Goal: Task Accomplishment & Management: Complete application form

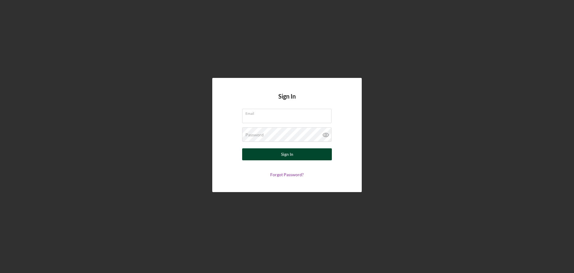
type input "[EMAIL_ADDRESS][DOMAIN_NAME]"
click at [295, 156] on button "Sign In" at bounding box center [287, 154] width 90 height 12
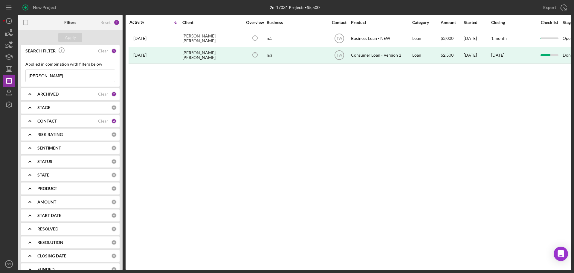
drag, startPoint x: 49, startPoint y: 77, endPoint x: 0, endPoint y: 75, distance: 49.4
click at [0, 75] on div "New Project 2 of 17031 Projects • $5,500 [PERSON_NAME] Export Icon/Export Filte…" at bounding box center [287, 136] width 574 height 273
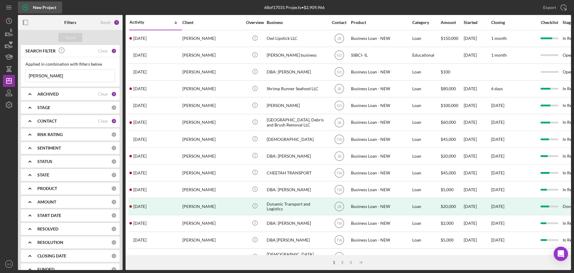
type input "timothy hu"
click at [40, 8] on div "New Project" at bounding box center [44, 7] width 23 height 12
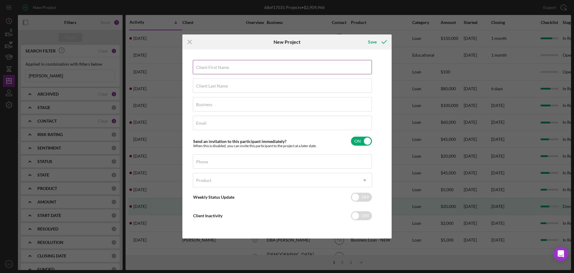
click at [257, 69] on input "Client First Name" at bounding box center [282, 67] width 179 height 14
paste input "Timothy"
type input "Timothy"
click at [229, 81] on div "Client Last Name Required" at bounding box center [282, 85] width 179 height 15
paste input "Huelskamp"
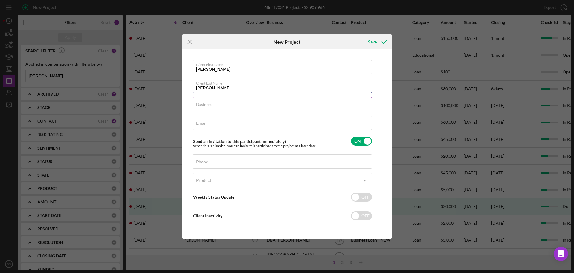
type input "Huelskamp"
click at [219, 102] on div "Business Required" at bounding box center [282, 104] width 179 height 15
type input "n/a"
drag, startPoint x: 221, startPoint y: 120, endPoint x: 220, endPoint y: 132, distance: 11.7
click at [221, 120] on div "Email Required" at bounding box center [282, 122] width 179 height 15
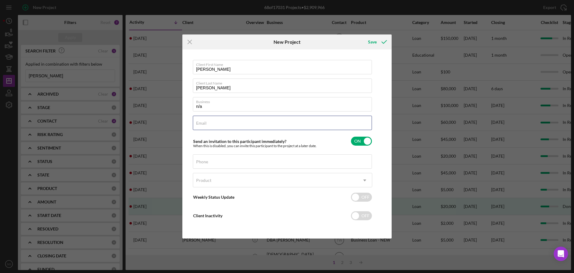
paste input "tim@thelocalhousebistro.com"
type input "tim@thelocalhousebistro.com"
click at [217, 159] on div "Phone" at bounding box center [282, 161] width 179 height 15
paste input "(636) 698-2360"
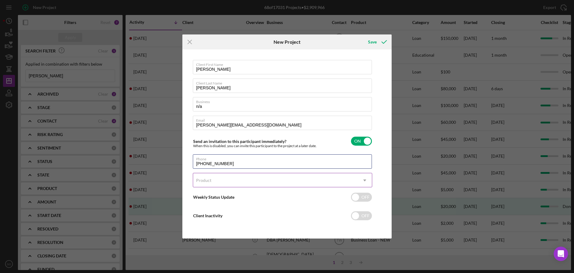
type input "(636) 698-2360"
click at [240, 185] on div "Product" at bounding box center [275, 180] width 165 height 14
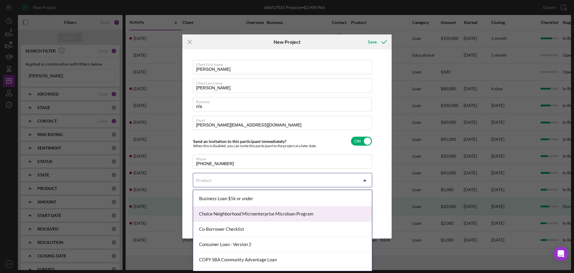
scroll to position [30, 0]
click at [237, 215] on div "Business Loan - NEW" at bounding box center [282, 212] width 179 height 15
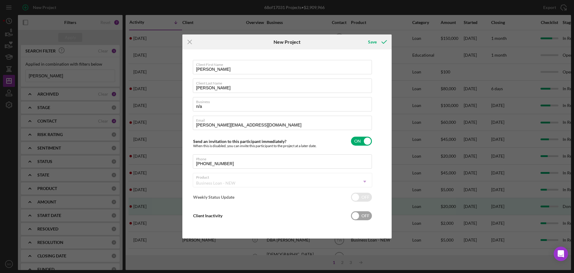
checkbox input "true"
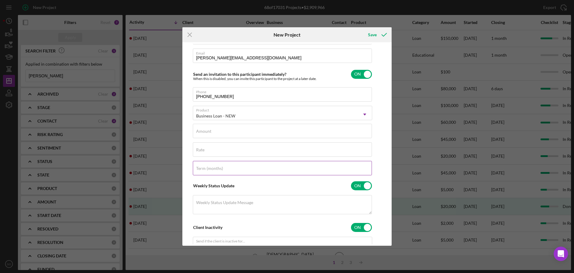
scroll to position [90, 0]
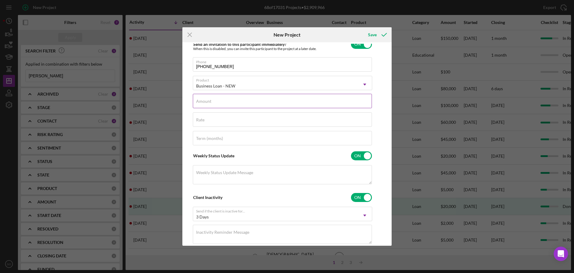
click at [229, 103] on input "Amount" at bounding box center [282, 101] width 179 height 14
type input "$150,000"
click at [304, 129] on div "Client First Name Timothy Client Last Name Huelskamp Business n/a Email tim@the…" at bounding box center [282, 106] width 179 height 287
click at [293, 124] on input "Rate" at bounding box center [282, 119] width 179 height 14
type input "8.000%"
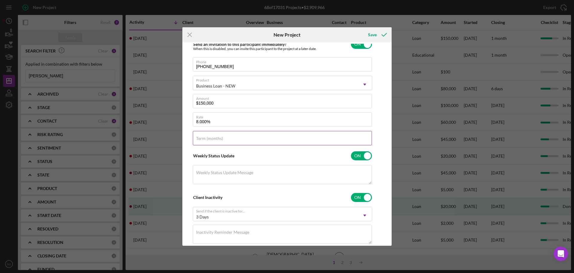
click at [273, 143] on input "Term (months)" at bounding box center [282, 138] width 179 height 14
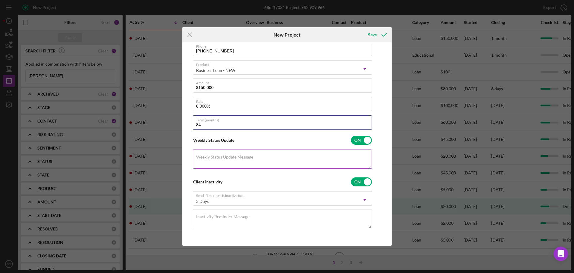
scroll to position [16, 0]
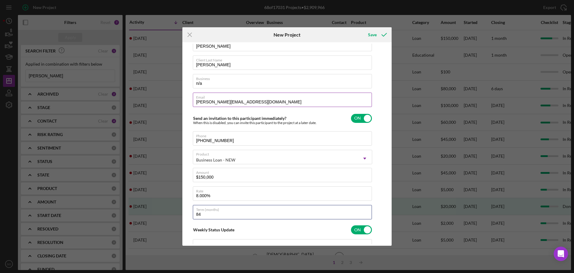
type input "84"
click at [260, 103] on input "tim@thelocalhousebistro.com" at bounding box center [282, 99] width 179 height 14
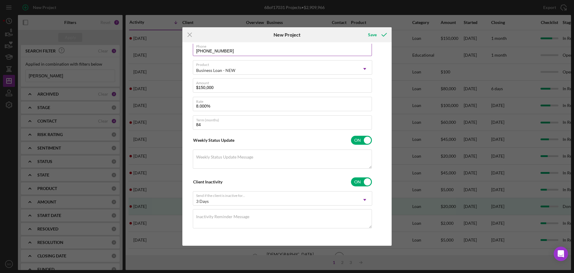
scroll to position [46, 0]
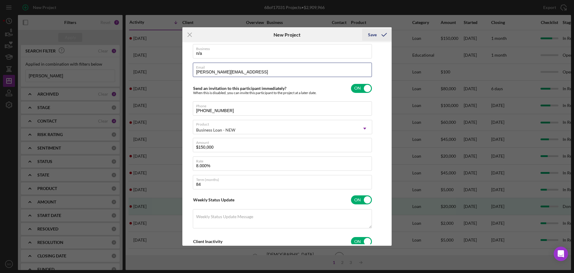
type input "tim@thelocalhousebistro.comm"
click at [375, 35] on div "Save" at bounding box center [372, 35] width 9 height 12
checkbox input "false"
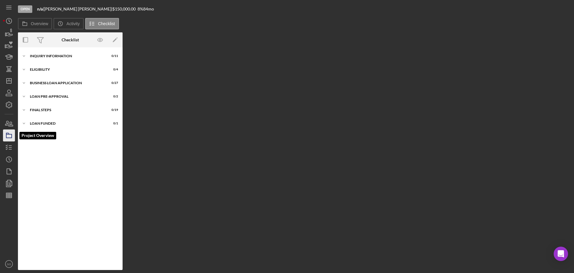
click at [9, 137] on rect "button" at bounding box center [8, 136] width 5 height 4
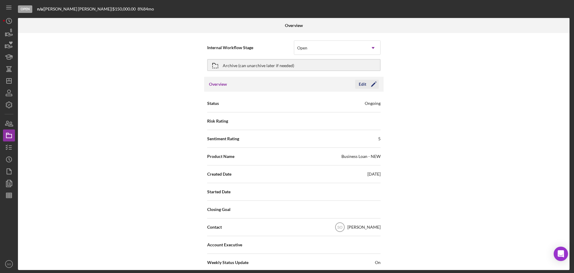
click at [372, 87] on icon "Icon/Edit" at bounding box center [373, 84] width 15 height 15
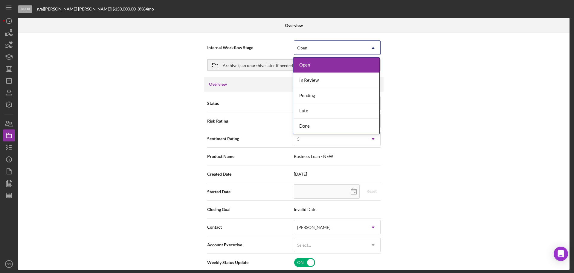
click at [322, 53] on div "Open" at bounding box center [330, 48] width 72 height 14
click at [322, 81] on div "In Review" at bounding box center [336, 80] width 86 height 15
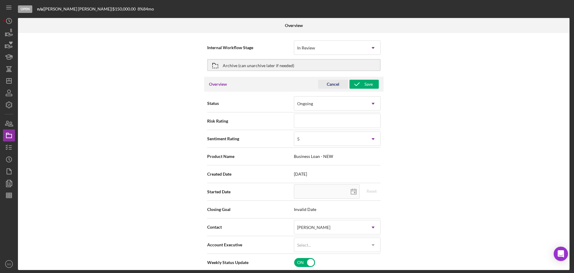
type input "08/11/2025"
type input "2025-08-11"
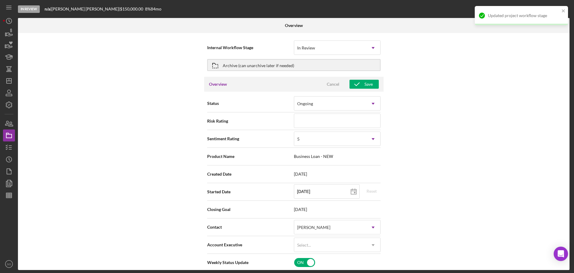
scroll to position [60, 0]
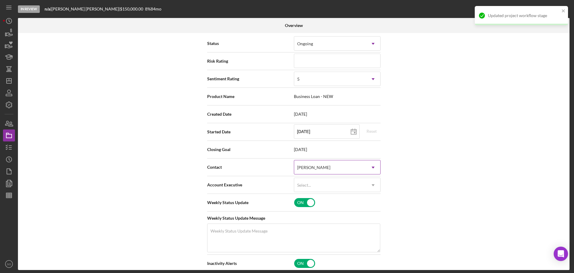
click at [342, 168] on div "[PERSON_NAME]" at bounding box center [330, 167] width 72 height 14
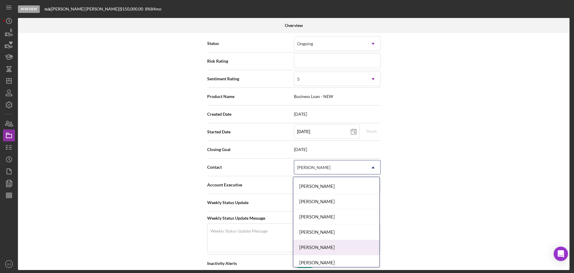
scroll to position [200, 0]
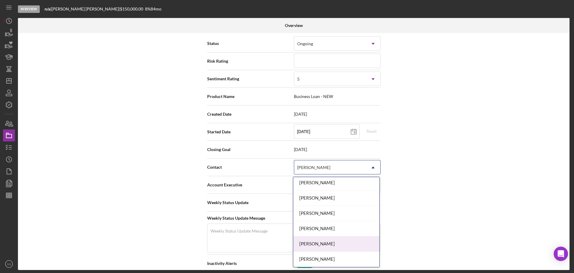
click at [330, 240] on div "Jim Boyle" at bounding box center [336, 243] width 86 height 15
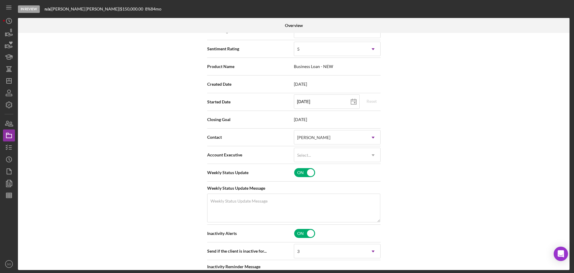
scroll to position [0, 0]
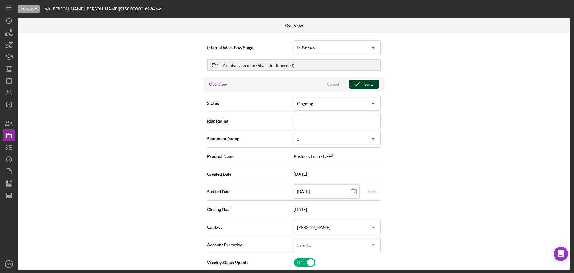
click at [351, 85] on icon "button" at bounding box center [357, 84] width 15 height 15
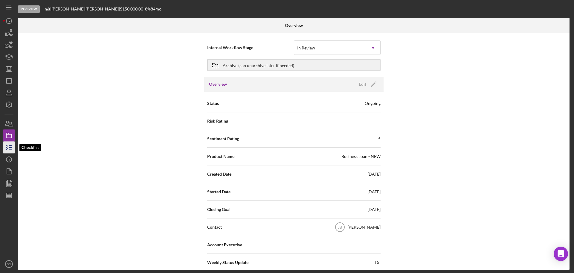
click at [9, 148] on icon "button" at bounding box center [8, 147] width 15 height 15
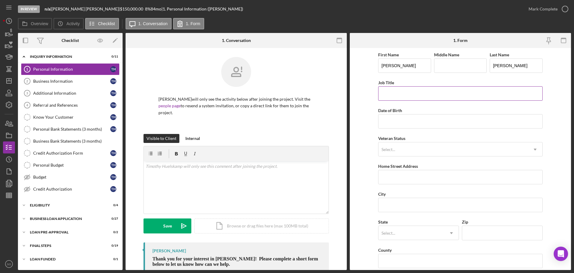
click at [409, 93] on input "Job Title" at bounding box center [460, 93] width 165 height 14
type input "Business Owner"
click at [391, 117] on input "Date of Birth" at bounding box center [460, 121] width 165 height 14
type input "04/04/1980"
click at [356, 150] on form "First Name Timothy Middle Name Last Name Huelskamp Job Title Business Owner Dat…" at bounding box center [460, 159] width 221 height 222
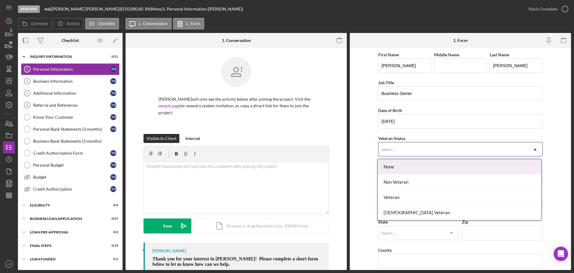
drag, startPoint x: 389, startPoint y: 149, endPoint x: 396, endPoint y: 152, distance: 7.5
click at [390, 149] on div "Select..." at bounding box center [389, 149] width 14 height 5
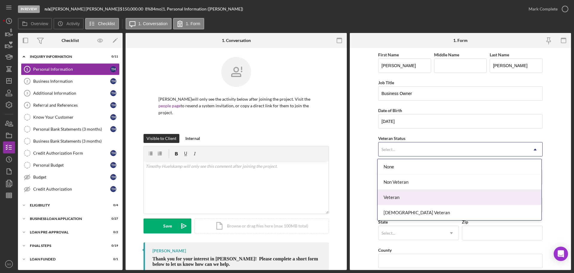
click at [406, 185] on div "Non Veteran" at bounding box center [460, 181] width 164 height 15
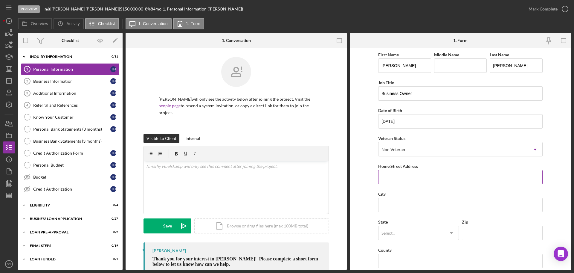
click at [411, 180] on input "Home Street Address" at bounding box center [460, 177] width 165 height 14
paste input "2236 Michigan Avenue"
type input "2236 Michigan Avenue"
drag, startPoint x: 403, startPoint y: 205, endPoint x: 415, endPoint y: 206, distance: 12.6
click at [402, 205] on input "City" at bounding box center [460, 204] width 165 height 14
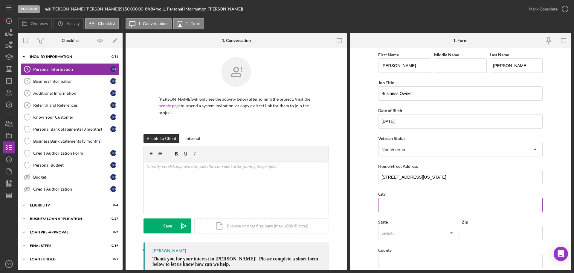
paste input "Arnold"
type input "Arnold"
click at [423, 234] on div "Select..." at bounding box center [412, 233] width 66 height 14
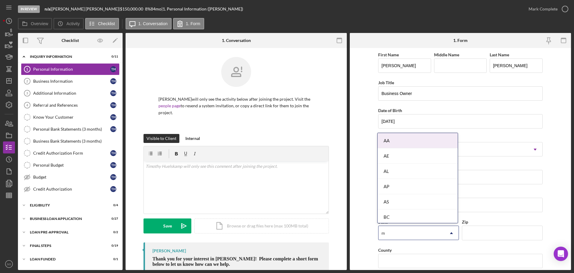
type input "mo"
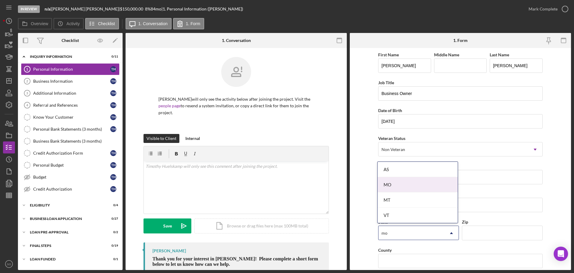
click at [393, 182] on div "MO" at bounding box center [418, 184] width 80 height 15
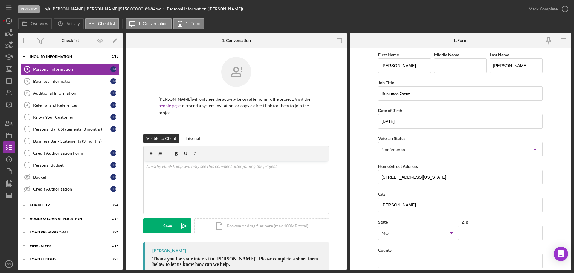
click at [348, 218] on div "Overview Internal Workflow Stage In Review Icon/Dropdown Arrow Archive (can una…" at bounding box center [294, 151] width 553 height 237
click at [484, 232] on input "Zip" at bounding box center [502, 232] width 81 height 14
paste input "63010"
type input "63010"
click at [357, 232] on form "First Name Timothy Middle Name Last Name Huelskamp Job Title Business Owner Dat…" at bounding box center [460, 159] width 221 height 222
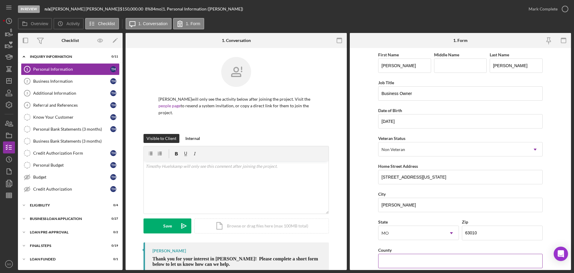
click at [414, 257] on input "County" at bounding box center [460, 260] width 165 height 14
paste input "Jefferson County"
type input "Jefferson County"
click at [355, 243] on form "First Name Timothy Middle Name Last Name Huelskamp Job Title Business Owner Dat…" at bounding box center [460, 159] width 221 height 222
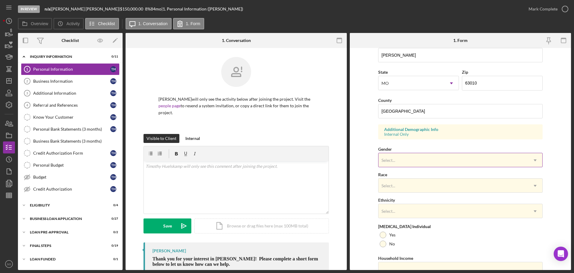
click at [411, 159] on div "Select..." at bounding box center [454, 160] width 150 height 14
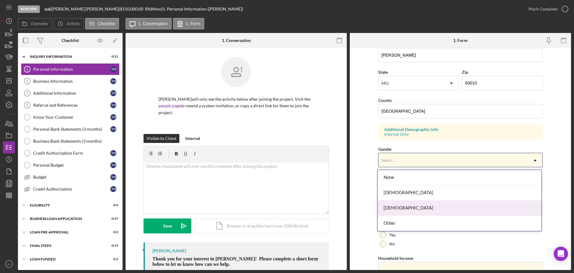
click at [408, 207] on div "Male" at bounding box center [460, 207] width 164 height 15
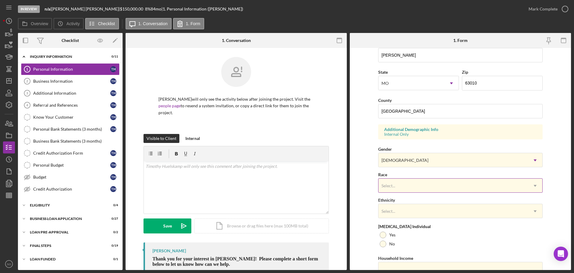
click at [395, 179] on div "Select..." at bounding box center [454, 186] width 150 height 14
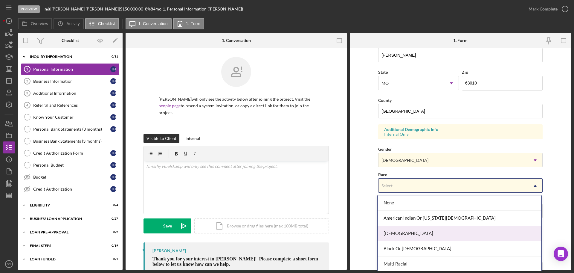
scroll to position [47, 0]
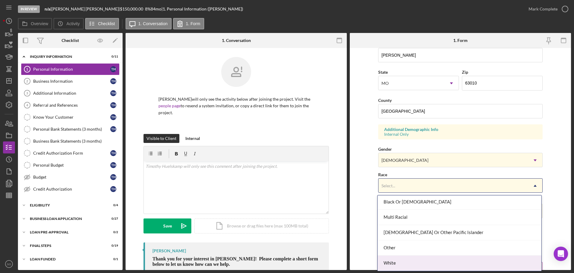
click at [405, 263] on div "White" at bounding box center [460, 262] width 164 height 15
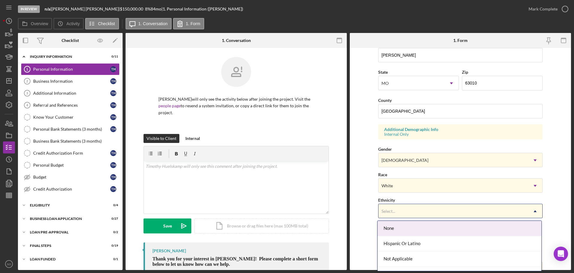
click at [416, 209] on div "Select..." at bounding box center [454, 211] width 150 height 14
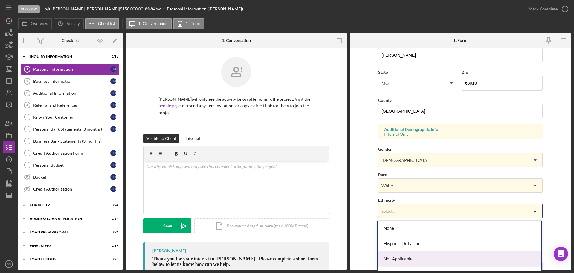
click at [416, 256] on div "Not Applicable" at bounding box center [460, 258] width 164 height 15
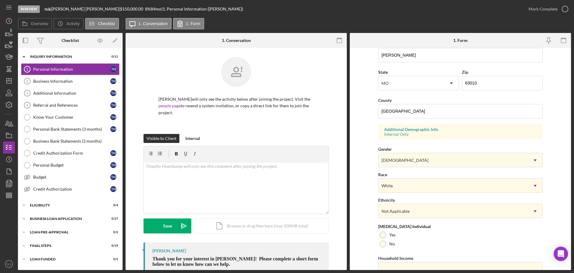
scroll to position [178, 0]
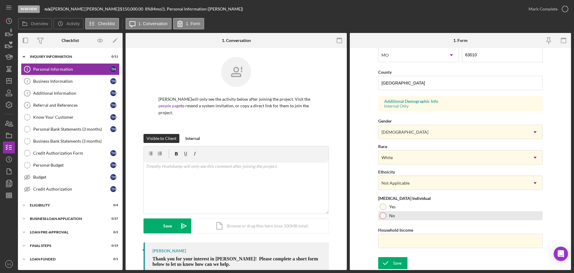
click at [383, 219] on div "No" at bounding box center [460, 215] width 165 height 9
click at [405, 244] on input "Household Income" at bounding box center [460, 240] width 165 height 14
click at [447, 240] on input "Household Income" at bounding box center [460, 240] width 165 height 14
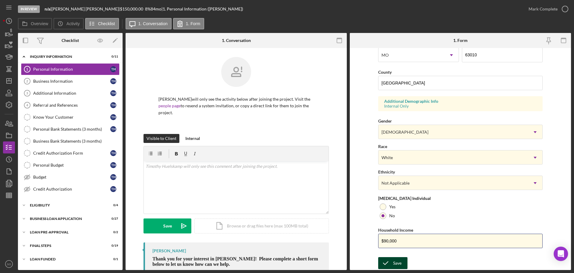
type input "$90,000"
click at [398, 270] on div "In Review n/a | Timothy Huelskamp | $150,000.00 8 % 84 mo | 1. Personal Informa…" at bounding box center [287, 136] width 574 height 273
click at [398, 265] on div "Save" at bounding box center [397, 263] width 8 height 12
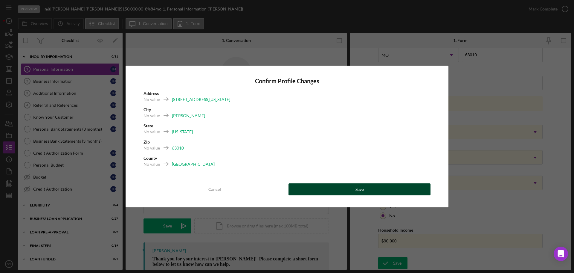
click at [380, 194] on button "Save" at bounding box center [360, 189] width 142 height 12
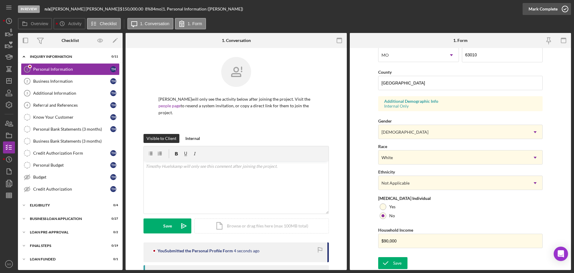
click at [543, 10] on div "Mark Complete" at bounding box center [543, 9] width 29 height 12
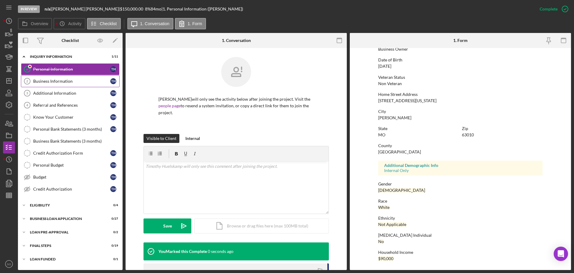
scroll to position [57, 0]
drag, startPoint x: 63, startPoint y: 85, endPoint x: 71, endPoint y: 90, distance: 9.5
click at [63, 85] on link "Business Information 2 Business Information T H" at bounding box center [70, 81] width 99 height 12
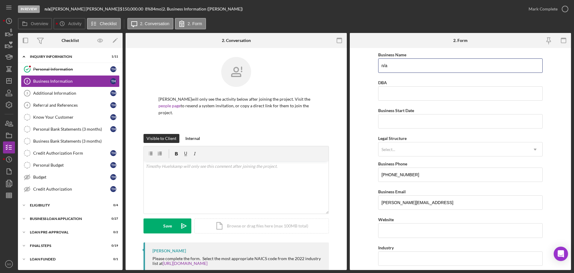
drag, startPoint x: 401, startPoint y: 64, endPoint x: 324, endPoint y: 70, distance: 77.5
click at [329, 69] on div "Overview Internal Workflow Stage In Review Icon/Dropdown Arrow Archive (can una…" at bounding box center [294, 151] width 553 height 237
type input "Still Ballin LLC"
click at [396, 120] on input "Business Start Date" at bounding box center [460, 121] width 165 height 14
type input "11/08/2022"
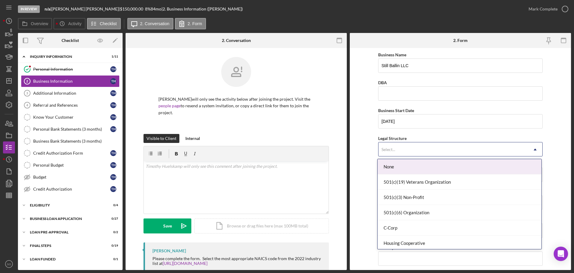
click at [482, 150] on div "Select..." at bounding box center [454, 149] width 150 height 14
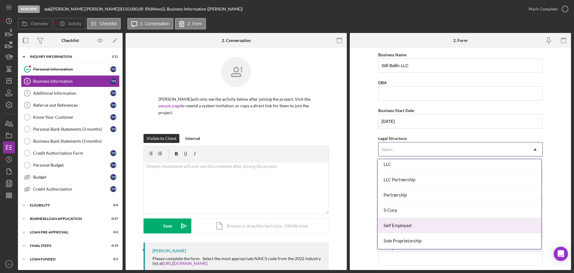
scroll to position [79, 0]
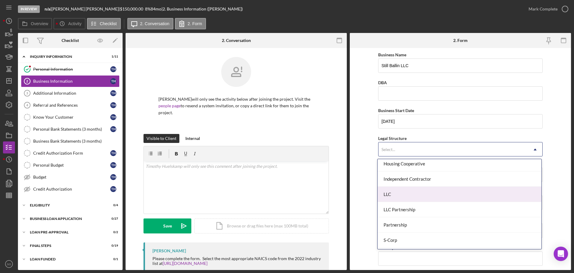
click at [395, 197] on div "LLC" at bounding box center [460, 193] width 164 height 15
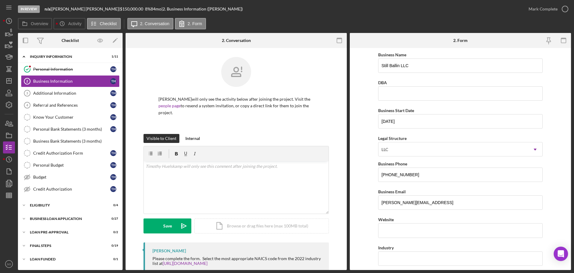
click at [357, 214] on form "Business Name Still Ballin LLC DBA Business Start Date 11/08/2022 Legal Structu…" at bounding box center [460, 159] width 221 height 222
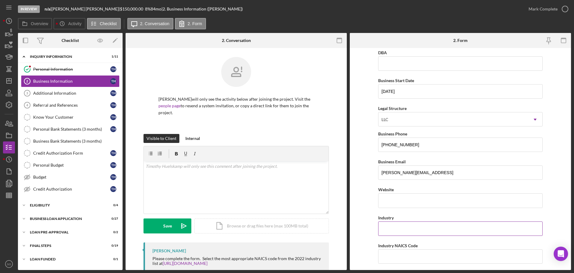
click at [404, 226] on input "Industry" at bounding box center [460, 228] width 165 height 14
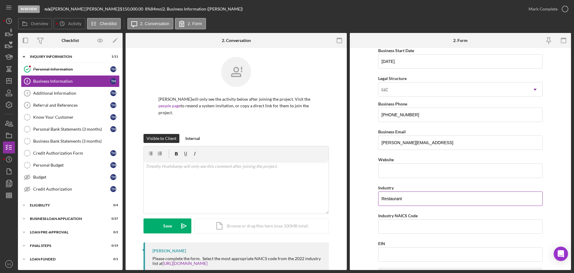
type input "Restaurant"
click at [404, 227] on input "Industry NAICS Code" at bounding box center [460, 226] width 165 height 14
click at [406, 251] on input "EIN" at bounding box center [460, 254] width 165 height 14
type input "88-4272930"
click at [357, 217] on form "Business Name Still Ballin LLC DBA Business Start Date 11/08/2022 Legal Structu…" at bounding box center [460, 159] width 221 height 222
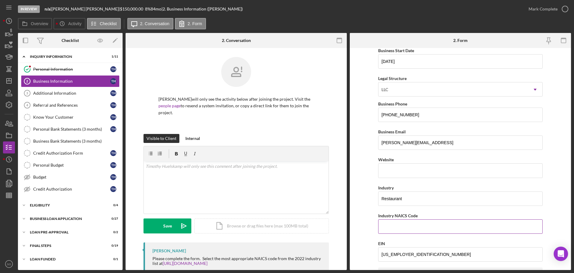
scroll to position [209, 0]
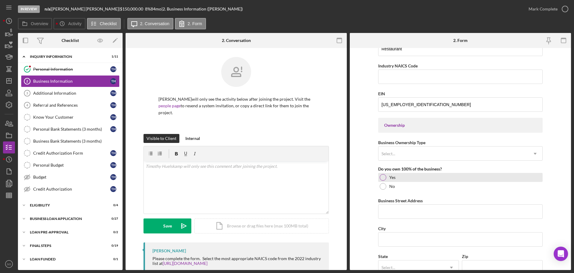
click at [383, 179] on div at bounding box center [383, 177] width 7 height 7
click at [414, 209] on input "Business Street Address" at bounding box center [460, 211] width 165 height 14
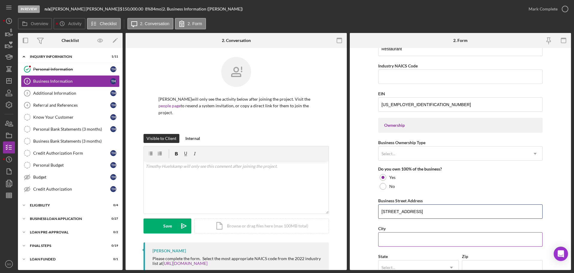
type input "18 Huntleigh View Ct"
click at [413, 239] on input "City" at bounding box center [460, 239] width 165 height 14
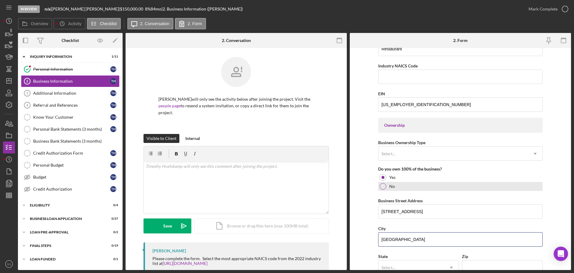
scroll to position [269, 0]
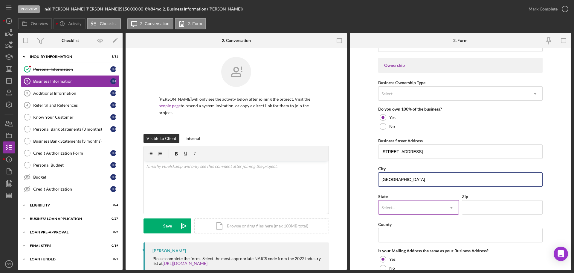
type input "Wentzville"
click at [415, 200] on div "Select..." at bounding box center [412, 207] width 66 height 14
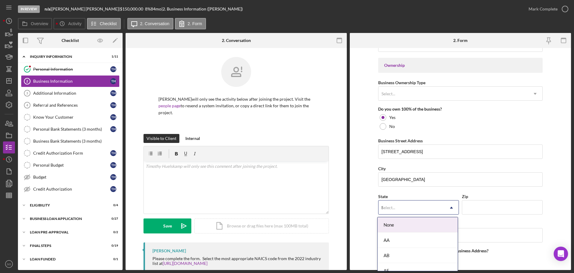
type input "MO"
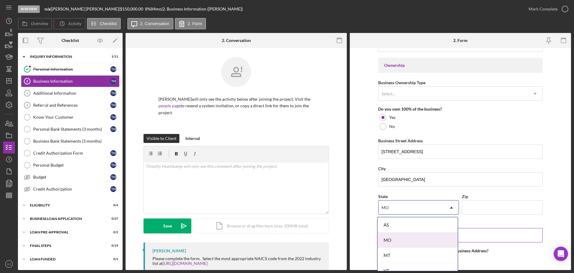
click at [404, 237] on div "MO" at bounding box center [418, 239] width 80 height 15
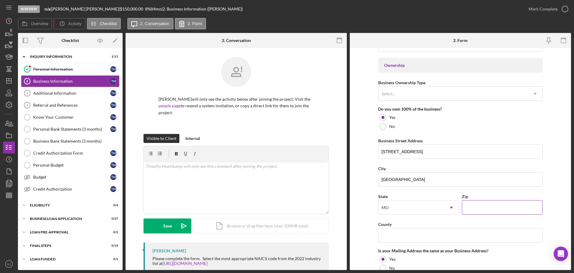
click at [497, 205] on input "Zip" at bounding box center [502, 207] width 81 height 14
type input "63385"
click at [403, 237] on input "County" at bounding box center [460, 235] width 165 height 14
drag, startPoint x: 482, startPoint y: 205, endPoint x: 440, endPoint y: 206, distance: 41.9
click at [439, 206] on div "State MO Icon/Dropdown Arrow Zip 63385" at bounding box center [460, 206] width 165 height 28
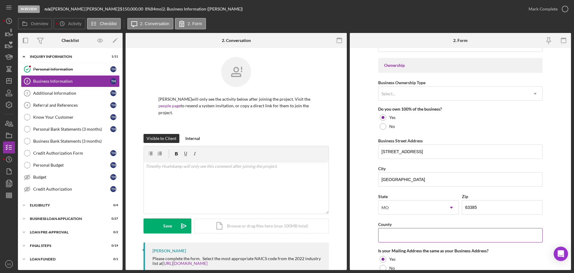
click at [390, 234] on input "County" at bounding box center [460, 235] width 165 height 14
paste input "St. Charles County"
type input "St. Charles County"
click at [359, 236] on form "Business Name Still Ballin LLC DBA Business Start Date 11/08/2022 Legal Structu…" at bounding box center [460, 159] width 221 height 222
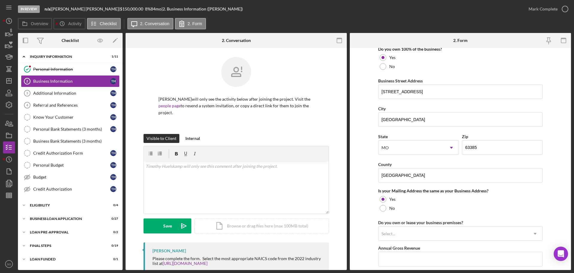
scroll to position [389, 0]
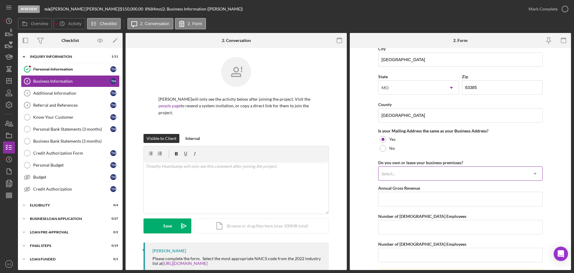
click at [421, 174] on div "Select..." at bounding box center [454, 174] width 150 height 14
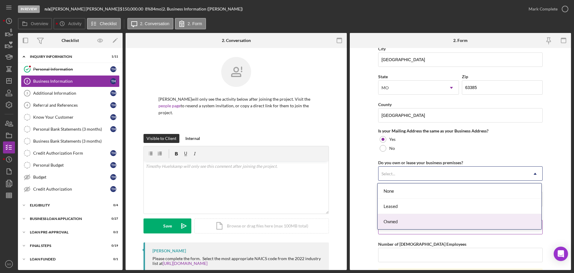
drag, startPoint x: 399, startPoint y: 220, endPoint x: 379, endPoint y: 223, distance: 20.6
click at [398, 220] on div "Owned" at bounding box center [460, 221] width 164 height 15
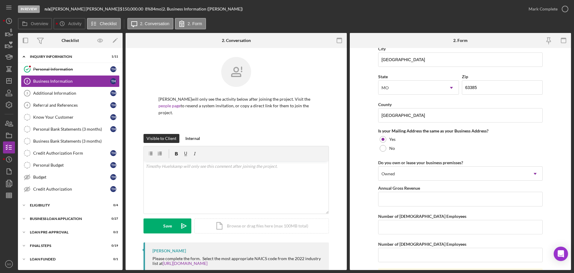
click at [370, 215] on form "Business Name Still Ballin LLC DBA Business Start Date 11/08/2022 Legal Structu…" at bounding box center [460, 159] width 221 height 222
click at [396, 199] on input "Annual Gross Revenue" at bounding box center [460, 198] width 165 height 14
type input "$90,000"
click at [404, 233] on input "Number of Full-Time Employees" at bounding box center [460, 227] width 165 height 14
type input "1"
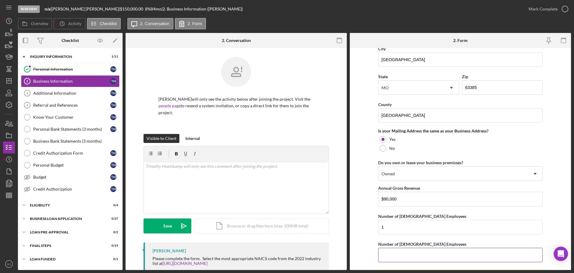
click at [408, 256] on input "Number of Part-Time Employees" at bounding box center [460, 254] width 165 height 14
type input "0"
click at [369, 237] on form "Business Name Still Ballin LLC DBA Business Start Date 11/08/2022 Legal Structu…" at bounding box center [460, 159] width 221 height 222
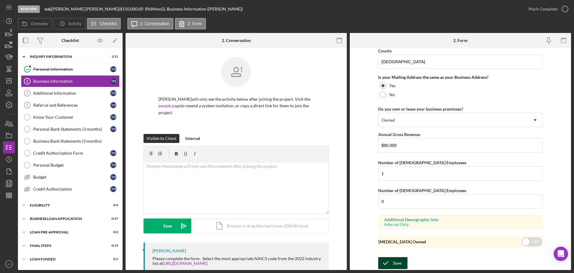
click at [386, 259] on icon "submit" at bounding box center [385, 262] width 15 height 15
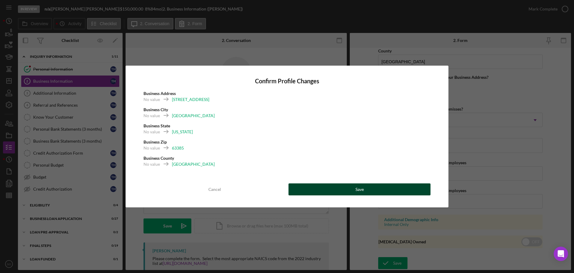
click at [346, 192] on button "Save" at bounding box center [360, 189] width 142 height 12
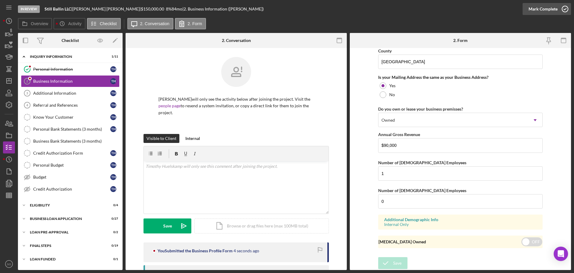
click at [541, 9] on div "Mark Complete" at bounding box center [543, 9] width 29 height 12
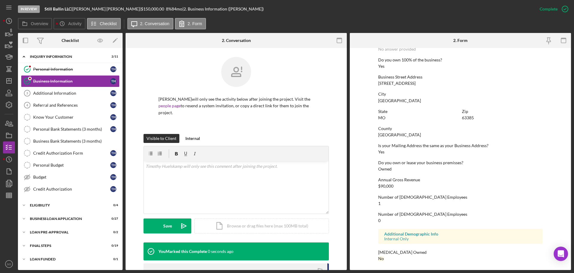
scroll to position [229, 0]
drag, startPoint x: 84, startPoint y: 92, endPoint x: 196, endPoint y: 165, distance: 133.2
click at [84, 92] on div "Additional Information" at bounding box center [71, 93] width 77 height 5
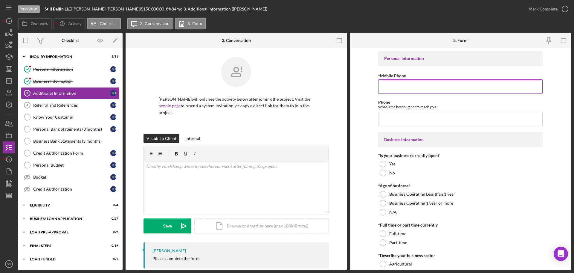
click at [401, 86] on input "*Mobile Phone" at bounding box center [460, 86] width 165 height 14
paste input "(636) 698-2360"
type input "(636) 698-2360"
click at [404, 124] on input "Phone" at bounding box center [460, 119] width 165 height 14
paste input "(636) 698-2360"
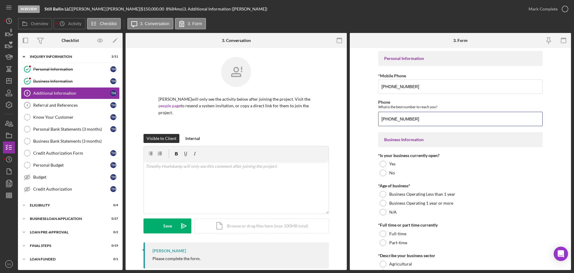
type input "(636) 698-2360"
click at [373, 150] on form "Personal Information *Mobile Phone (636) 698-2360 Phone What is the best number…" at bounding box center [460, 159] width 221 height 222
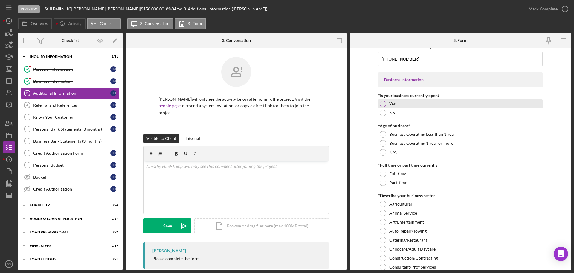
click at [380, 106] on div "Yes" at bounding box center [460, 103] width 165 height 9
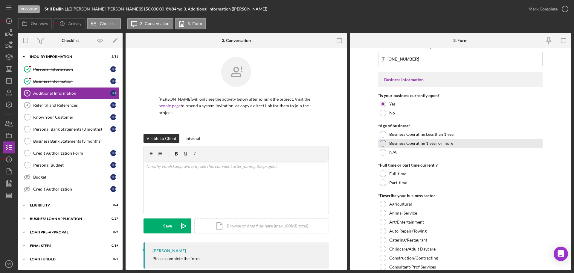
click at [380, 144] on div at bounding box center [383, 143] width 7 height 7
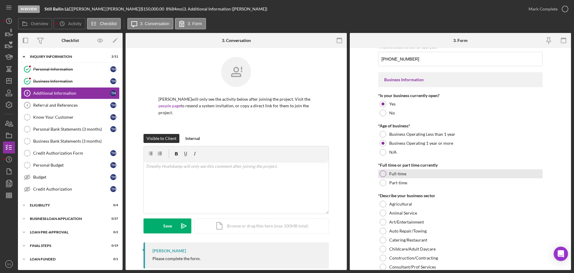
click at [382, 176] on div at bounding box center [383, 173] width 7 height 7
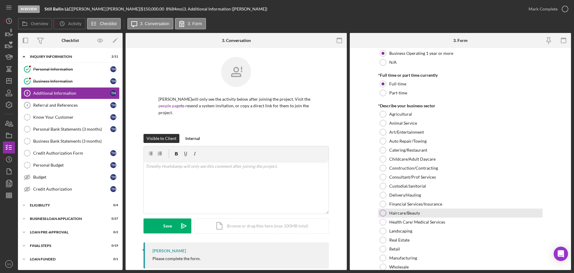
scroll to position [179, 0]
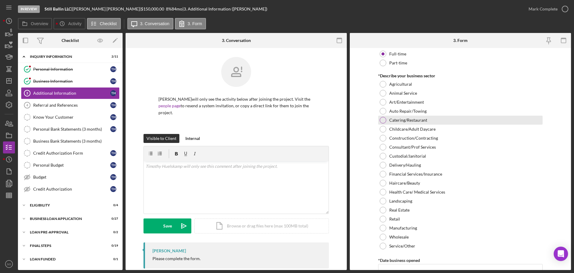
click at [385, 118] on div at bounding box center [383, 120] width 7 height 7
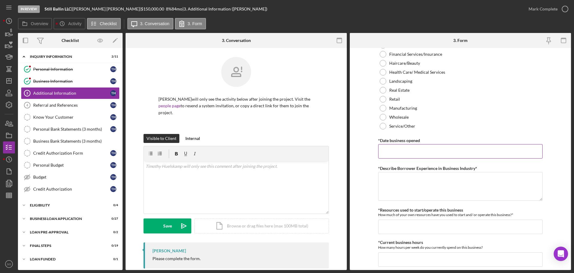
click at [399, 152] on input "*Date business opened" at bounding box center [460, 151] width 165 height 14
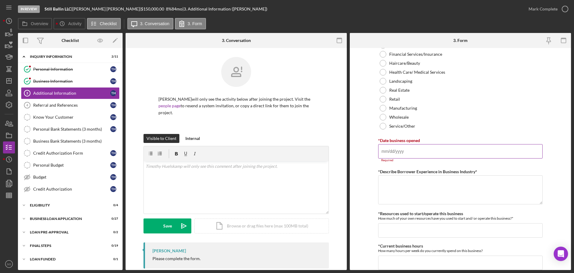
click at [410, 149] on input "*Date business opened" at bounding box center [460, 151] width 165 height 14
paste input "11/08/2022"
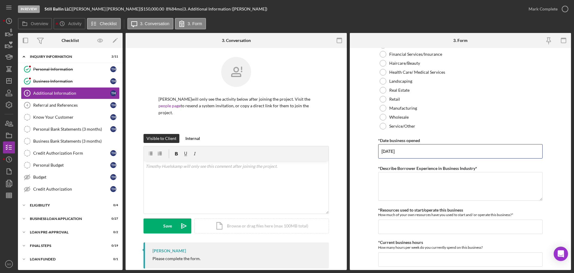
type input "11/08/2022"
click at [369, 176] on form "Personal Information *Mobile Phone (636) 698-2360 Phone What is the best number…" at bounding box center [460, 159] width 221 height 222
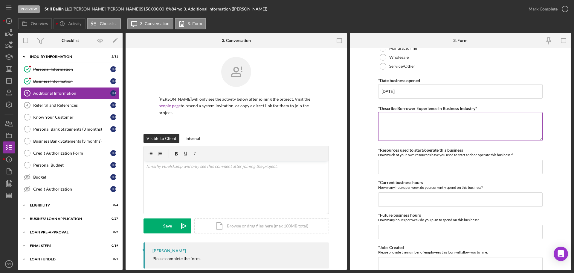
click at [485, 120] on textarea "*Describe Borrower Experience in Business Industry*" at bounding box center [460, 126] width 165 height 29
click at [421, 126] on textarea "*Describe Borrower Experience in Business Industry*" at bounding box center [460, 126] width 165 height 29
type textarea "4 years experience in the industry"
click at [394, 170] on input "*Resources used to start/operate this business" at bounding box center [460, 166] width 165 height 14
type input "$1,000"
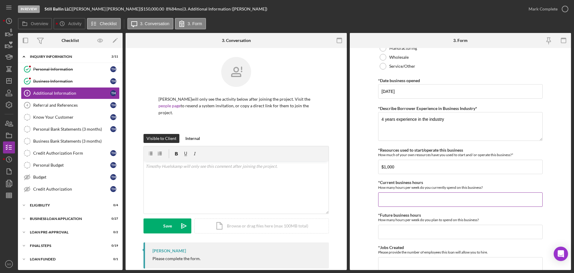
click at [407, 196] on input "*Current business hours" at bounding box center [460, 199] width 165 height 14
type input "40"
click at [406, 231] on input "*Future business hours" at bounding box center [460, 231] width 165 height 14
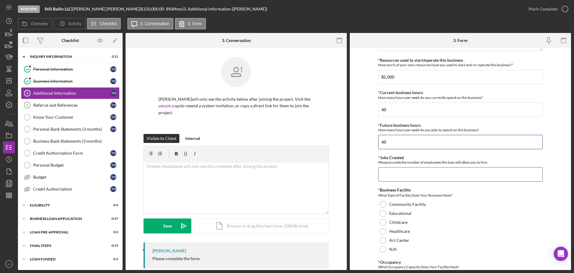
type input "40"
click at [395, 175] on input "*Jobs Created" at bounding box center [460, 174] width 165 height 14
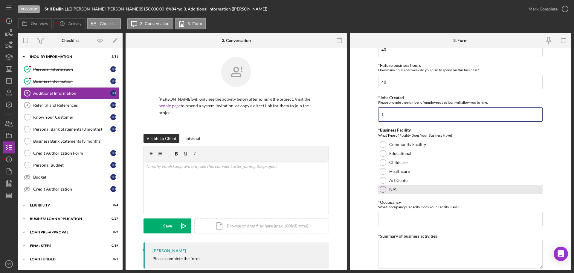
type input "1"
click at [381, 191] on div at bounding box center [383, 189] width 7 height 7
click at [393, 221] on input "*Occupancy" at bounding box center [460, 218] width 165 height 14
type input "0"
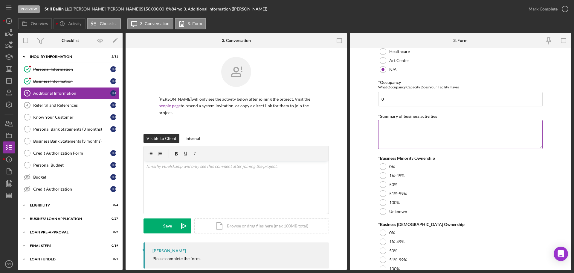
click at [390, 133] on textarea "*Summary of business activities" at bounding box center [460, 134] width 165 height 29
paste textarea "Restaurant"
type textarea "Restaurant"
click at [381, 162] on div "0%" at bounding box center [460, 166] width 165 height 9
click at [380, 234] on div at bounding box center [383, 232] width 7 height 7
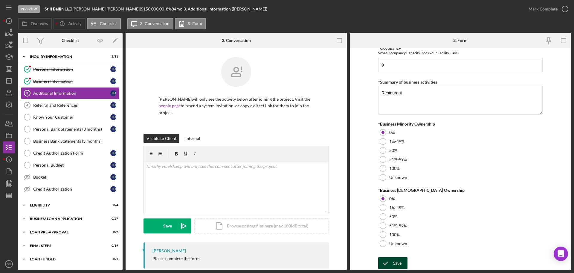
click at [400, 261] on div "Save" at bounding box center [397, 263] width 8 height 12
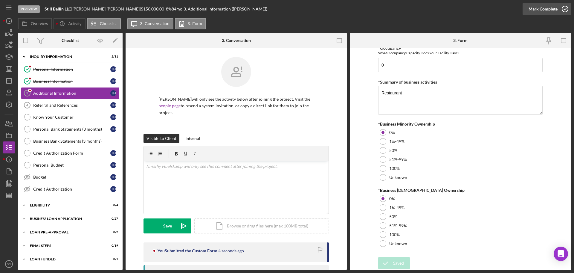
click at [542, 10] on div "Mark Complete" at bounding box center [543, 9] width 29 height 12
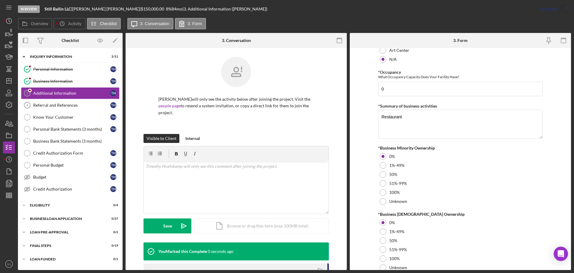
scroll to position [0, 0]
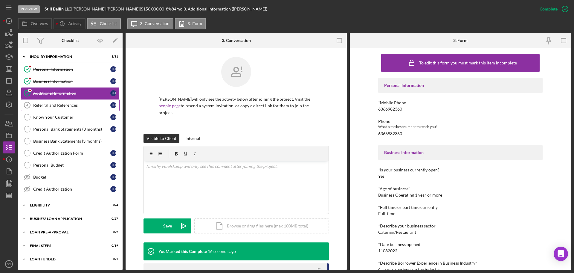
click at [65, 107] on div "Referral and References" at bounding box center [71, 105] width 77 height 5
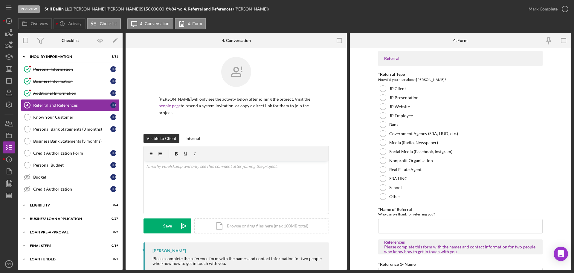
scroll to position [60, 0]
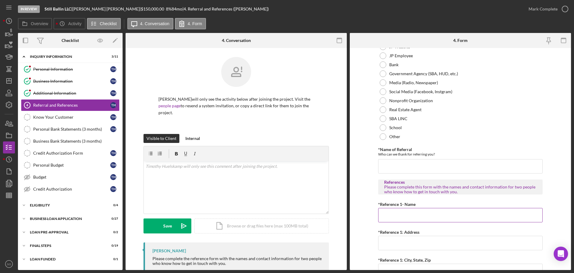
click at [410, 214] on input "*Reference 1- Name" at bounding box center [460, 215] width 165 height 14
paste input "Christina Smith"
type input "Christina Smith"
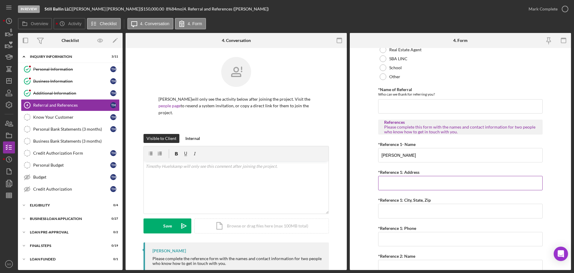
click at [415, 187] on input "*Reference 1: Address" at bounding box center [460, 183] width 165 height 14
paste input "2077 Saxon Dr"
type input "2077 Saxon Dr"
click at [369, 201] on form "Referral *Referral Type How did you hear about Justine PETERSEN? JP Client JP P…" at bounding box center [460, 159] width 221 height 222
click at [429, 208] on input "*Reference 1: City, State, Zip" at bounding box center [460, 210] width 165 height 14
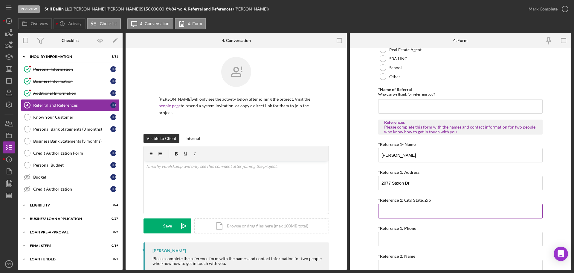
paste input "Arnold MO 63010"
type input "Arnold MO 63010"
click at [351, 199] on form "Referral *Referral Type How did you hear about Justine PETERSEN? JP Client JP P…" at bounding box center [460, 159] width 221 height 222
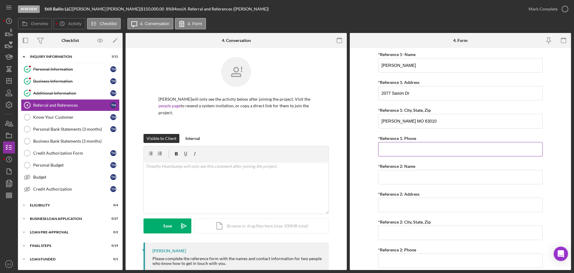
click at [398, 153] on input "*Reference 1: Phone" at bounding box center [460, 149] width 165 height 14
paste input "(314) 556-9382"
type input "(314) 556-9382"
click at [401, 177] on input "*Reference 2: Name" at bounding box center [460, 177] width 165 height 14
paste input "Diana Shamus"
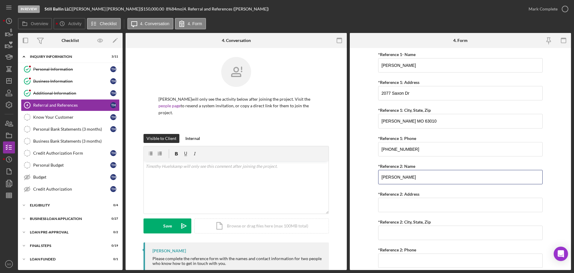
type input "Diana Shamus"
drag, startPoint x: 423, startPoint y: 198, endPoint x: 432, endPoint y: 200, distance: 9.2
click at [423, 198] on input "*Reference 2: Address" at bounding box center [460, 204] width 165 height 14
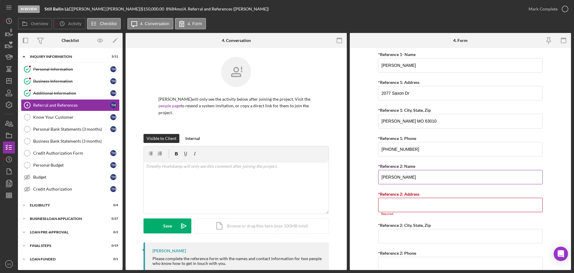
scroll to position [233, 0]
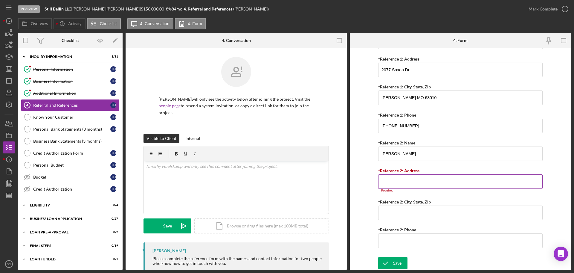
click at [421, 180] on input "*Reference 2: Address" at bounding box center [460, 181] width 165 height 14
paste input "202 Mason Ridge Ct"
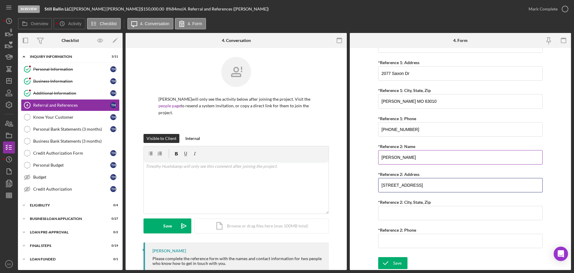
scroll to position [229, 0]
type input "202 Mason Ridge Ct"
click at [391, 211] on input "*Reference 2: City, State, Zip" at bounding box center [460, 212] width 165 height 14
paste input "Arnold MO 63010"
type input "Arnold MO 63010"
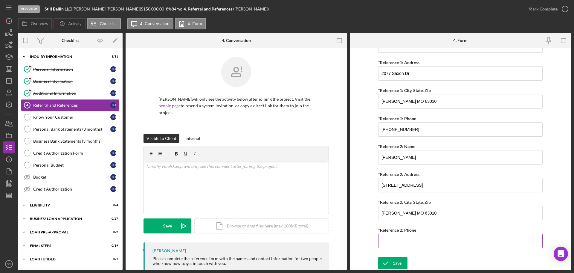
click at [385, 242] on input "*Reference 2: Phone" at bounding box center [460, 240] width 165 height 14
paste input "(314) 938-3545"
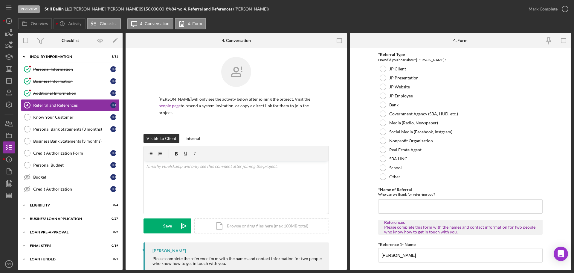
scroll to position [0, 0]
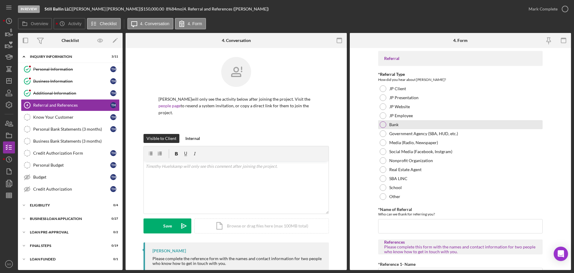
type input "(314) 938-3545"
click at [381, 126] on div at bounding box center [383, 124] width 7 height 7
click at [403, 226] on input "*Name of Referral" at bounding box center [460, 226] width 165 height 14
type input "US Bank"
click at [357, 217] on form "Referral *Referral Type How did you hear about Justine PETERSEN? JP Client JP P…" at bounding box center [460, 159] width 221 height 222
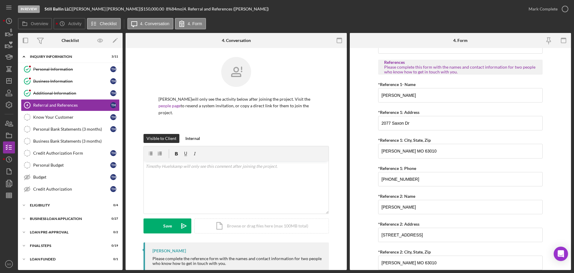
scroll to position [229, 0]
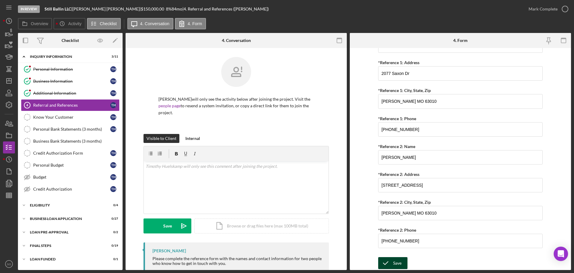
click at [389, 262] on icon "submit" at bounding box center [385, 262] width 15 height 15
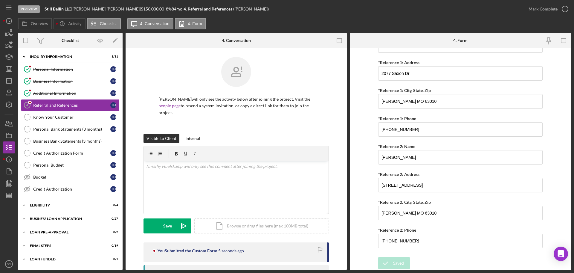
click at [533, 15] on div "Mark Complete" at bounding box center [547, 9] width 48 height 18
click at [547, 5] on div "Mark Complete" at bounding box center [543, 9] width 29 height 12
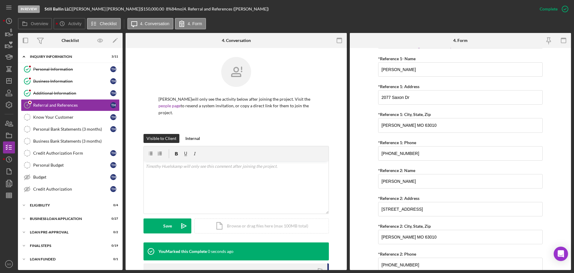
scroll to position [253, 0]
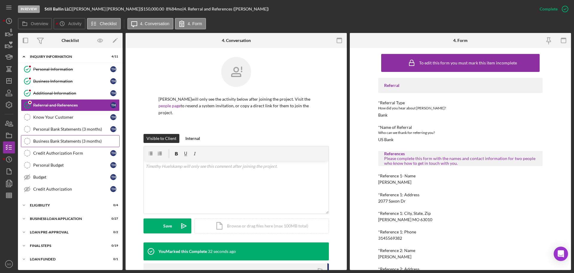
click at [44, 136] on link "Business Bank Statements (3 months) Business Bank Statements (3 months)" at bounding box center [70, 141] width 99 height 12
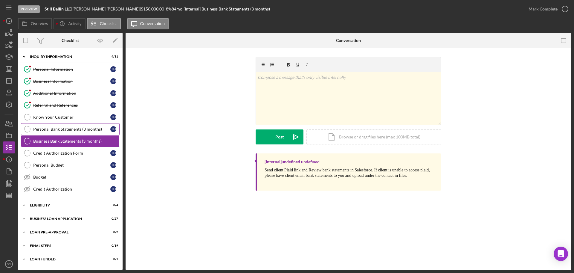
click at [57, 132] on link "Personal Bank Statements (3 months) Personal Bank Statements (3 months) T H" at bounding box center [70, 129] width 99 height 12
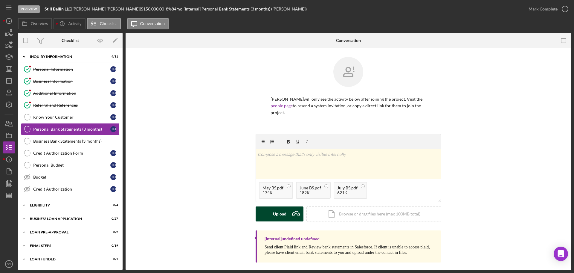
click at [285, 217] on button "Upload Icon/Upload" at bounding box center [280, 213] width 48 height 15
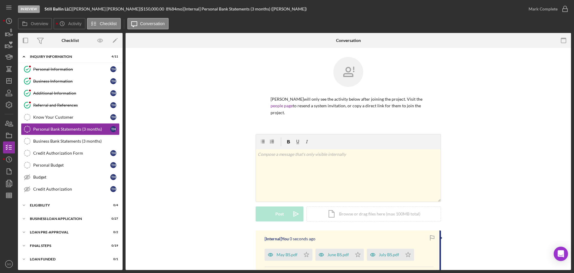
scroll to position [60, 0]
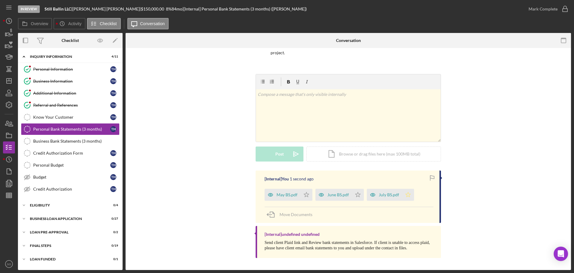
click at [406, 194] on icon "Icon/Star" at bounding box center [408, 194] width 12 height 12
click at [534, 8] on div "Mark Complete" at bounding box center [543, 9] width 29 height 12
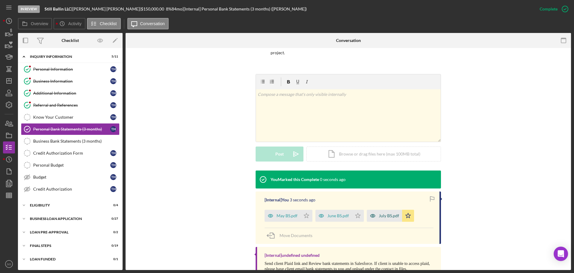
drag, startPoint x: 287, startPoint y: 216, endPoint x: 291, endPoint y: 220, distance: 5.7
click at [287, 217] on div "May BS.pdf" at bounding box center [287, 215] width 21 height 5
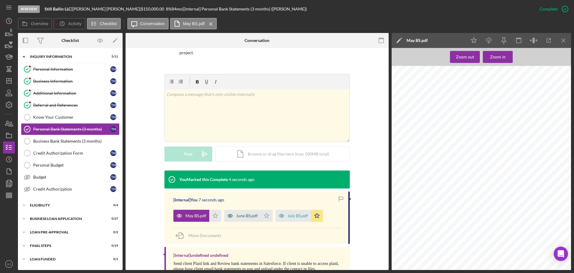
click at [244, 217] on div "June BS.pdf" at bounding box center [247, 215] width 22 height 5
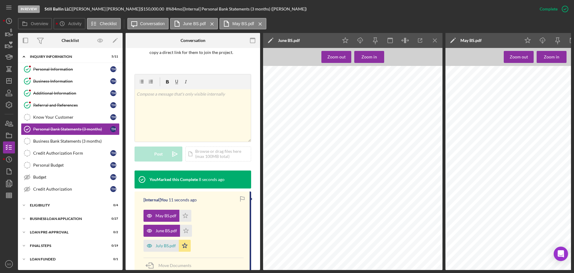
drag, startPoint x: 168, startPoint y: 242, endPoint x: 231, endPoint y: 250, distance: 63.9
click at [172, 244] on div "July BS.pdf" at bounding box center [161, 245] width 35 height 12
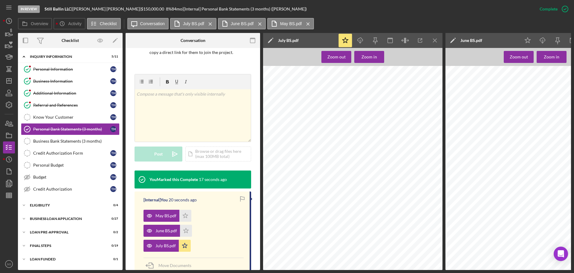
scroll to position [688, 0]
click at [60, 154] on div "Credit Authorization Form" at bounding box center [71, 152] width 77 height 5
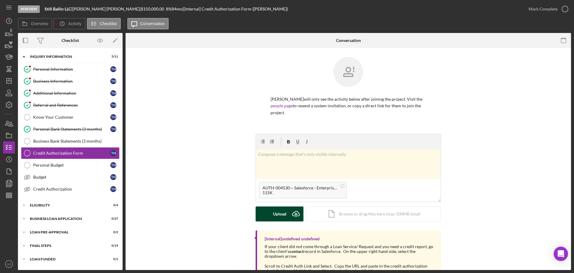
click at [279, 212] on div "Upload" at bounding box center [279, 213] width 13 height 15
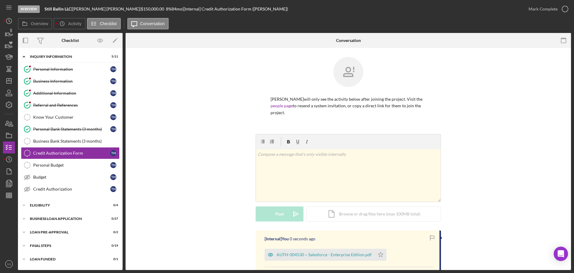
scroll to position [90, 0]
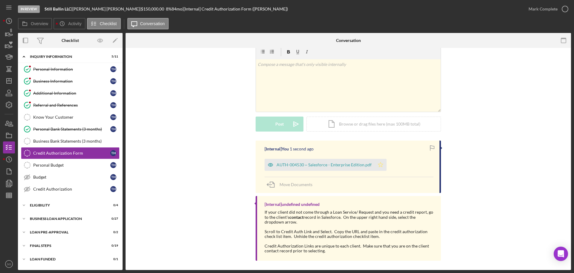
click at [376, 162] on icon "Icon/Star" at bounding box center [381, 165] width 12 height 12
click at [533, 8] on div "Mark Complete" at bounding box center [543, 9] width 29 height 12
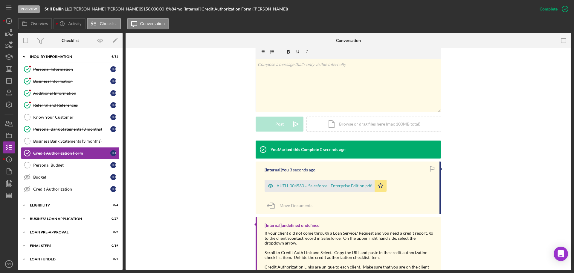
scroll to position [113, 0]
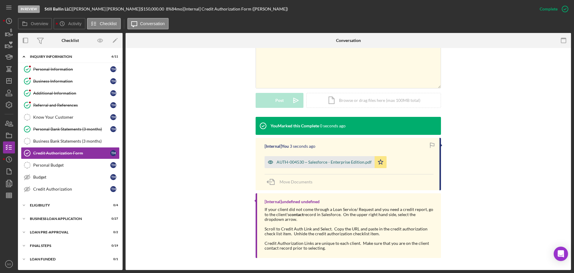
click at [360, 162] on div "AUTH-004530 ~ Salesforce - Enterprise Edition.pdf" at bounding box center [324, 161] width 95 height 5
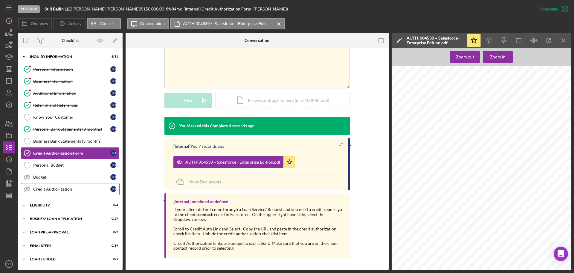
click at [55, 192] on link "Credit Authorization Credit Authorization T H" at bounding box center [70, 189] width 99 height 12
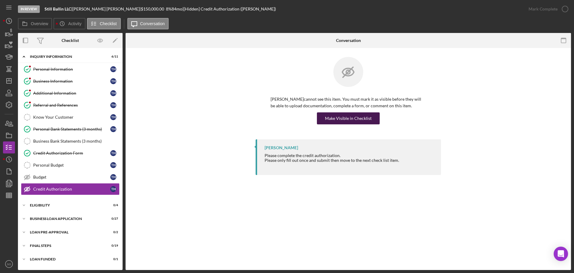
click at [332, 120] on div "Make Visible in Checklist" at bounding box center [348, 118] width 47 height 12
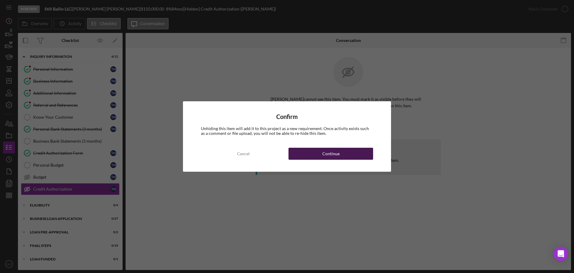
drag, startPoint x: 361, startPoint y: 152, endPoint x: 390, endPoint y: 147, distance: 29.5
click at [362, 152] on button "Continue" at bounding box center [331, 153] width 85 height 12
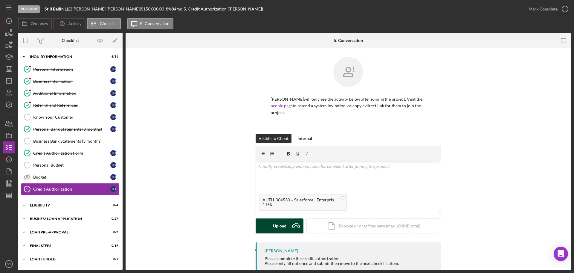
click at [279, 231] on div "Upload" at bounding box center [279, 225] width 13 height 15
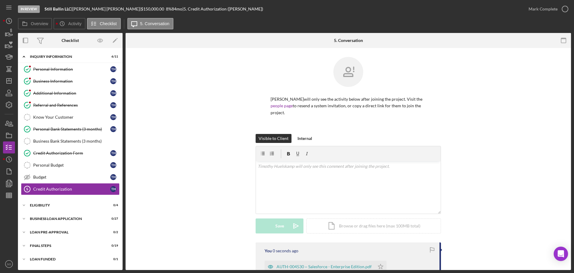
scroll to position [60, 0]
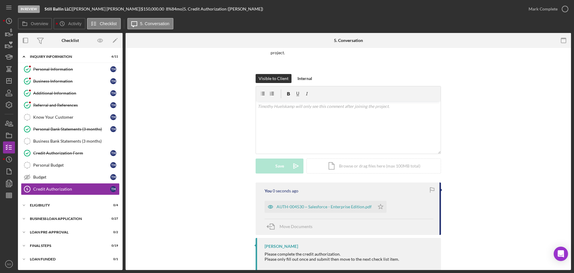
click at [381, 207] on icon "Icon/Star" at bounding box center [381, 206] width 12 height 12
click at [535, 10] on div "Mark Complete" at bounding box center [543, 9] width 29 height 12
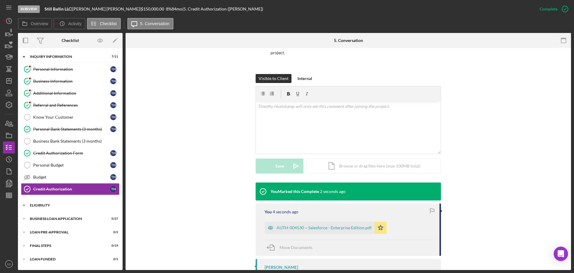
click at [52, 202] on div "Icon/Expander ELIGIBILITY 0 / 4" at bounding box center [70, 205] width 105 height 12
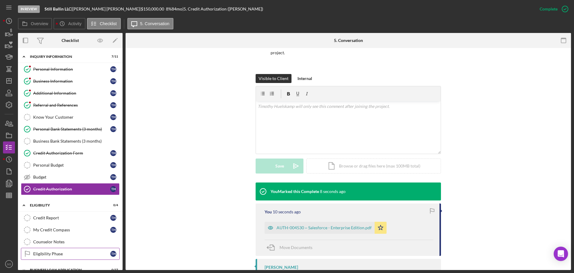
scroll to position [50, 0]
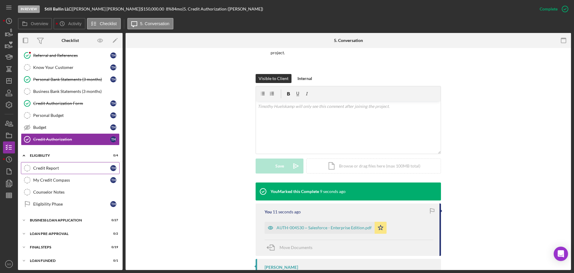
click at [55, 167] on div "Credit Report" at bounding box center [71, 167] width 77 height 5
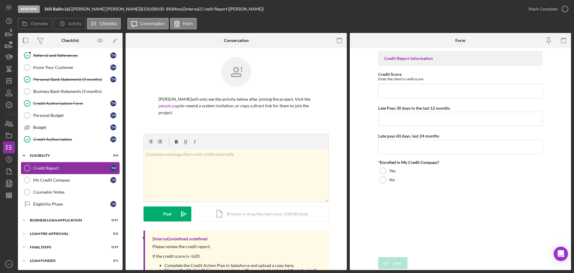
scroll to position [50, 0]
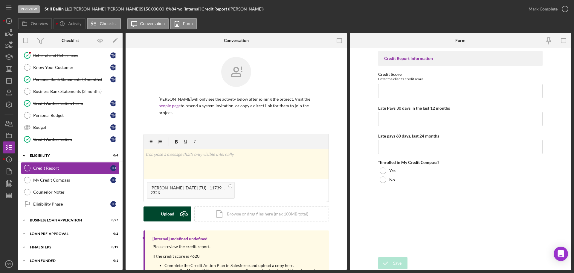
click at [173, 210] on button "Upload Icon/Upload" at bounding box center [168, 213] width 48 height 15
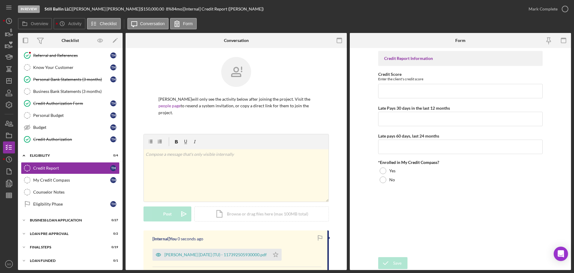
scroll to position [82, 0]
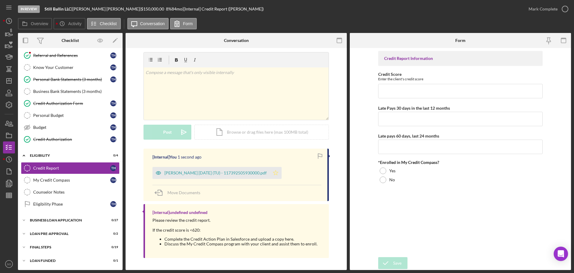
click at [278, 174] on polygon "button" at bounding box center [275, 172] width 5 height 5
click at [246, 176] on div "Huelskamp, Tim 2025-08-06 (TU) - 117392505930000.pdf" at bounding box center [211, 173] width 117 height 12
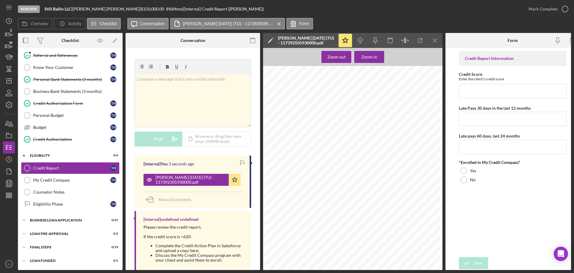
scroll to position [90, 0]
click at [503, 92] on input "Credit Score" at bounding box center [513, 91] width 108 height 14
type input "699"
click at [492, 116] on input "Late Pays 30 days in the last 12 months" at bounding box center [513, 119] width 108 height 14
type input "0"
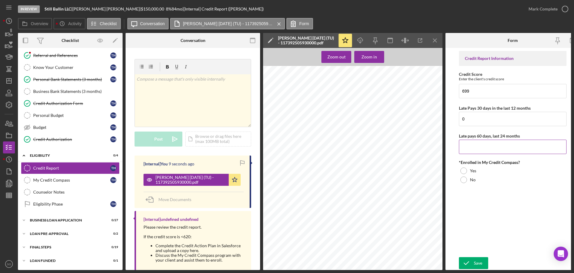
click at [485, 146] on input "Late pays 60 days, last 24 months" at bounding box center [513, 146] width 108 height 14
type input "0"
click at [463, 171] on div at bounding box center [464, 170] width 7 height 7
click at [464, 179] on div at bounding box center [464, 179] width 7 height 7
click at [477, 261] on div "Save" at bounding box center [478, 263] width 8 height 12
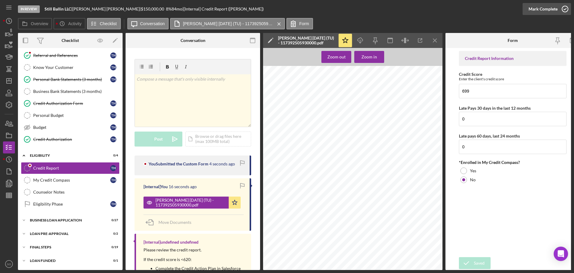
click at [531, 11] on div "Mark Complete" at bounding box center [543, 9] width 29 height 12
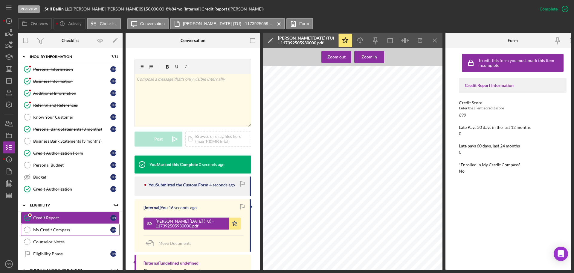
scroll to position [51, 0]
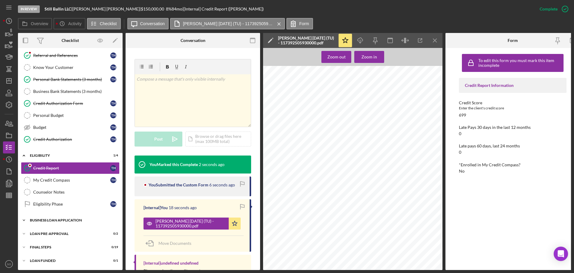
click at [61, 219] on div "BUSINESS LOAN APPLICATION" at bounding box center [72, 220] width 85 height 4
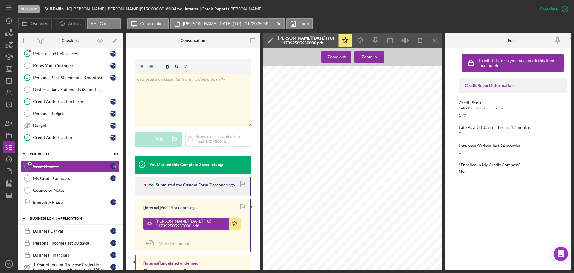
scroll to position [111, 0]
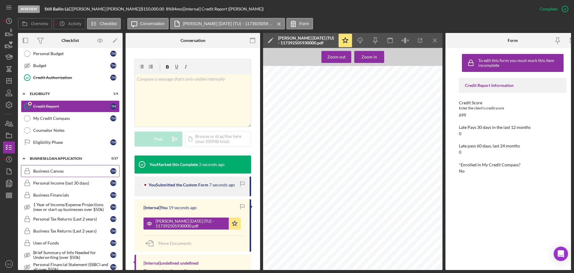
click at [51, 176] on link "Business Canvas Business Canvas T H" at bounding box center [70, 171] width 99 height 12
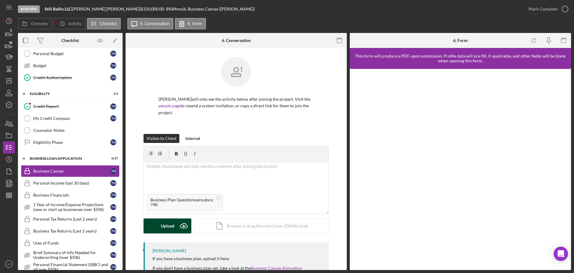
click at [176, 224] on icon "Icon/Upload" at bounding box center [183, 225] width 15 height 15
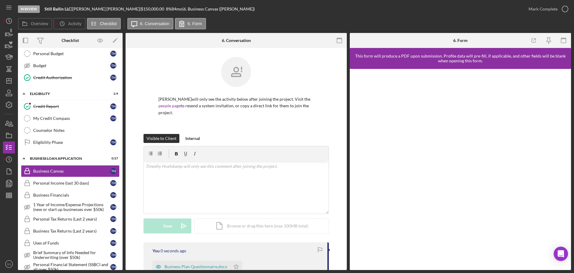
scroll to position [90, 0]
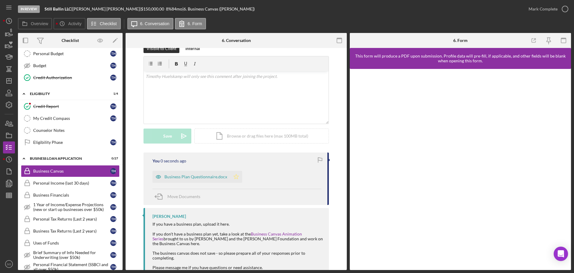
click at [231, 173] on icon "Icon/Star" at bounding box center [236, 176] width 12 height 12
click at [563, 40] on icon "button" at bounding box center [563, 40] width 13 height 13
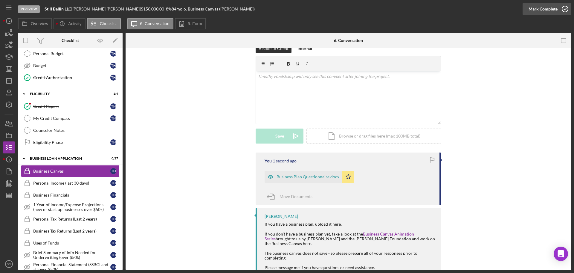
click at [556, 14] on div "Mark Complete" at bounding box center [543, 9] width 29 height 12
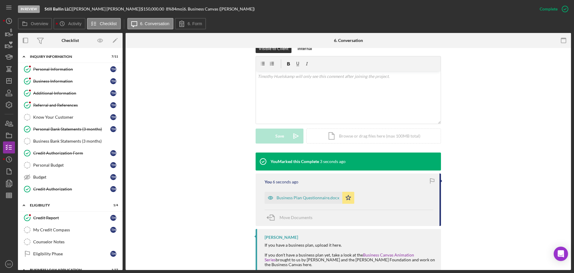
scroll to position [150, 0]
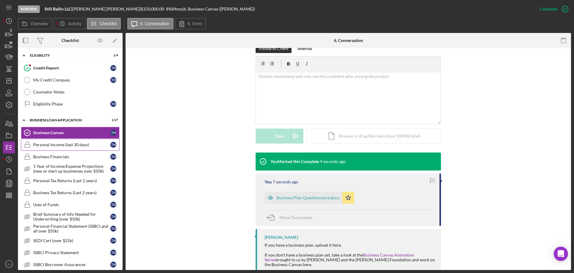
click at [57, 150] on link "Personal Income (last 30 days) Personal Income (last 30 days) T H" at bounding box center [70, 144] width 99 height 12
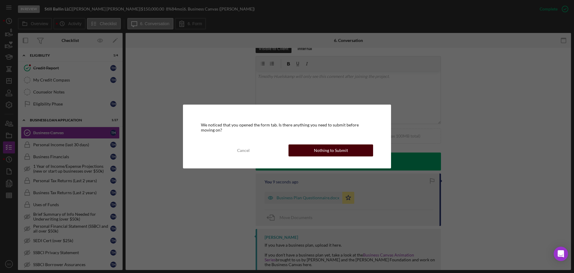
click at [340, 155] on div "Nothing to Submit" at bounding box center [331, 150] width 34 height 12
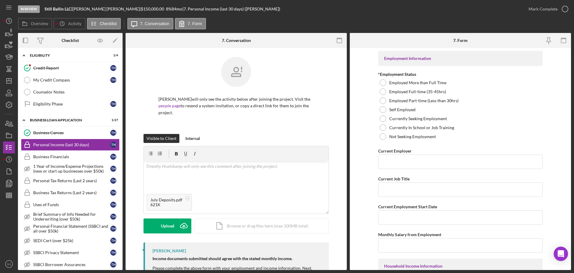
drag, startPoint x: 161, startPoint y: 234, endPoint x: 163, endPoint y: 230, distance: 4.3
click at [161, 234] on div "Visible to Client Internal v Color teal Color pink Remove color Add row above A…" at bounding box center [236, 188] width 185 height 108
click at [164, 228] on div "Upload" at bounding box center [167, 225] width 13 height 15
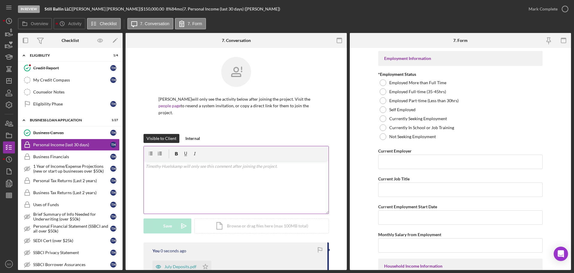
scroll to position [119, 0]
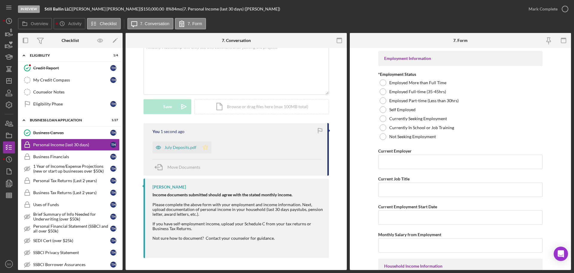
click at [204, 152] on icon "Icon/Star" at bounding box center [206, 147] width 12 height 12
click at [380, 110] on div at bounding box center [383, 109] width 7 height 7
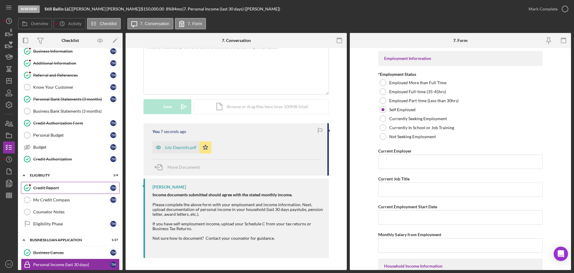
scroll to position [0, 0]
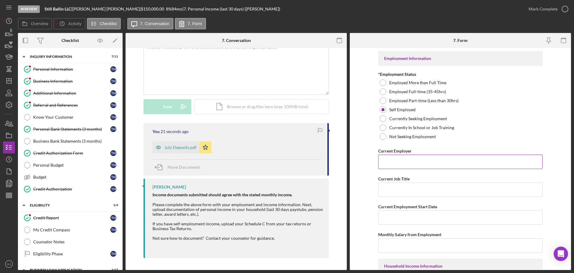
click at [398, 160] on input "Current Employer" at bounding box center [460, 161] width 165 height 14
paste input "Still Ballin LLC"
type input "Still Ballin LLC"
click at [386, 190] on input "Current Job Title" at bounding box center [460, 189] width 165 height 14
paste input "Business Owner"
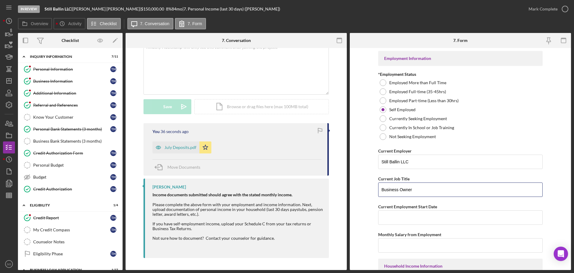
type input "Business Owner"
click at [408, 216] on input "Current Employment Start Date" at bounding box center [460, 217] width 165 height 14
paste input "11/08/2022"
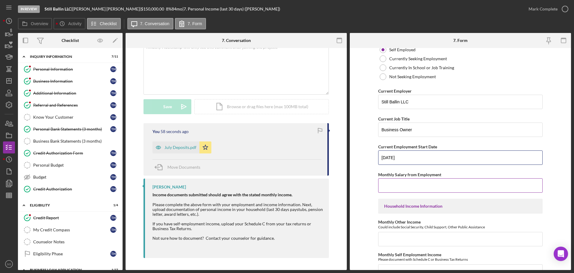
type input "11/08/2022"
click at [396, 190] on input "Monthly Salary from Employment" at bounding box center [460, 185] width 165 height 14
type input "$7,500"
click at [393, 243] on input "Monthly Other Income" at bounding box center [460, 239] width 165 height 14
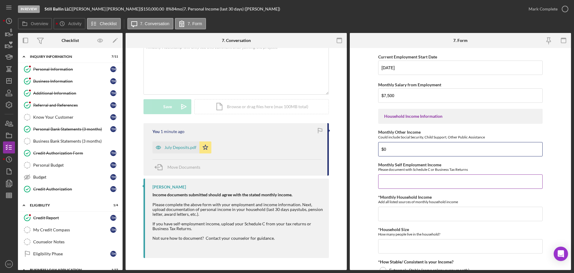
type input "$0"
click at [406, 184] on input "Monthly Self Employment Income" at bounding box center [460, 181] width 165 height 14
drag, startPoint x: 395, startPoint y: 180, endPoint x: 302, endPoint y: 178, distance: 92.8
click at [305, 176] on div "Overview Internal Workflow Stage In Review Icon/Dropdown Arrow Archive (can una…" at bounding box center [294, 151] width 553 height 237
type input "$7,500"
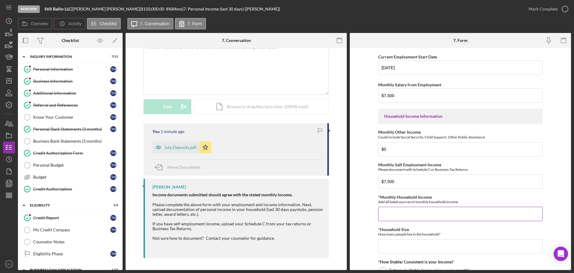
click at [410, 204] on div "*Monthly Household Income Add all listed sources of monthly household income" at bounding box center [460, 207] width 165 height 26
click at [410, 211] on input "*Monthly Household Income" at bounding box center [460, 213] width 165 height 14
type input "$7,500"
click at [402, 249] on input "*Household Size" at bounding box center [460, 246] width 165 height 14
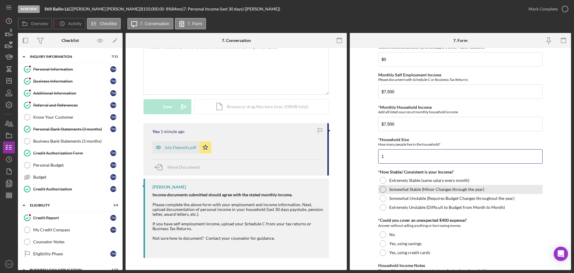
type input "1"
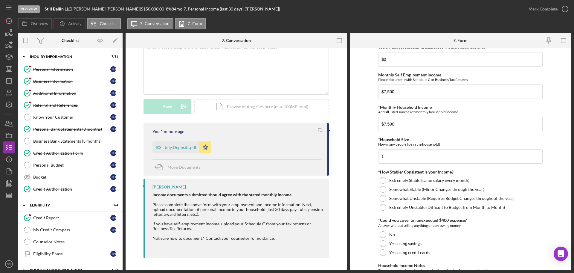
drag, startPoint x: 381, startPoint y: 190, endPoint x: 382, endPoint y: 214, distance: 24.5
click at [381, 190] on div at bounding box center [383, 189] width 7 height 7
click at [385, 242] on div at bounding box center [383, 243] width 7 height 7
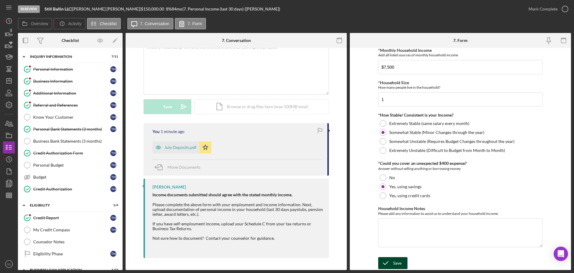
click at [393, 259] on div "Save" at bounding box center [397, 263] width 8 height 12
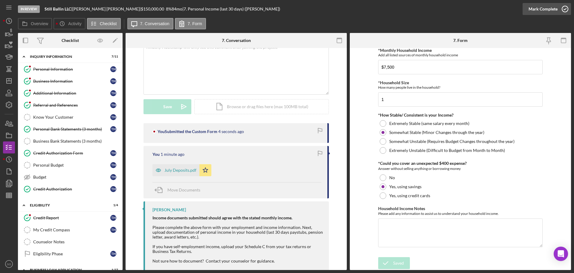
click at [532, 13] on div "Mark Complete" at bounding box center [543, 9] width 29 height 12
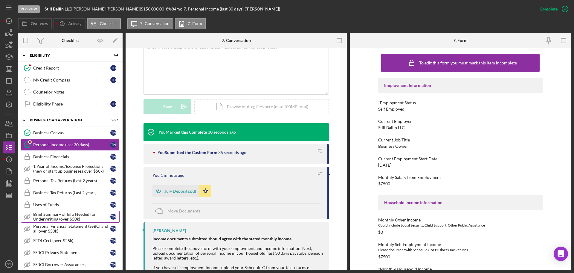
scroll to position [179, 0]
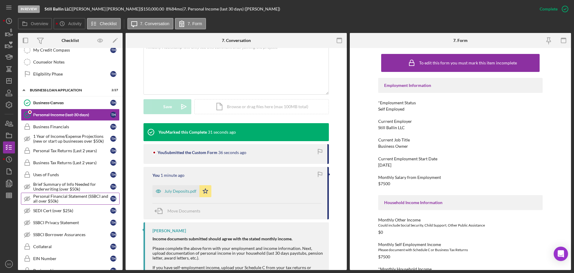
click at [65, 200] on div "Personal Financial Statement (SSBCI and all over $50k)" at bounding box center [71, 199] width 77 height 10
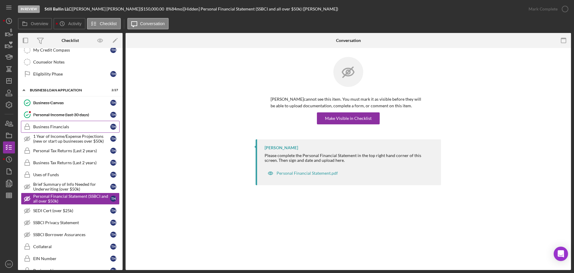
click at [52, 128] on div "Business Financials" at bounding box center [71, 126] width 77 height 5
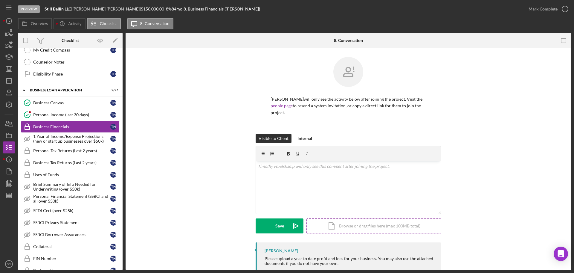
scroll to position [45, 0]
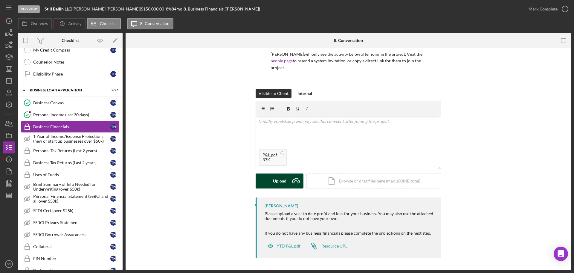
click at [275, 173] on div "Upload" at bounding box center [279, 180] width 13 height 15
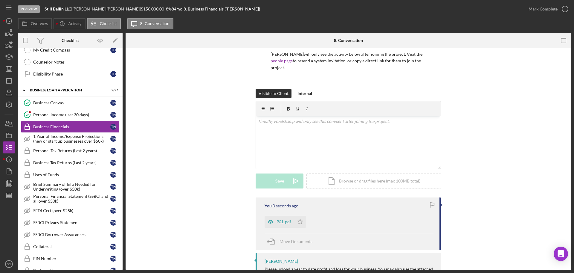
scroll to position [100, 0]
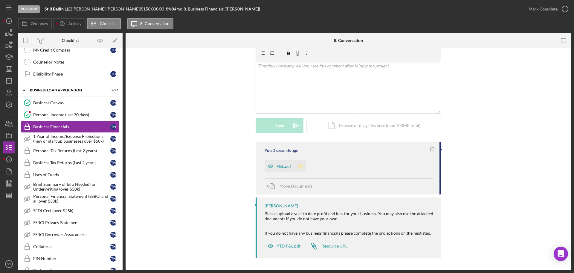
click at [296, 165] on icon "Icon/Star" at bounding box center [300, 166] width 12 height 12
click at [528, 7] on button "Mark Complete" at bounding box center [547, 9] width 48 height 12
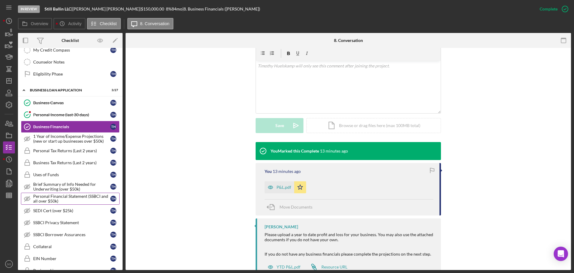
click at [91, 194] on div "Personal Financial Statement (SSBCI and all over $50k)" at bounding box center [71, 199] width 77 height 10
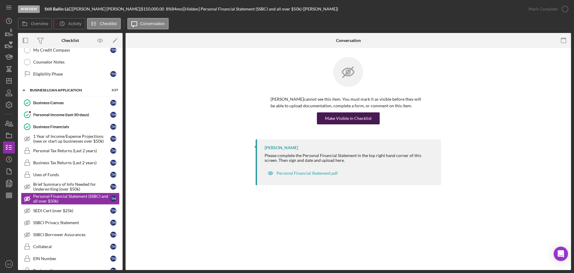
click at [348, 121] on div "Make Visible in Checklist" at bounding box center [348, 118] width 47 height 12
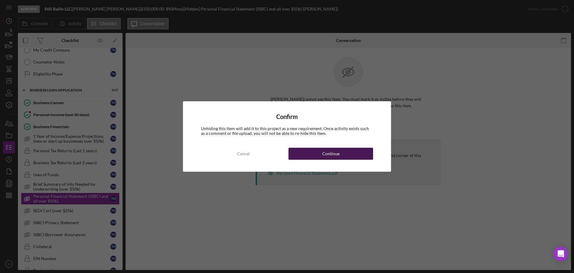
click at [365, 156] on button "Continue" at bounding box center [331, 153] width 85 height 12
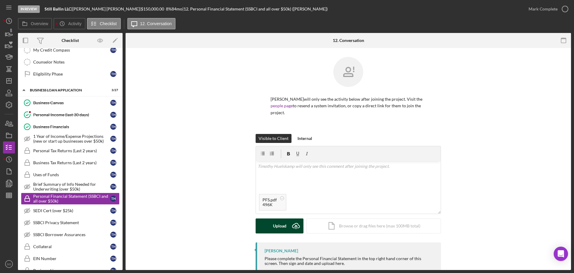
click at [289, 222] on icon "Icon/Upload" at bounding box center [296, 225] width 15 height 15
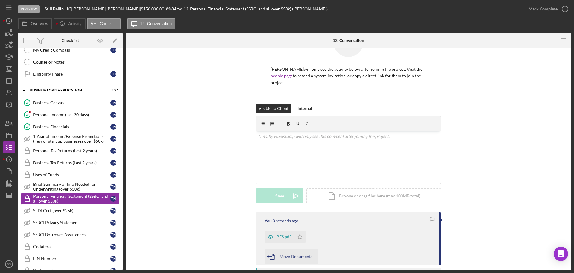
scroll to position [86, 0]
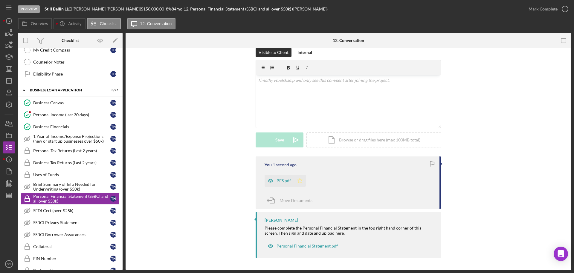
click at [298, 182] on polygon "button" at bounding box center [300, 180] width 5 height 5
click at [532, 11] on div "Mark Complete" at bounding box center [543, 9] width 29 height 12
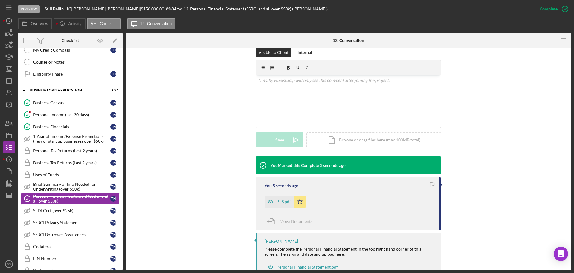
click at [280, 203] on div "PFS.pdf" at bounding box center [284, 201] width 14 height 5
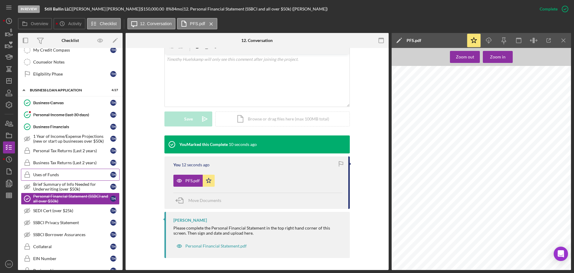
scroll to position [239, 0]
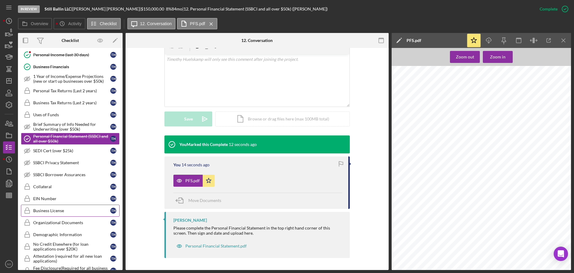
click at [80, 216] on link "Business License Business License T H" at bounding box center [70, 210] width 99 height 12
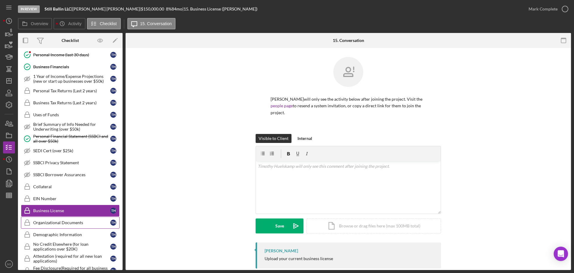
drag, startPoint x: 81, startPoint y: 218, endPoint x: 106, endPoint y: 226, distance: 25.9
click at [81, 219] on link "Organizational Documents Organizational Documents T H" at bounding box center [70, 222] width 99 height 12
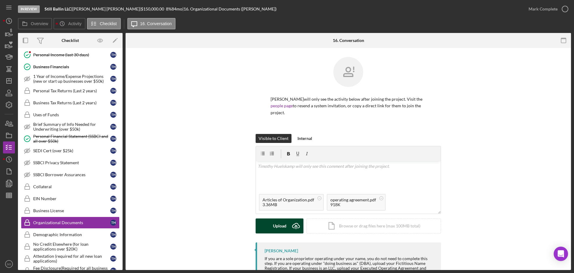
click at [284, 230] on div "Upload" at bounding box center [279, 225] width 13 height 15
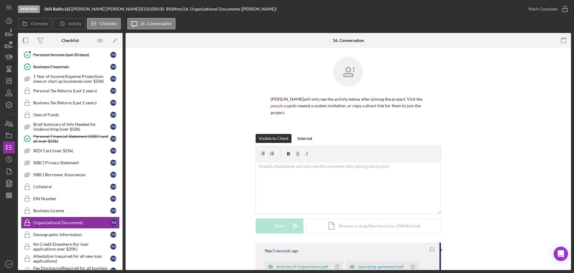
scroll to position [90, 0]
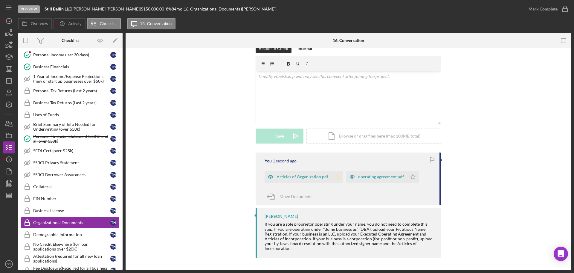
click at [332, 178] on icon "Icon/Star" at bounding box center [337, 176] width 12 height 12
click at [411, 176] on polygon "button" at bounding box center [413, 176] width 5 height 5
click at [536, 10] on div "Mark Complete" at bounding box center [543, 9] width 29 height 12
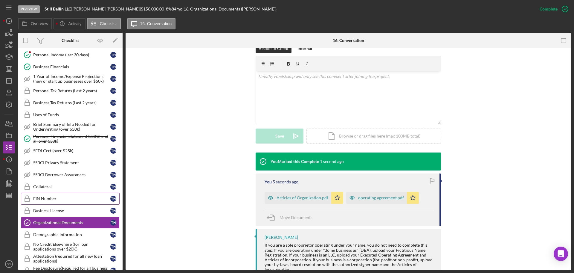
drag, startPoint x: 61, startPoint y: 195, endPoint x: 74, endPoint y: 204, distance: 15.8
click at [61, 196] on link "EIN Number EIN Number T H" at bounding box center [70, 198] width 99 height 12
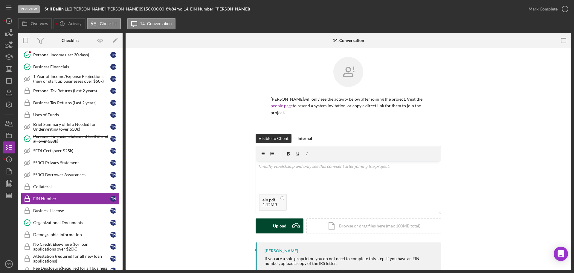
click at [279, 224] on div "Upload" at bounding box center [279, 225] width 13 height 15
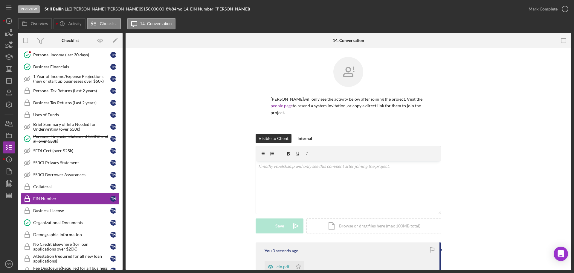
scroll to position [71, 0]
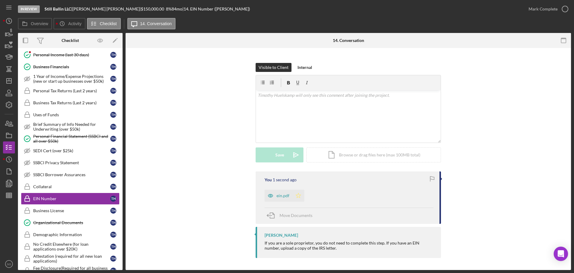
click at [301, 199] on icon "Icon/Star" at bounding box center [299, 195] width 12 height 12
click at [542, 13] on div "Mark Complete" at bounding box center [543, 9] width 29 height 12
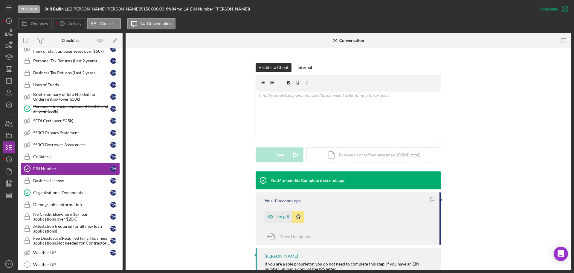
scroll to position [299, 0]
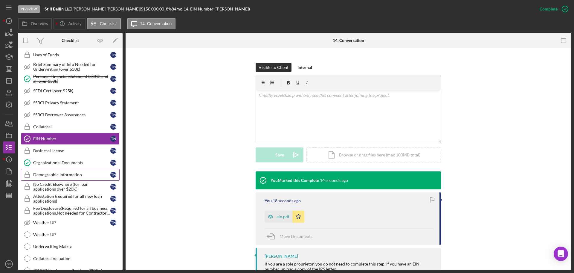
click at [71, 173] on div "Demographic Information" at bounding box center [71, 174] width 77 height 5
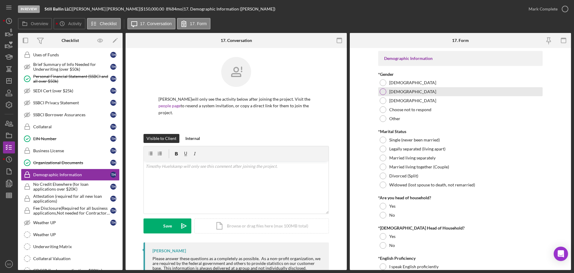
click at [381, 92] on div at bounding box center [383, 91] width 7 height 7
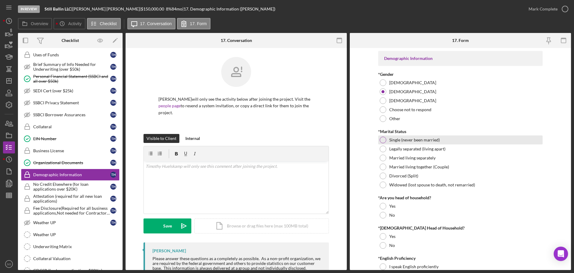
drag, startPoint x: 380, startPoint y: 136, endPoint x: 380, endPoint y: 140, distance: 4.2
click at [380, 137] on div "Single (never been married)" at bounding box center [460, 139] width 165 height 9
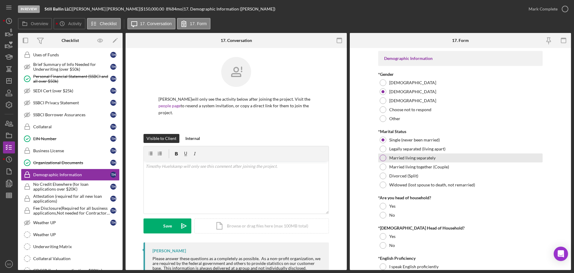
scroll to position [30, 0]
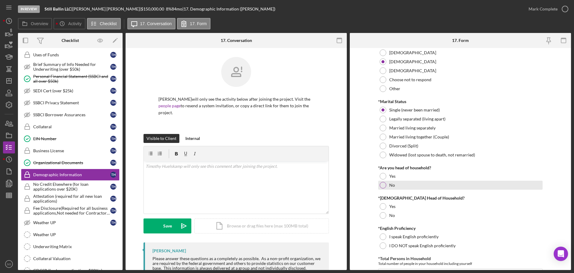
drag, startPoint x: 383, startPoint y: 175, endPoint x: 383, endPoint y: 185, distance: 9.9
click at [383, 177] on div at bounding box center [383, 176] width 7 height 7
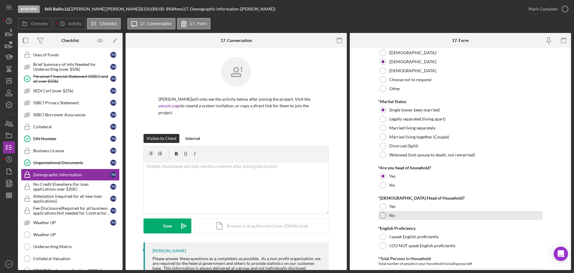
click at [383, 217] on div at bounding box center [383, 215] width 7 height 7
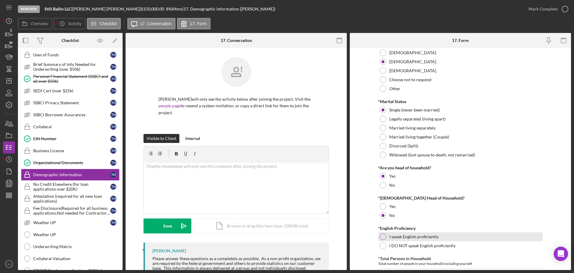
click at [385, 236] on div at bounding box center [383, 236] width 7 height 7
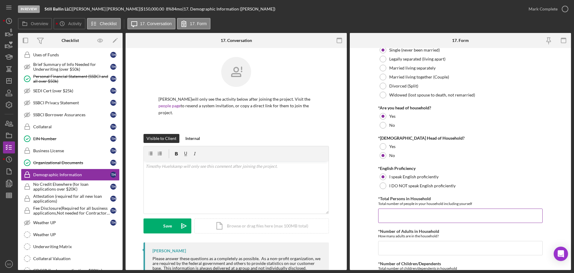
click at [395, 214] on input "*Total Persons in Household" at bounding box center [460, 215] width 165 height 14
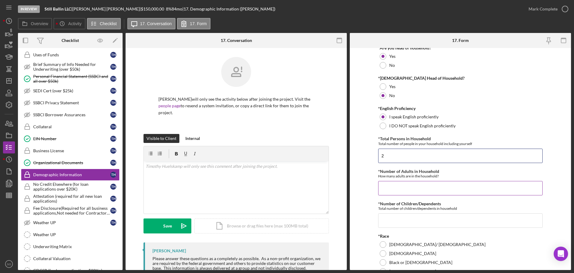
type input "2"
click at [392, 191] on input "*Number of Adults in Household" at bounding box center [460, 188] width 165 height 14
type input "2"
drag, startPoint x: 395, startPoint y: 160, endPoint x: 297, endPoint y: 167, distance: 98.7
click at [296, 167] on div "Overview Internal Workflow Stage In Review Icon/Dropdown Arrow Archive (can una…" at bounding box center [294, 151] width 553 height 237
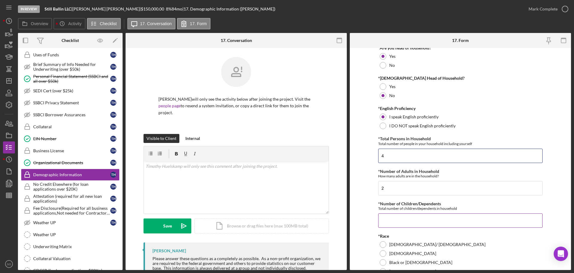
type input "4"
click at [388, 215] on input "*Number of Children/Dependents" at bounding box center [460, 220] width 165 height 14
type input "2"
click at [363, 226] on form "Demographic Information *Gender Female Male Nonbinary Choose not to respond Oth…" at bounding box center [460, 159] width 221 height 222
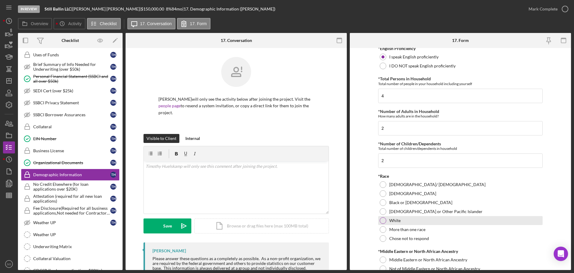
click at [382, 222] on div at bounding box center [383, 220] width 7 height 7
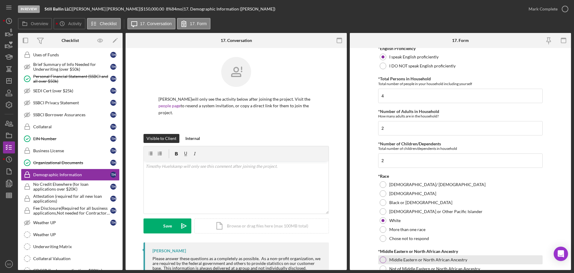
scroll to position [239, 0]
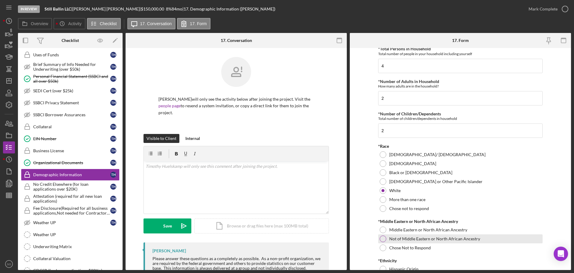
click at [380, 238] on div at bounding box center [383, 238] width 7 height 7
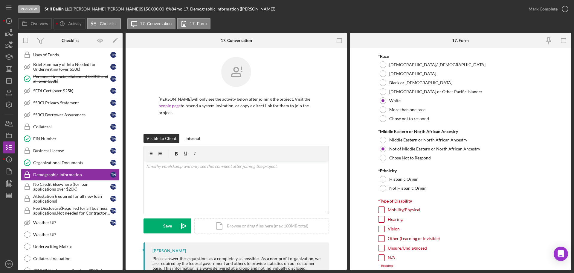
drag, startPoint x: 380, startPoint y: 188, endPoint x: 378, endPoint y: 204, distance: 16.0
click at [381, 189] on div at bounding box center [383, 188] width 7 height 7
click at [381, 256] on input "N/A" at bounding box center [382, 257] width 6 height 6
checkbox input "true"
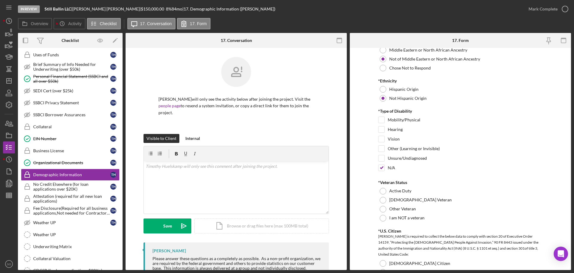
scroll to position [449, 0]
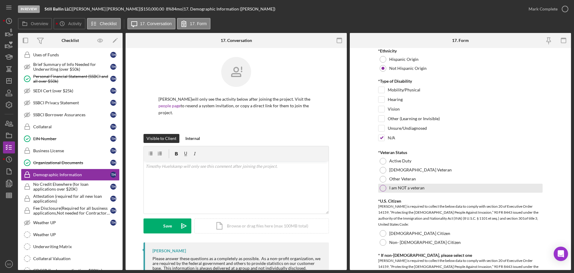
click at [384, 187] on div at bounding box center [383, 188] width 7 height 7
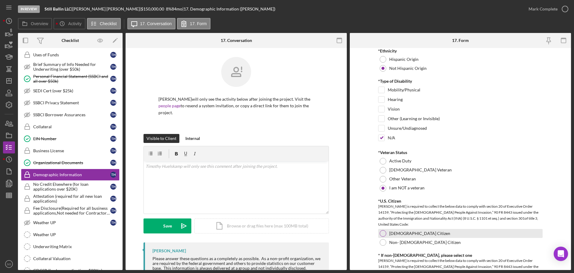
click at [381, 235] on div at bounding box center [383, 233] width 7 height 7
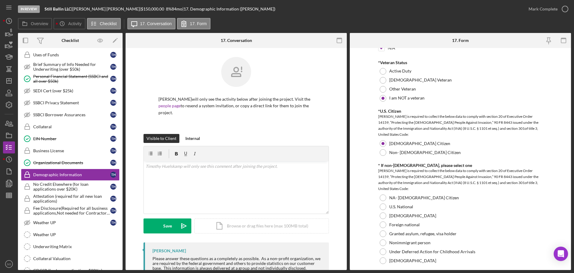
scroll to position [568, 0]
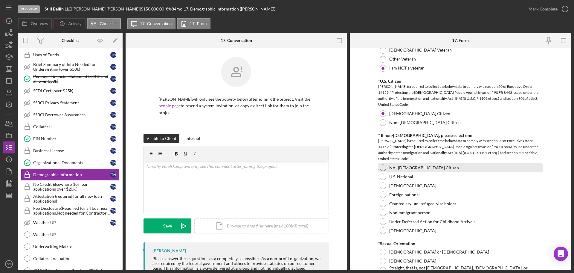
click at [381, 167] on div at bounding box center [383, 167] width 7 height 7
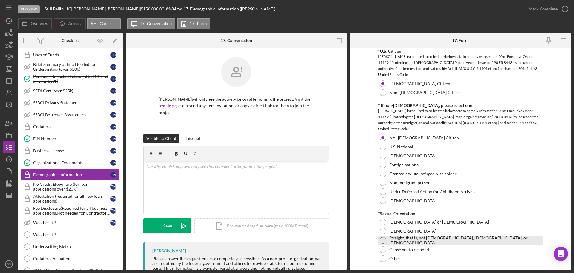
click at [382, 238] on div at bounding box center [383, 240] width 7 height 7
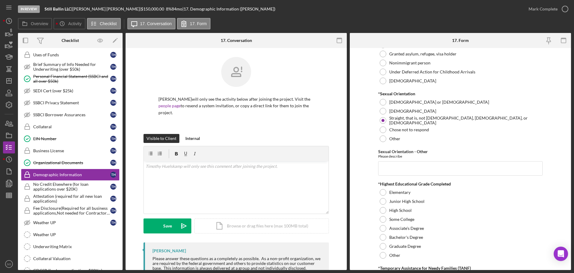
drag, startPoint x: 379, startPoint y: 216, endPoint x: 371, endPoint y: 220, distance: 8.8
click at [379, 216] on div "Some College" at bounding box center [460, 218] width 165 height 9
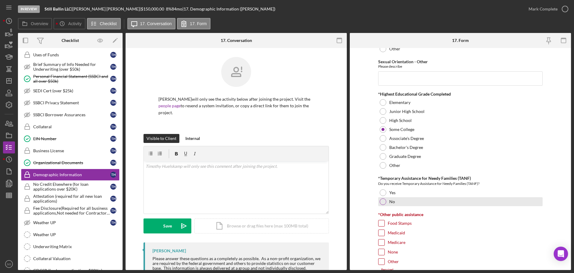
drag, startPoint x: 383, startPoint y: 202, endPoint x: 380, endPoint y: 205, distance: 4.2
click at [383, 202] on div at bounding box center [383, 201] width 7 height 7
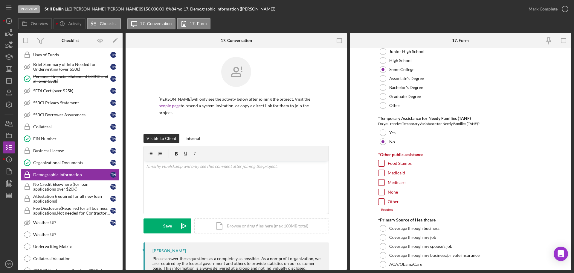
click at [381, 192] on input "None" at bounding box center [382, 192] width 6 height 6
checkbox input "true"
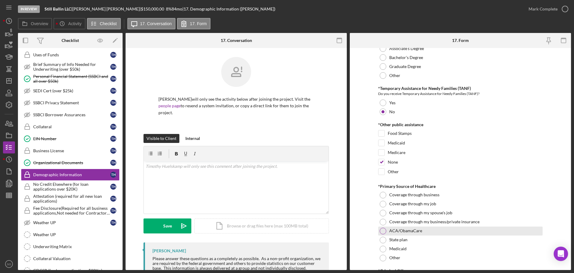
scroll to position [927, 0]
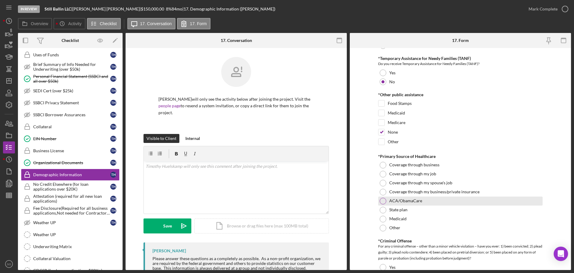
click at [383, 201] on div at bounding box center [383, 200] width 7 height 7
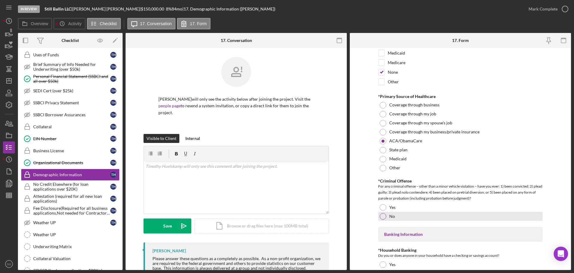
drag, startPoint x: 385, startPoint y: 212, endPoint x: 384, endPoint y: 217, distance: 4.2
click at [385, 214] on div "No" at bounding box center [460, 215] width 165 height 9
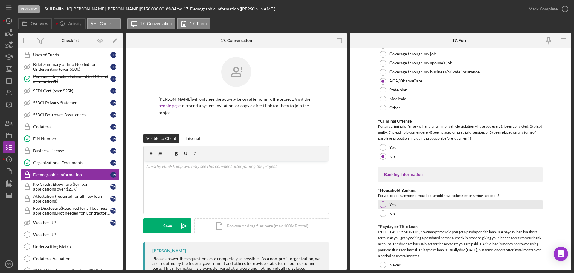
click at [385, 204] on div at bounding box center [383, 204] width 7 height 7
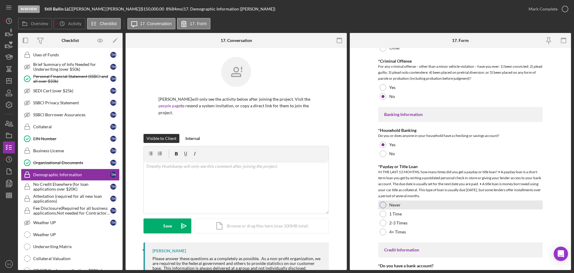
click at [381, 208] on div "Never" at bounding box center [460, 204] width 165 height 9
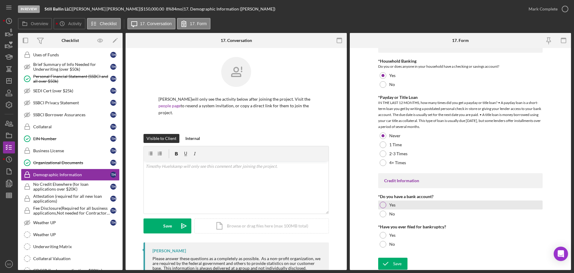
click at [381, 207] on div "Yes" at bounding box center [460, 204] width 165 height 9
drag, startPoint x: 383, startPoint y: 242, endPoint x: 390, endPoint y: 257, distance: 16.3
click at [383, 244] on div at bounding box center [383, 243] width 7 height 7
click at [394, 262] on div "Save" at bounding box center [397, 263] width 8 height 12
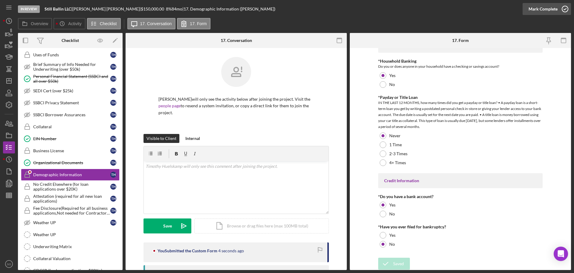
click at [539, 9] on div "Mark Complete" at bounding box center [543, 9] width 29 height 12
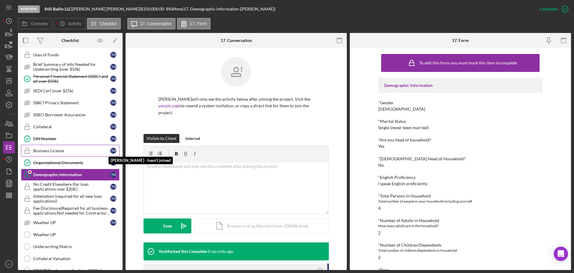
scroll to position [329, 0]
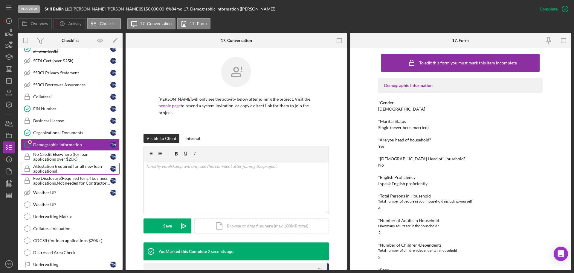
click at [78, 168] on div "Attestation (required for all new loan applications)" at bounding box center [71, 169] width 77 height 10
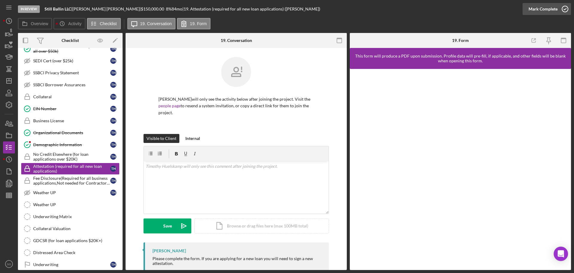
click at [536, 13] on div "Mark Complete" at bounding box center [543, 9] width 29 height 12
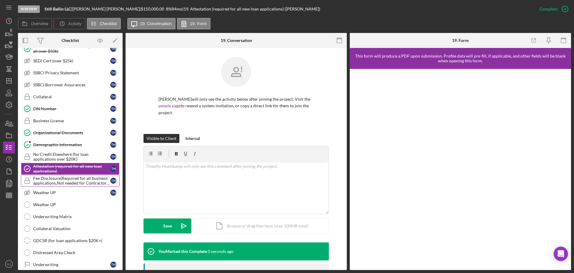
click at [52, 185] on div "Fee Disclosure(Required for all business applications,Not needed for Contractor…" at bounding box center [71, 181] width 77 height 10
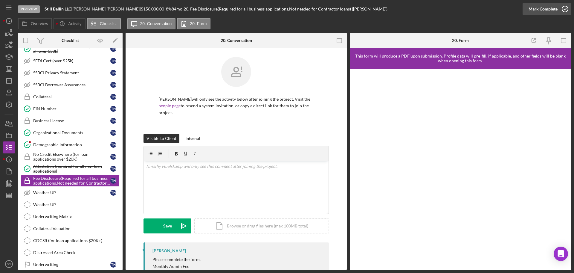
click at [533, 9] on div "Mark Complete" at bounding box center [543, 9] width 29 height 12
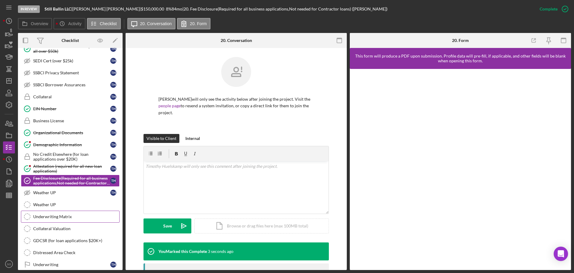
click at [66, 212] on link "Underwriting Matrix Underwriting Matrix" at bounding box center [70, 216] width 99 height 12
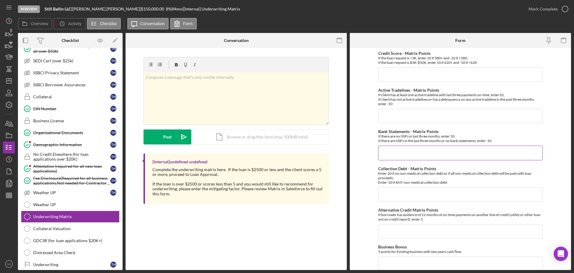
click at [393, 157] on input "Bank Statements - Matrix Points" at bounding box center [460, 152] width 165 height 14
type input "10"
click at [418, 78] on input "Credit Score - Matrix Points" at bounding box center [460, 74] width 165 height 14
click at [401, 77] on input "Credit Score - Matrix Points" at bounding box center [460, 74] width 165 height 14
type input "10"
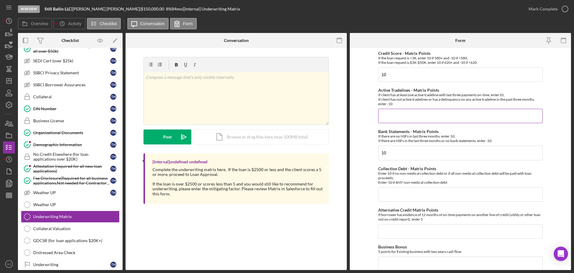
click at [405, 115] on input "Active Tradelines - Matrix Points" at bounding box center [460, 116] width 165 height 14
type input "10"
click at [396, 197] on input "Collection Debt - Matrix Points" at bounding box center [460, 194] width 165 height 14
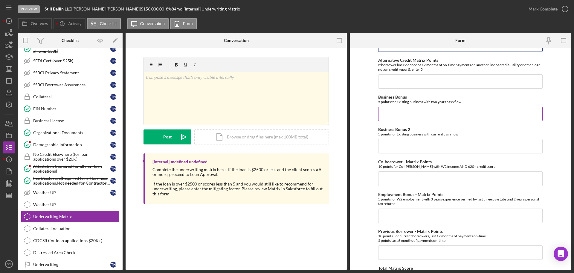
type input "10"
click at [386, 110] on input "Business Bonus" at bounding box center [460, 113] width 165 height 14
type input "0"
click at [383, 83] on input "Alternative Credit Matrix Points" at bounding box center [460, 81] width 165 height 14
type input "0"
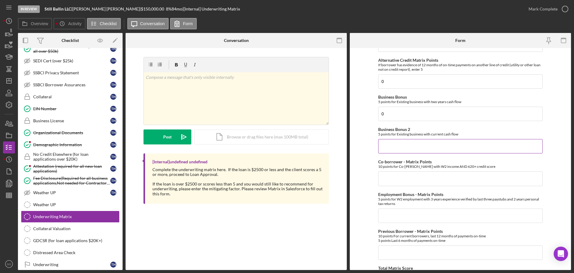
click at [392, 145] on input "Business Bonus 2" at bounding box center [460, 146] width 165 height 14
type input "0"
drag, startPoint x: 394, startPoint y: 180, endPoint x: 396, endPoint y: 191, distance: 11.4
click at [395, 182] on input "Co-borrower - Matrix Points" at bounding box center [460, 178] width 165 height 14
type input "0"
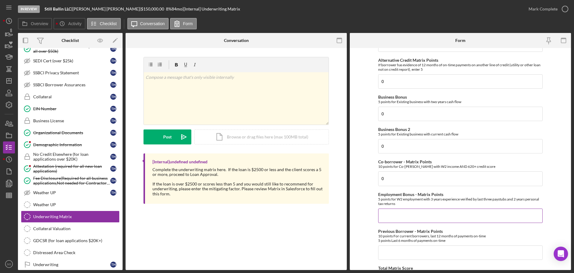
click at [397, 216] on input "Employment Bonus - Matrix Points" at bounding box center [460, 215] width 165 height 14
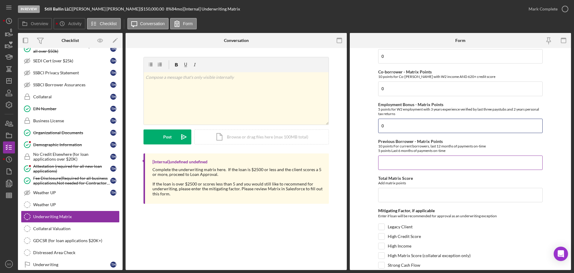
type input "0"
click at [403, 165] on input "Previous Borrower - Matrix Points" at bounding box center [460, 162] width 165 height 14
type input "0"
click at [407, 195] on input "Total Matrix Score" at bounding box center [460, 195] width 165 height 14
type input "40"
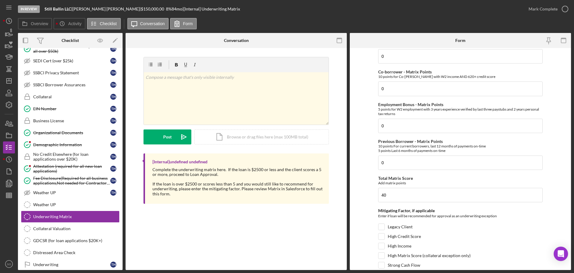
click at [373, 194] on form "Credit Score - Matrix Points If the loan request is <3K, enter 10 if 580+ and -…" at bounding box center [460, 159] width 221 height 222
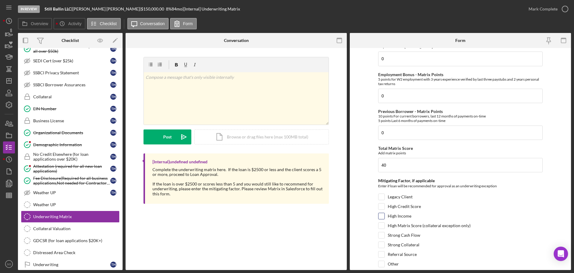
click at [383, 216] on input "High Income" at bounding box center [382, 216] width 6 height 6
checkbox input "true"
click at [381, 226] on input "High Matrix Score (collateral exception only)" at bounding box center [382, 225] width 6 height 6
checkbox input "true"
click at [379, 207] on input "High Credit Score" at bounding box center [382, 206] width 6 height 6
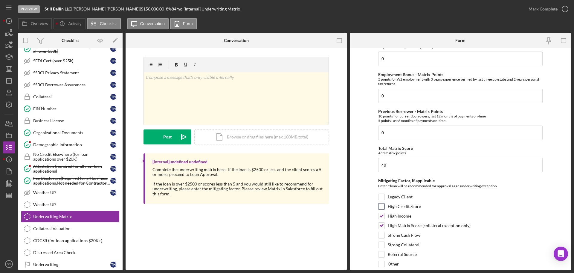
checkbox input "true"
click at [367, 214] on form "Credit Score - Matrix Points If the loan request is <3K, enter 10 if 580+ and -…" at bounding box center [460, 159] width 221 height 222
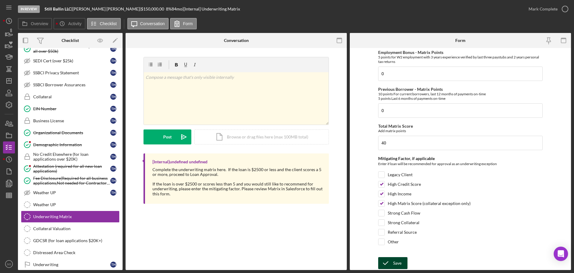
click at [397, 261] on div "Save" at bounding box center [397, 263] width 8 height 12
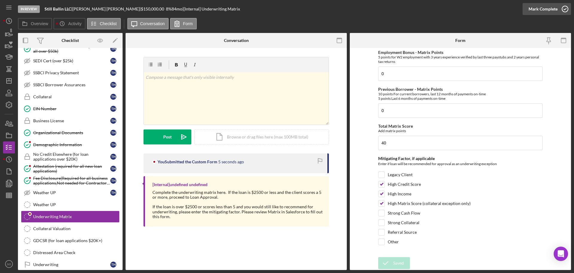
click at [528, 9] on button "Mark Complete" at bounding box center [547, 9] width 48 height 12
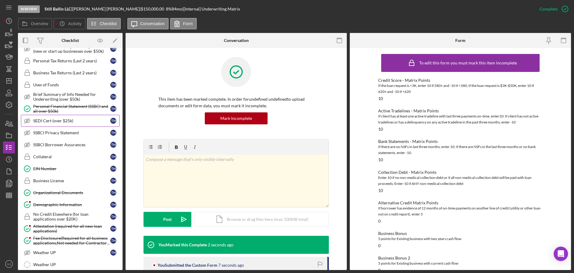
scroll to position [376, 0]
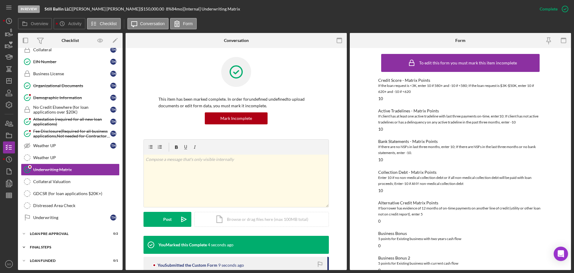
click at [78, 250] on div "Icon/Expander FINAL STEPS 0 / 19" at bounding box center [70, 247] width 105 height 12
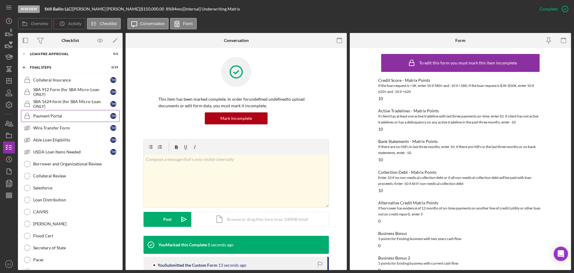
click at [60, 114] on div "Payment Portal" at bounding box center [71, 115] width 77 height 5
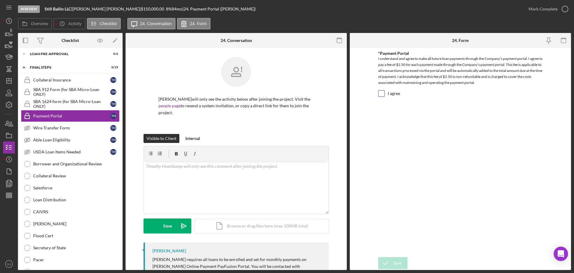
click at [384, 95] on input "I agree" at bounding box center [382, 93] width 6 height 6
checkbox input "true"
click at [401, 263] on div "Save" at bounding box center [397, 263] width 8 height 12
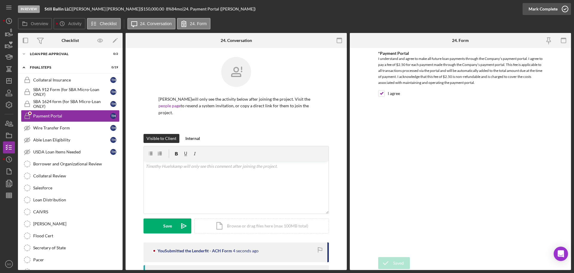
click at [540, 9] on div "Mark Complete" at bounding box center [543, 9] width 29 height 12
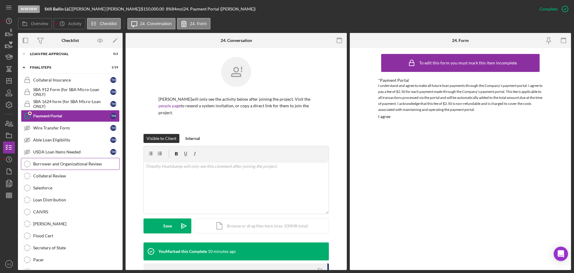
click at [70, 163] on div "Borrower and Organizational Review" at bounding box center [76, 163] width 86 height 5
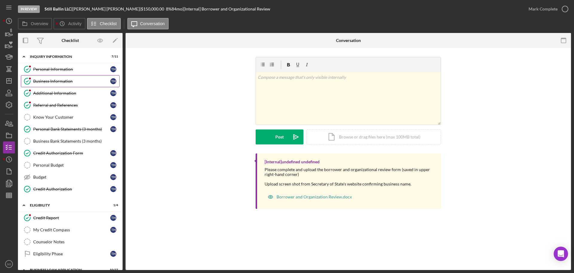
click at [64, 84] on link "Business Information Business Information T H" at bounding box center [70, 81] width 99 height 12
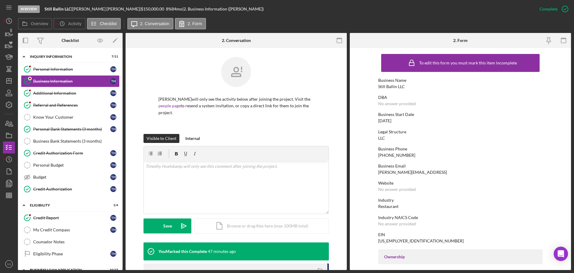
click at [388, 85] on div "Still Ballin LLC" at bounding box center [391, 86] width 27 height 5
copy div "Still Ballin LLC"
click at [398, 240] on div "88-4272930" at bounding box center [421, 240] width 86 height 5
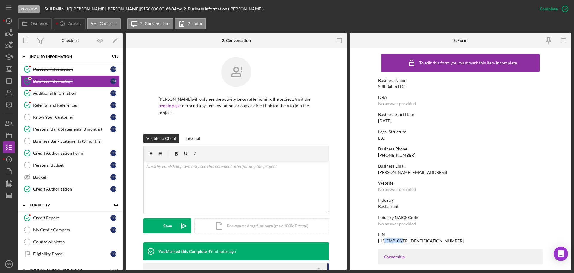
click at [398, 240] on div "88-4272930" at bounding box center [421, 240] width 86 height 5
copy div "88-4272930"
click at [394, 84] on div "Still Ballin LLC" at bounding box center [391, 86] width 27 height 5
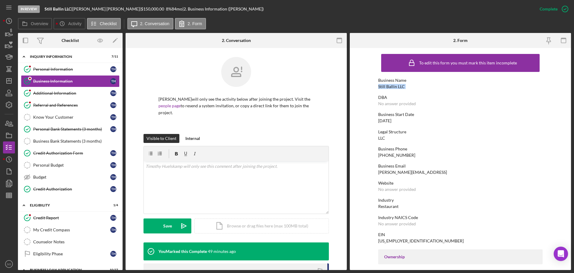
click at [394, 84] on div "Still Ballin LLC" at bounding box center [391, 86] width 27 height 5
copy div "Still Ballin LLC"
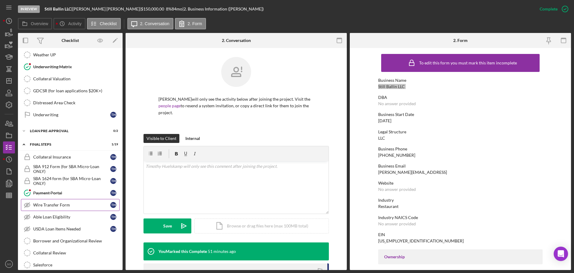
scroll to position [509, 0]
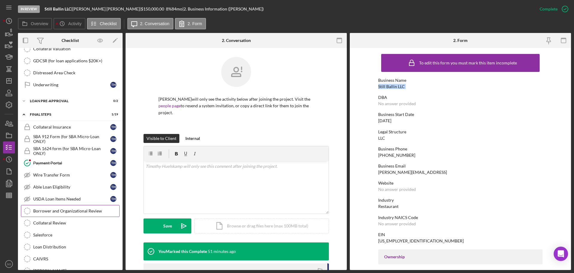
drag, startPoint x: 83, startPoint y: 207, endPoint x: 117, endPoint y: 207, distance: 33.5
click at [83, 207] on link "Borrower and Organizational Review Borrower and Organizational Review" at bounding box center [70, 211] width 99 height 12
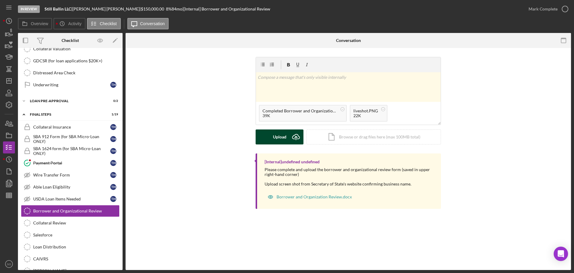
click at [280, 141] on div "Upload" at bounding box center [279, 136] width 13 height 15
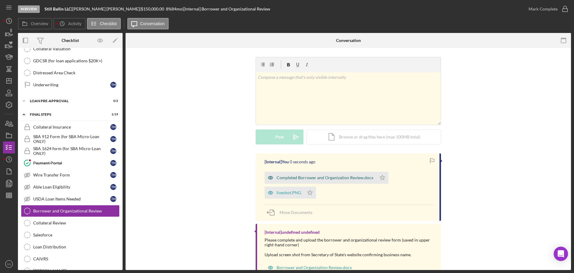
scroll to position [22, 0]
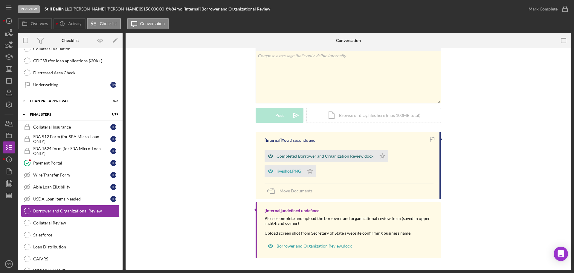
click at [379, 156] on icon "Icon/Star" at bounding box center [383, 156] width 12 height 12
click at [310, 170] on polygon "button" at bounding box center [310, 170] width 5 height 5
click at [538, 10] on div "Mark Complete" at bounding box center [543, 9] width 29 height 12
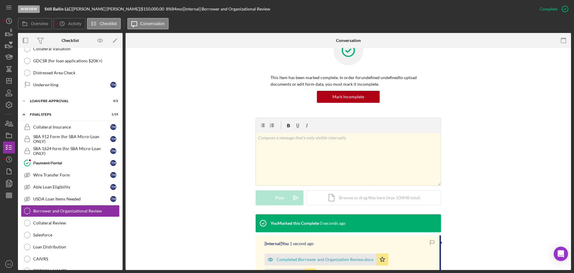
scroll to position [104, 0]
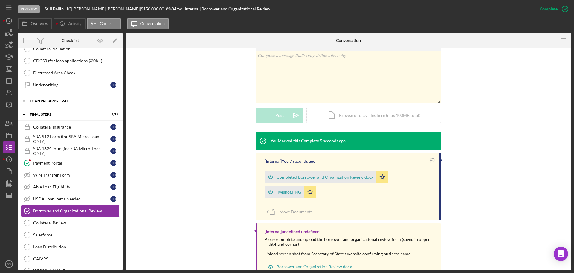
click at [72, 101] on div "LOAN PRE-APPROVAL" at bounding box center [72, 101] width 85 height 4
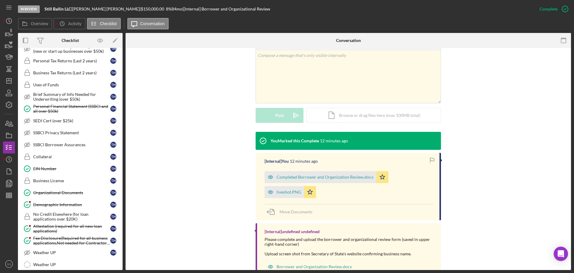
scroll to position [179, 0]
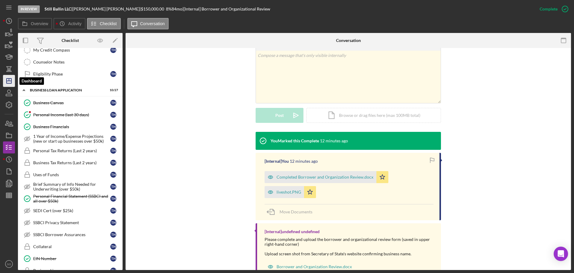
click at [13, 81] on icon "Icon/Dashboard" at bounding box center [8, 80] width 15 height 15
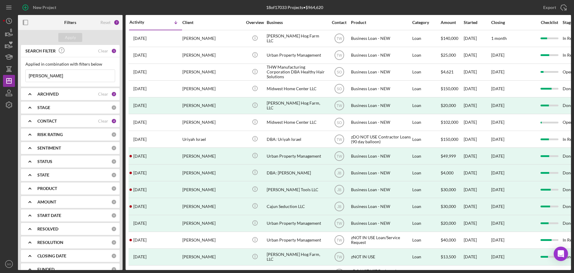
drag, startPoint x: 71, startPoint y: 78, endPoint x: 2, endPoint y: 92, distance: 70.4
click at [0, 86] on div "New Project 18 of 17033 Projects • $964,620 kenneth meyer Export Icon/Export Fi…" at bounding box center [287, 136] width 574 height 273
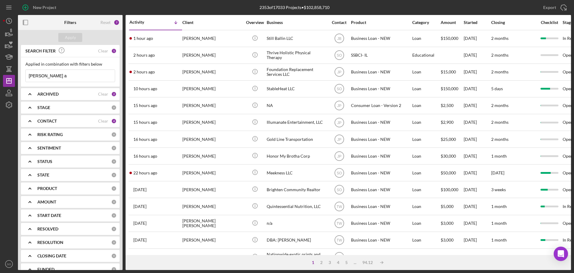
type input "[PERSON_NAME] a"
click at [34, 7] on div "New Project" at bounding box center [44, 7] width 23 height 12
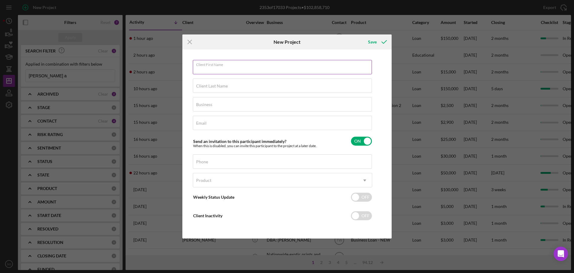
click at [258, 71] on input "Client First Name" at bounding box center [282, 67] width 179 height 14
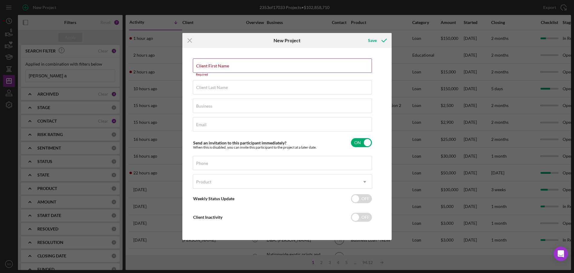
click at [263, 67] on div "Client First Name Required" at bounding box center [282, 67] width 179 height 18
paste input "Tosha"
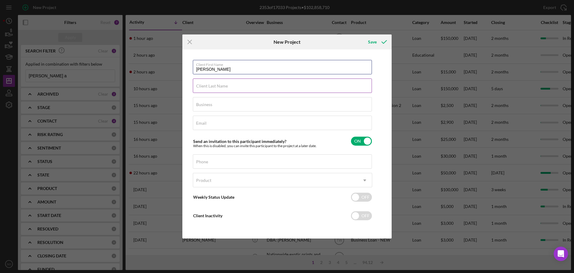
type input "Tosha"
click at [257, 88] on input "Client Last Name" at bounding box center [282, 85] width 179 height 14
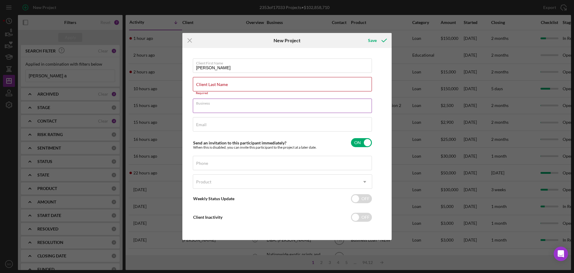
click at [272, 100] on div "Business Required" at bounding box center [282, 105] width 179 height 15
paste input "Anderson"
type input "Anderson"
click at [222, 85] on label "Client Last Name" at bounding box center [212, 84] width 32 height 5
click at [222, 85] on input "Client Last Name" at bounding box center [282, 84] width 179 height 14
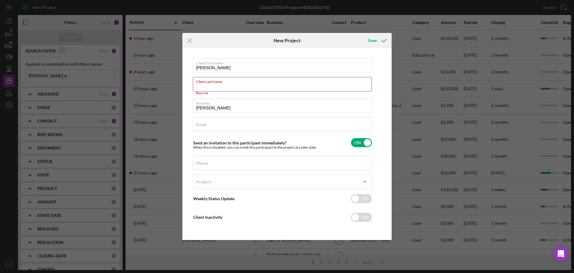
paste input "toshaanderson404314@gmail.com"
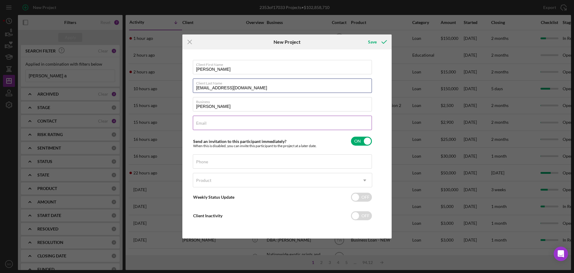
type input "toshaanderson404314@gmail.com"
click at [239, 127] on input "Email" at bounding box center [282, 122] width 179 height 14
paste input "toshaanderson404314@gmail.com"
type input "toshaanderson404314@gmail.com"
drag, startPoint x: 268, startPoint y: 86, endPoint x: 124, endPoint y: 66, distance: 145.2
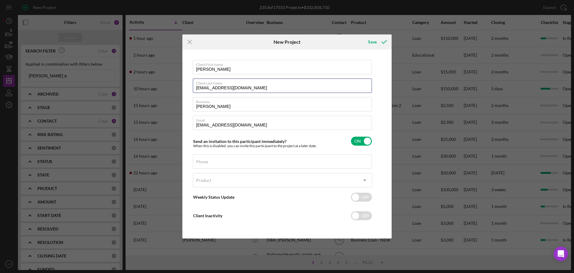
click at [124, 65] on div "Icon/Menu Close New Project Save Client First Name Tosha Client Last Name tosha…" at bounding box center [287, 136] width 574 height 273
paste input "Anderson"
type input "Anderson"
click at [131, 95] on div "Icon/Menu Close New Project Save Client First Name Tosha Client Last Name Ander…" at bounding box center [287, 136] width 574 height 273
type input "n/a"
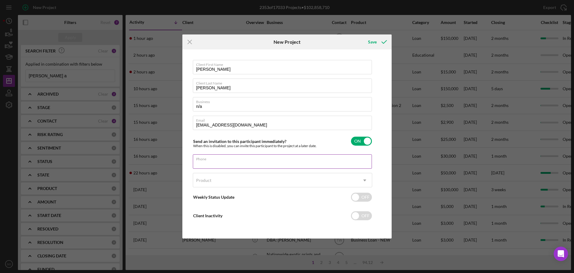
click at [233, 162] on input "Phone" at bounding box center [282, 161] width 179 height 14
paste input "(404) 402-0230"
type input "(404) 402-0230"
click at [226, 178] on div "Product" at bounding box center [275, 180] width 165 height 14
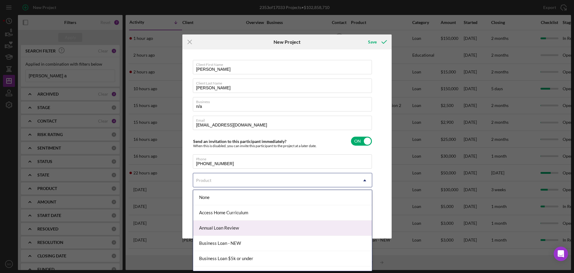
scroll to position [30, 0]
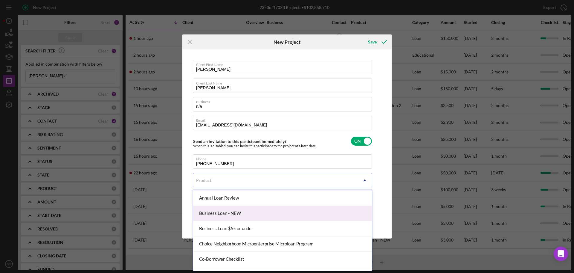
click at [228, 209] on div "Business Loan - NEW" at bounding box center [282, 212] width 179 height 15
checkbox input "true"
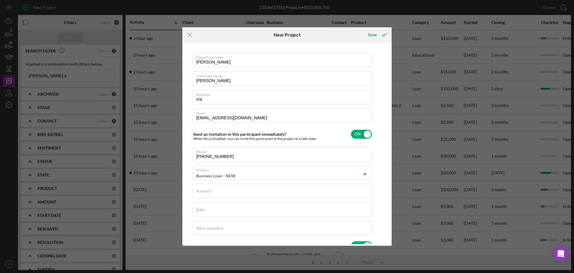
scroll to position [90, 0]
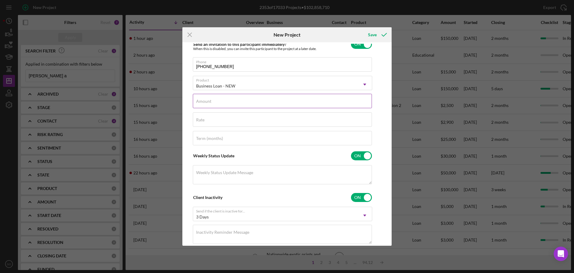
click at [226, 105] on input "Amount" at bounding box center [282, 101] width 179 height 14
type input "$70,000"
click at [238, 124] on input "Rate" at bounding box center [282, 119] width 179 height 14
type input "8.000%"
click at [248, 137] on div "Term (months)" at bounding box center [282, 138] width 179 height 15
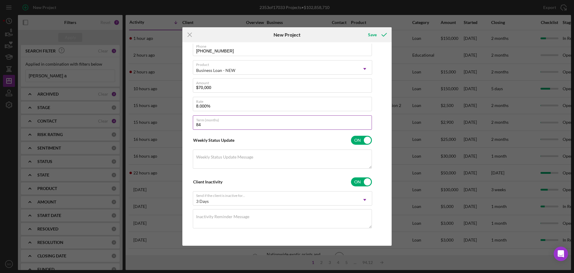
scroll to position [0, 0]
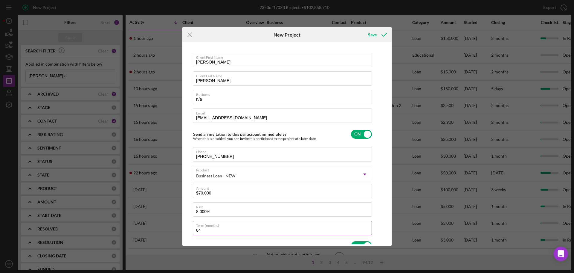
type input "84"
click at [281, 118] on input "toshaanderson404314@gmail.com" at bounding box center [282, 115] width 179 height 14
type input "toshaanderson404314@gmail.comm"
click at [375, 38] on div "Save" at bounding box center [372, 35] width 9 height 12
checkbox input "false"
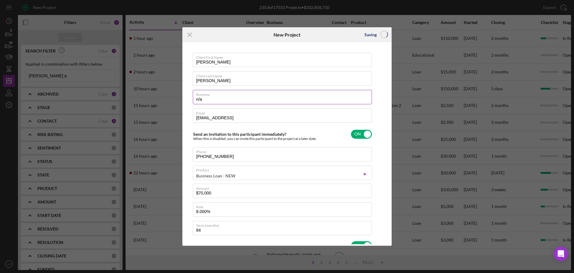
checkbox input "false"
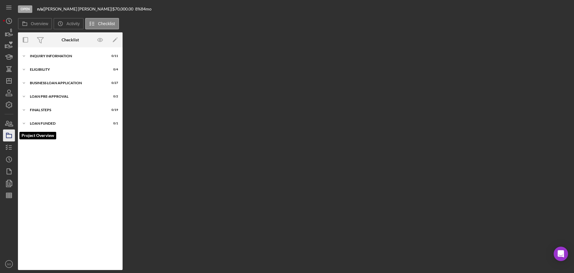
click at [10, 135] on icon "button" at bounding box center [8, 135] width 15 height 15
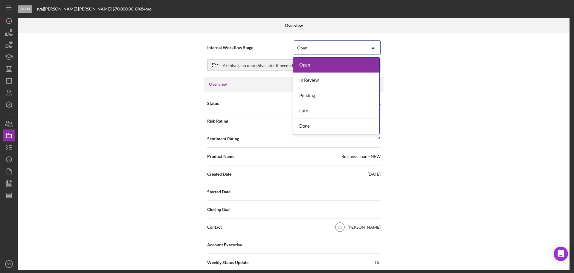
click at [364, 52] on div "Open" at bounding box center [330, 48] width 72 height 14
click at [331, 84] on div "In Review" at bounding box center [336, 80] width 86 height 15
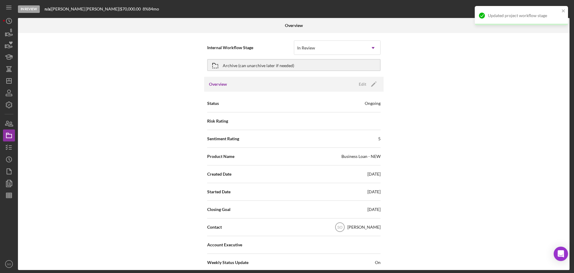
scroll to position [30, 0]
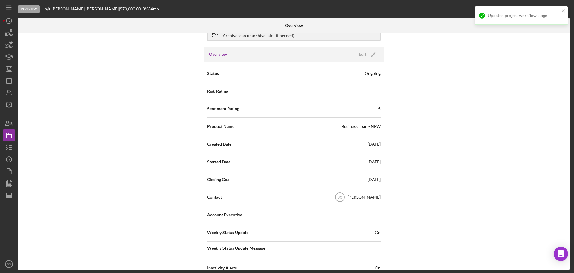
click at [372, 59] on div "Overview Edit Icon/Edit" at bounding box center [293, 54] width 179 height 15
click at [372, 57] on icon "Icon/Edit" at bounding box center [373, 54] width 15 height 15
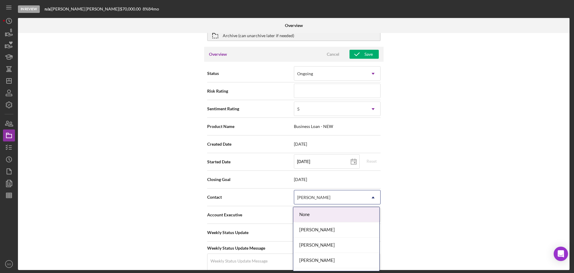
click at [330, 202] on div "[PERSON_NAME]" at bounding box center [330, 197] width 72 height 14
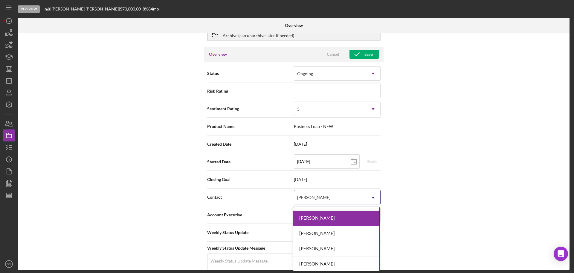
scroll to position [226, 0]
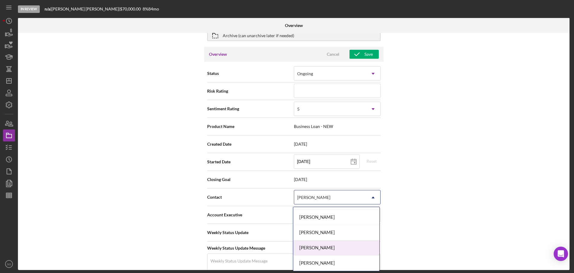
click at [319, 247] on div "Jim Boyle" at bounding box center [336, 247] width 86 height 15
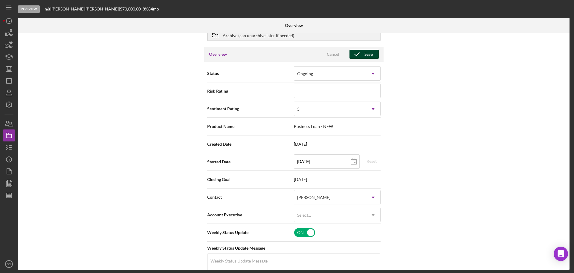
click at [371, 55] on div "Save" at bounding box center [369, 54] width 8 height 9
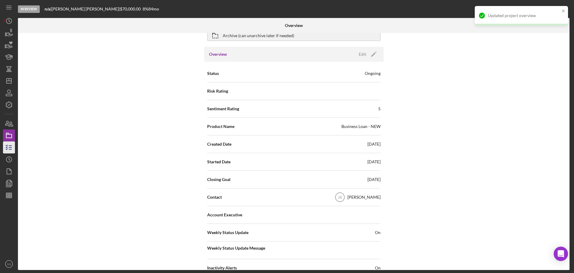
click at [15, 147] on icon "button" at bounding box center [8, 147] width 15 height 15
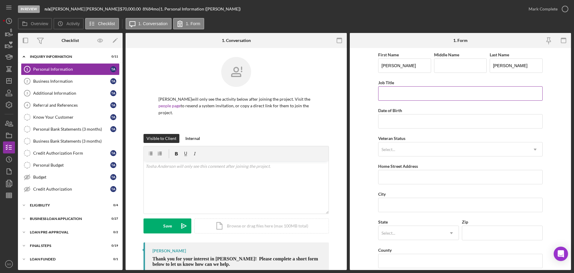
click at [425, 89] on input "Job Title" at bounding box center [460, 93] width 165 height 14
type input "Business Owner"
click at [414, 120] on input "Date of Birth" at bounding box center [460, 121] width 165 height 14
click at [385, 122] on input "Date of Birth" at bounding box center [460, 121] width 165 height 14
paste input "01/dd/yyyy"
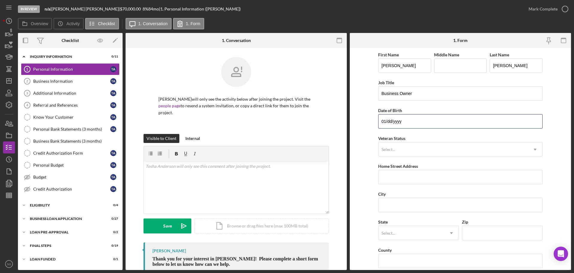
drag, startPoint x: 421, startPoint y: 121, endPoint x: 282, endPoint y: 108, distance: 139.4
click at [282, 108] on div "Overview Internal Workflow Stage In Review Icon/Dropdown Arrow Archive (can una…" at bounding box center [294, 151] width 553 height 237
type input "03/30/1985"
click at [414, 151] on div "Select..." at bounding box center [454, 149] width 150 height 14
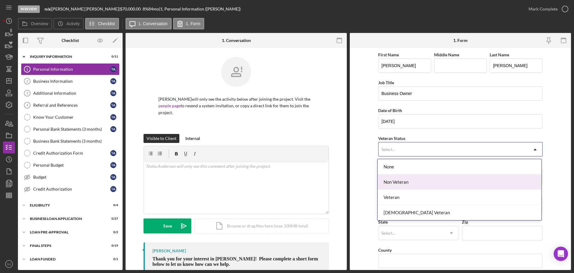
click at [404, 176] on div "Non Veteran" at bounding box center [460, 181] width 164 height 15
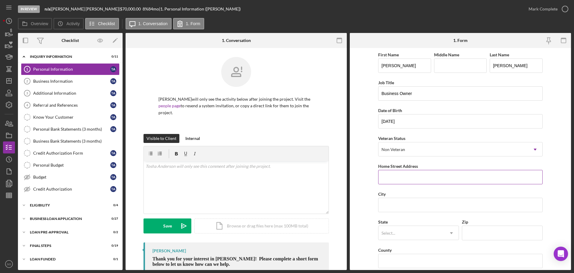
click at [413, 173] on input "Home Street Address" at bounding box center [460, 177] width 165 height 14
paste input "1580 Mendell Dr"
type input "1580 Mendell Dr"
click at [403, 200] on input "City" at bounding box center [460, 204] width 165 height 14
paste input "Saint Louis"
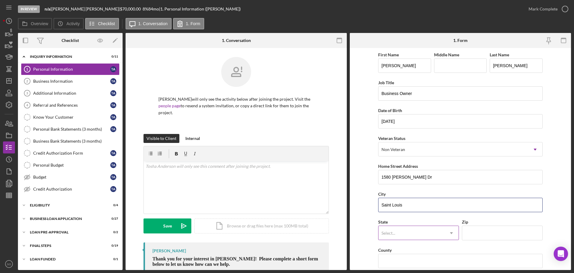
type input "Saint Louis"
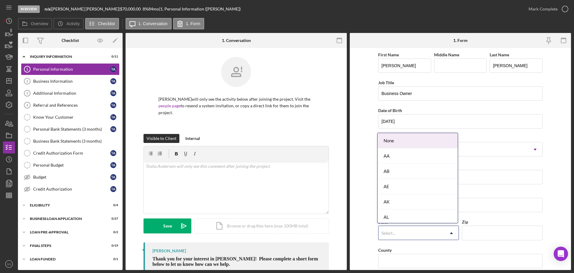
click at [392, 234] on div "Select..." at bounding box center [389, 232] width 14 height 5
type input "mo"
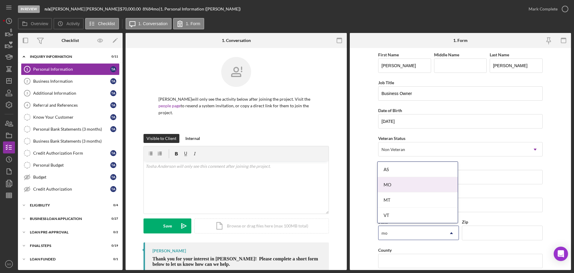
click at [391, 185] on div "MO" at bounding box center [418, 184] width 80 height 15
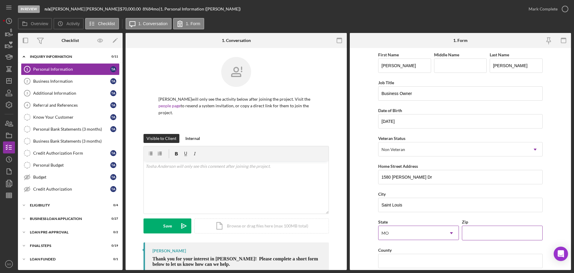
click at [478, 230] on input "Zip" at bounding box center [502, 232] width 81 height 14
paste input "63130"
type input "63130"
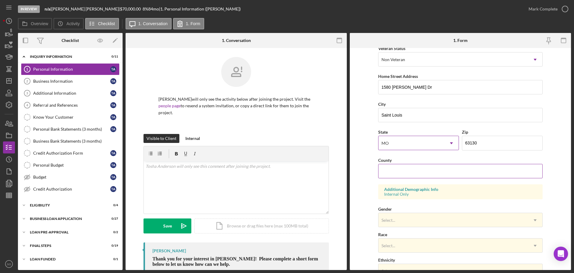
click at [395, 170] on input "County" at bounding box center [460, 171] width 165 height 14
paste input "St. Louis County"
type input "St. Louis County"
click at [371, 199] on form "First Name Tosha Middle Name Last Name Anderson Job Title Business Owner Date o…" at bounding box center [460, 159] width 221 height 222
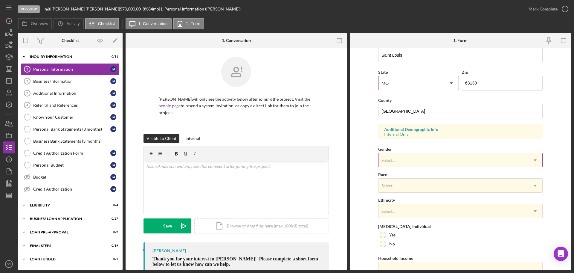
click at [413, 163] on div "Select..." at bounding box center [454, 160] width 150 height 14
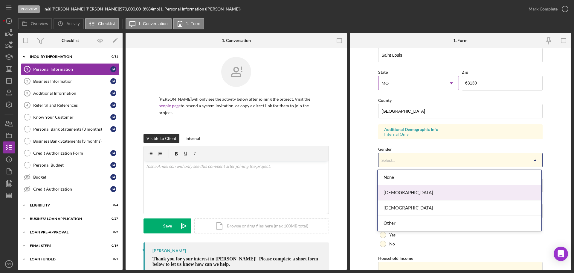
click at [414, 195] on div "Female" at bounding box center [460, 192] width 164 height 15
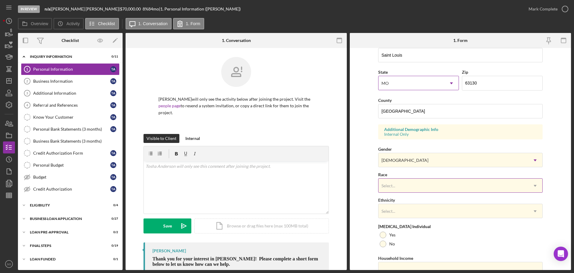
click at [408, 190] on div "Select..." at bounding box center [454, 186] width 150 height 14
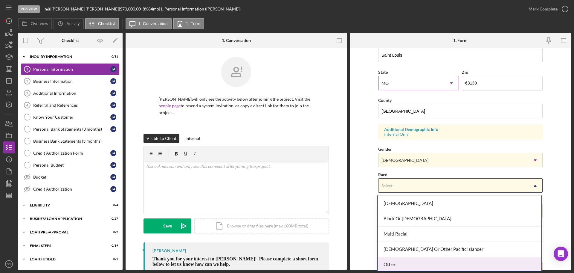
scroll to position [47, 0]
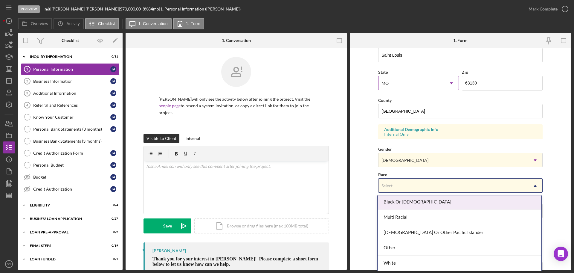
click at [409, 200] on div "Black Or African American" at bounding box center [460, 201] width 164 height 15
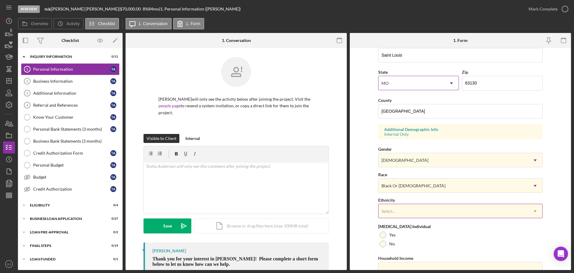
click at [404, 206] on div "Select..." at bounding box center [454, 211] width 150 height 14
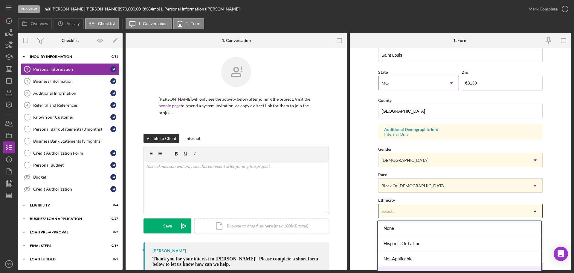
scroll to position [26, 0]
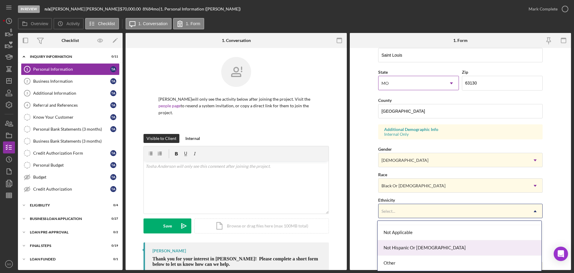
click at [408, 250] on div "Not Hispanic Or Latino" at bounding box center [460, 247] width 164 height 15
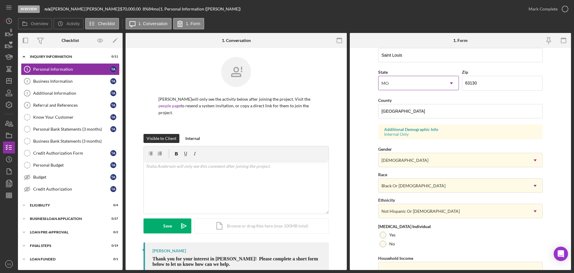
click at [365, 242] on form "First Name Tosha Middle Name Last Name Anderson Job Title Business Owner Date o…" at bounding box center [460, 159] width 221 height 222
click at [385, 244] on div at bounding box center [383, 243] width 7 height 7
click at [368, 244] on form "First Name Tosha Middle Name Last Name Anderson Job Title Business Owner Date o…" at bounding box center [460, 159] width 221 height 222
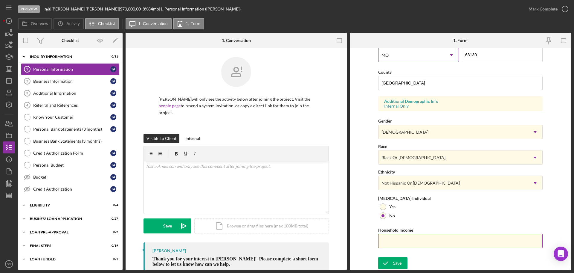
click at [390, 237] on input "Household Income" at bounding box center [460, 240] width 165 height 14
click at [411, 240] on input "Household Income" at bounding box center [460, 240] width 165 height 14
type input "$100,000"
click at [397, 263] on div "Save" at bounding box center [397, 263] width 8 height 12
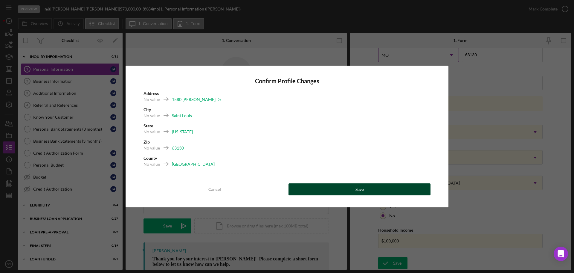
click at [366, 188] on button "Save" at bounding box center [360, 189] width 142 height 12
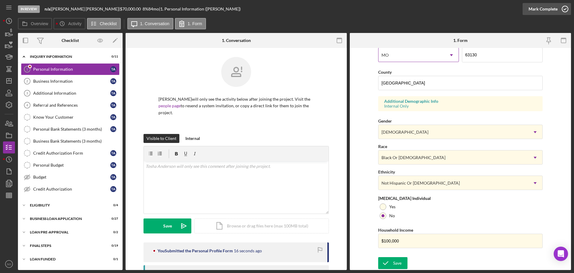
click at [543, 11] on div "Mark Complete" at bounding box center [543, 9] width 29 height 12
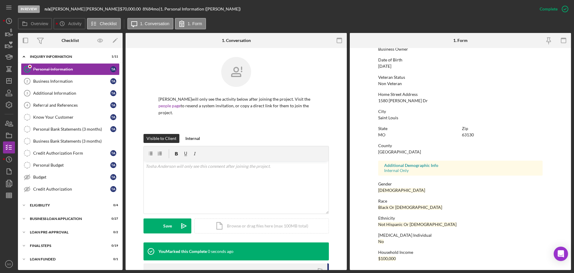
scroll to position [57, 0]
click at [48, 77] on link "Business Information 2 Business Information T A" at bounding box center [70, 81] width 99 height 12
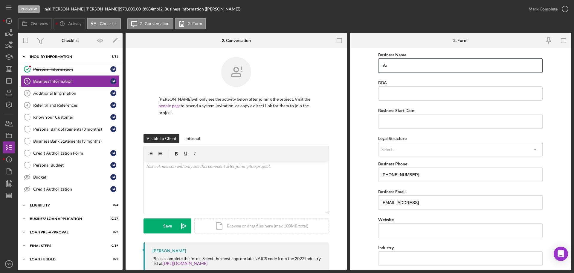
drag, startPoint x: 412, startPoint y: 68, endPoint x: 253, endPoint y: 67, distance: 159.7
click at [253, 67] on div "Overview Internal Workflow Stage In Review Icon/Dropdown Arrow Archive (can una…" at bounding box center [294, 151] width 553 height 237
paste input "NEW PRO LOGISTICS LLC"
click at [390, 63] on input "NEW PRO LOGISTICS LLC" at bounding box center [460, 65] width 165 height 14
click at [399, 66] on input "New PRO LOGISTICS LLC" at bounding box center [460, 65] width 165 height 14
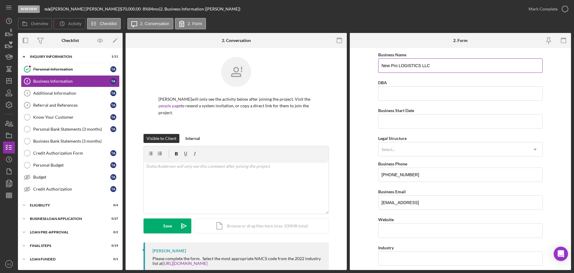
drag, startPoint x: 421, startPoint y: 67, endPoint x: 401, endPoint y: 67, distance: 19.7
click at [401, 67] on input "New Pro LOGISTICS LLC" at bounding box center [460, 65] width 165 height 14
type input "New Pro Logistics LLC"
click at [421, 123] on input "Business Start Date" at bounding box center [460, 121] width 165 height 14
type input "06/13/2025"
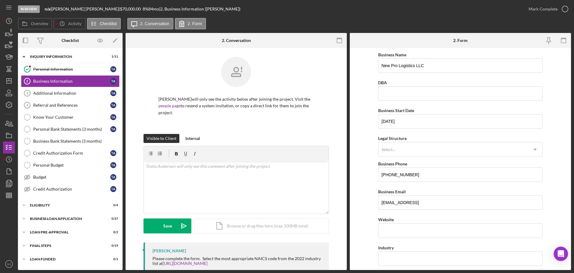
click at [360, 137] on form "Business Name New Pro Logistics LLC DBA Business Start Date 06/13/2025 Legal St…" at bounding box center [460, 159] width 221 height 222
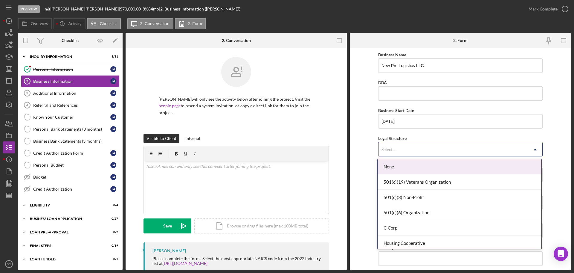
click at [412, 150] on div "Select..." at bounding box center [454, 149] width 150 height 14
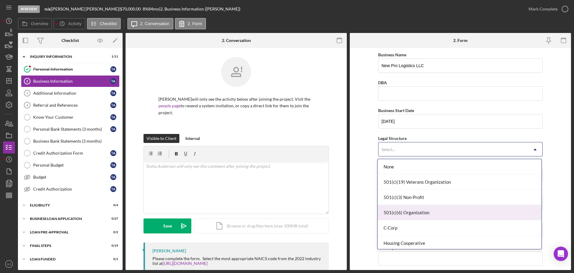
scroll to position [60, 0]
click at [411, 215] on div "LLC" at bounding box center [460, 213] width 164 height 15
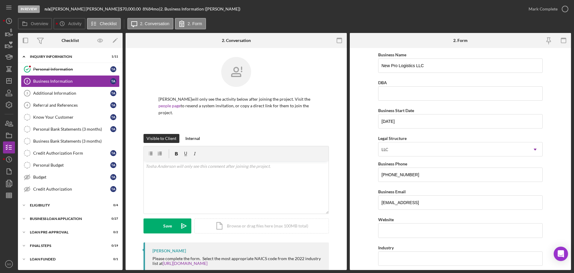
scroll to position [30, 0]
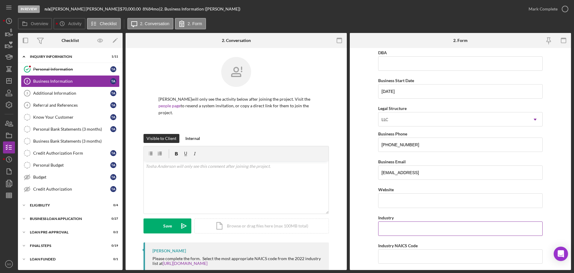
click at [387, 227] on input "Industry" at bounding box center [460, 228] width 165 height 14
click at [413, 229] on input "Transportation of equipment" at bounding box center [460, 228] width 165 height 14
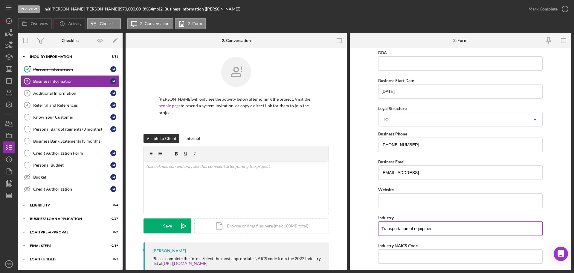
click at [413, 229] on input "Transportation of equipment" at bounding box center [460, 228] width 165 height 14
type input "Transportation of equipment"
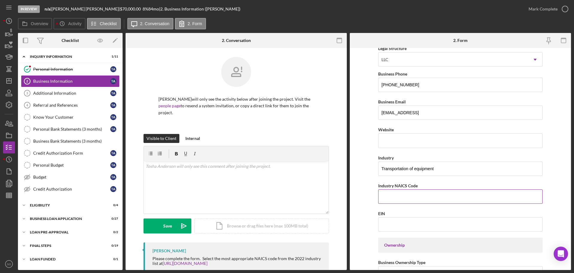
click at [396, 197] on input "Industry NAICS Code" at bounding box center [460, 196] width 165 height 14
paste input "484110"
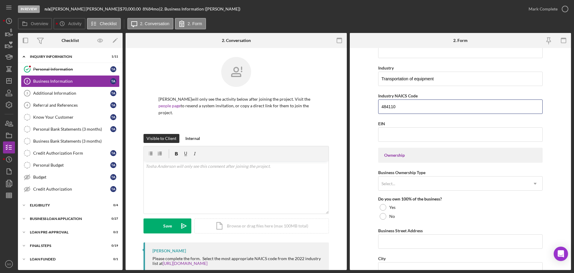
type input "484110"
click at [430, 138] on input "EIN" at bounding box center [460, 134] width 165 height 14
paste input "39-2674315"
type input "39-2674315"
click at [370, 179] on form "Business Name New Pro Logistics LLC DBA Business Start Date 06/13/2025 Legal St…" at bounding box center [460, 159] width 221 height 222
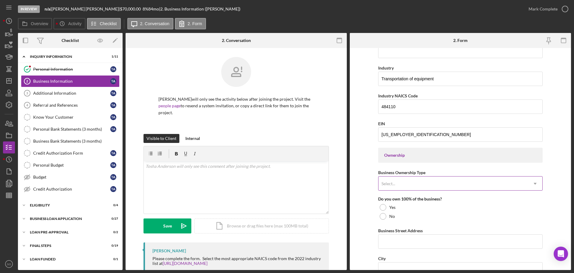
click at [404, 180] on div "Select..." at bounding box center [454, 183] width 150 height 14
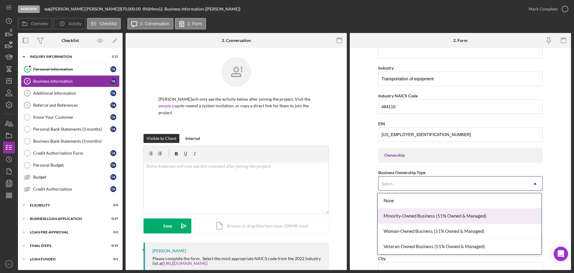
click at [421, 220] on div "Minority-Owned Business (51% Owned & Managed)" at bounding box center [460, 215] width 164 height 15
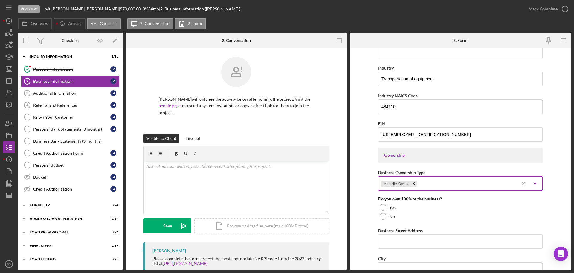
click at [448, 188] on div "Minority-Owned" at bounding box center [449, 183] width 141 height 14
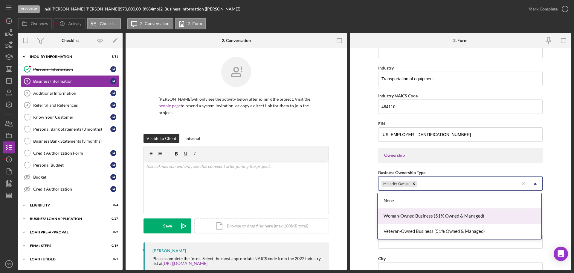
click at [421, 218] on div "Woman-Owned Business (51% Owned & Managed)" at bounding box center [460, 215] width 164 height 15
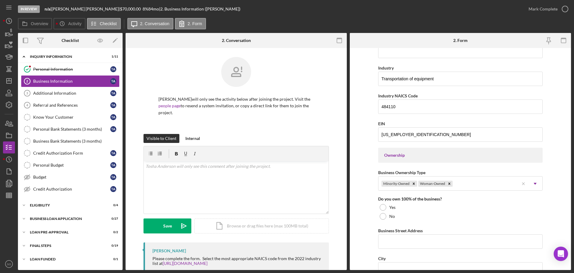
click at [356, 223] on form "Business Name New Pro Logistics LLC DBA Business Start Date 06/13/2025 Legal St…" at bounding box center [460, 159] width 221 height 222
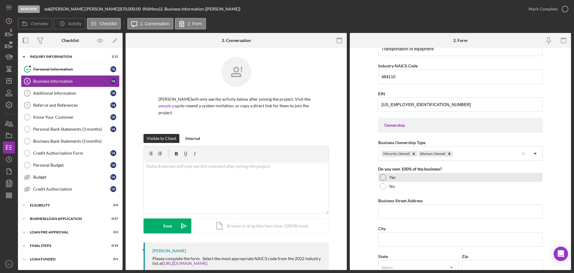
click at [381, 177] on div at bounding box center [383, 177] width 7 height 7
click at [425, 210] on input "Business Street Address" at bounding box center [460, 211] width 165 height 14
paste input "1580 Mendell Dr"
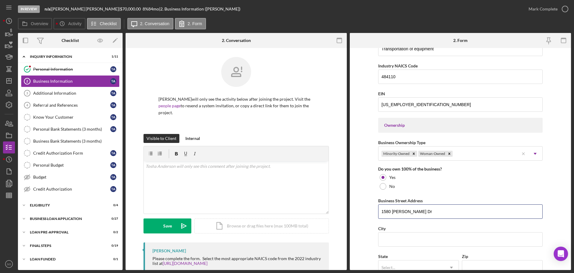
type input "1580 Mendell Dr"
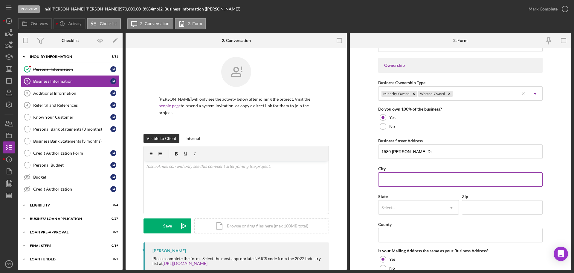
click at [401, 177] on input "City" at bounding box center [460, 179] width 165 height 14
paste input "Saint Louis"
type input "Saint Louis"
click at [390, 215] on div "State Select... Icon/Dropdown Arrow" at bounding box center [418, 206] width 81 height 28
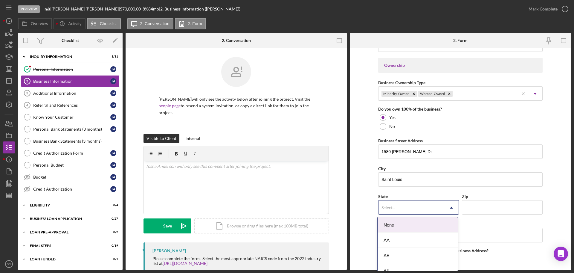
click at [392, 212] on div "Select..." at bounding box center [412, 207] width 66 height 14
type input "mo"
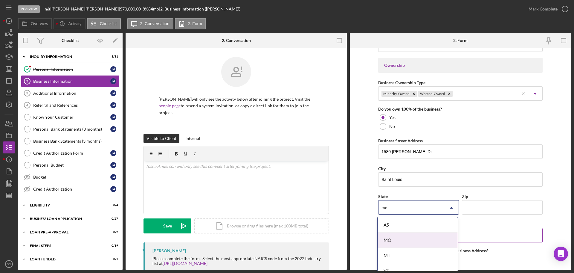
click at [403, 243] on div "MO" at bounding box center [418, 239] width 80 height 15
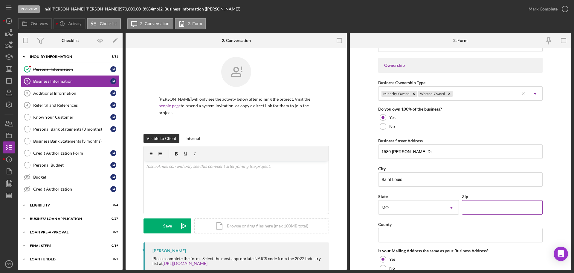
click at [483, 206] on input "Zip" at bounding box center [502, 207] width 81 height 14
paste input "63130"
type input "63130"
click at [402, 233] on input "County" at bounding box center [460, 235] width 165 height 14
paste input "St. Louis County"
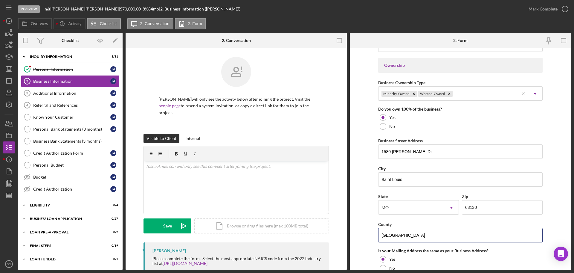
type input "St. Louis County"
click at [367, 233] on form "Business Name New Pro Logistics LLC DBA Business Start Date 06/13/2025 Legal St…" at bounding box center [460, 159] width 221 height 222
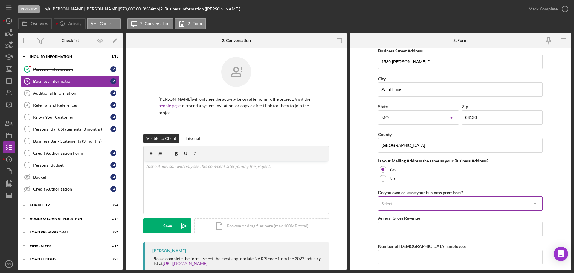
click at [449, 204] on div "Select..." at bounding box center [454, 204] width 150 height 14
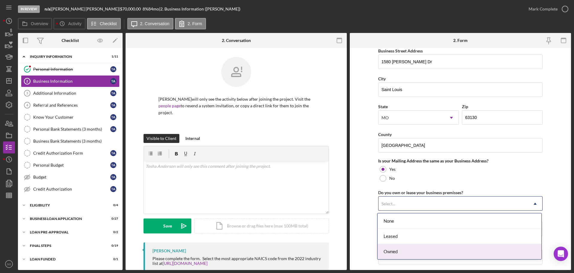
click at [398, 251] on div "Owned" at bounding box center [460, 250] width 164 height 15
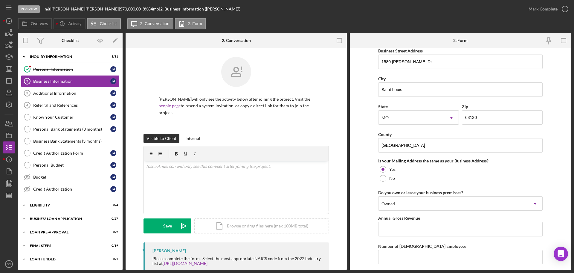
click at [361, 231] on form "Business Name New Pro Logistics LLC DBA Business Start Date 06/13/2025 Legal St…" at bounding box center [460, 159] width 221 height 222
click at [432, 228] on input "Annual Gross Revenue" at bounding box center [460, 228] width 165 height 14
type input "$100,000"
click at [429, 253] on input "Number of Full-Time Employees" at bounding box center [460, 256] width 165 height 14
type input "1"
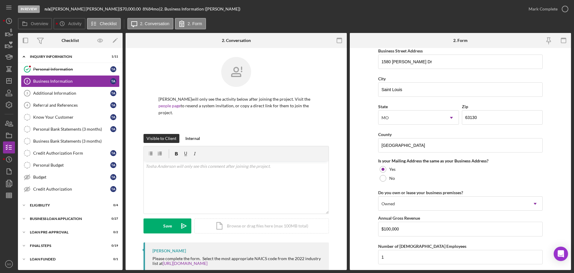
click at [362, 242] on form "Business Name New Pro Logistics LLC DBA Business Start Date 06/13/2025 Legal St…" at bounding box center [460, 159] width 221 height 222
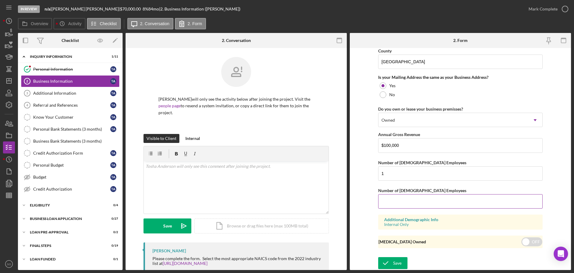
click at [392, 199] on input "Number of Part-Time Employees" at bounding box center [460, 201] width 165 height 14
type input "0"
click at [396, 259] on div "Save" at bounding box center [397, 263] width 8 height 12
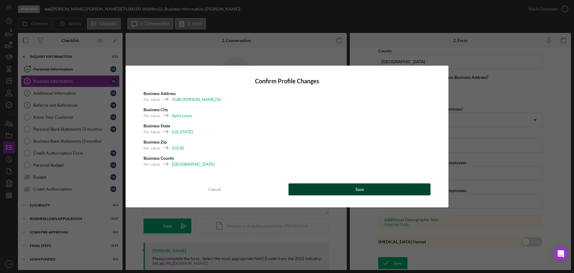
click at [360, 187] on div "Save" at bounding box center [360, 189] width 8 height 12
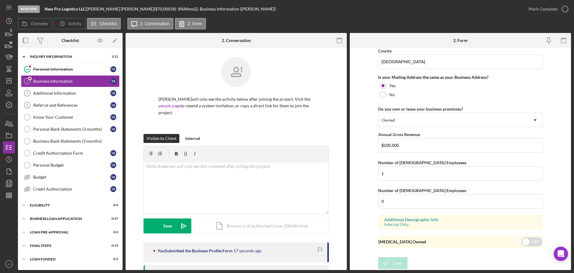
click at [542, 12] on div "Mark Complete" at bounding box center [543, 9] width 29 height 12
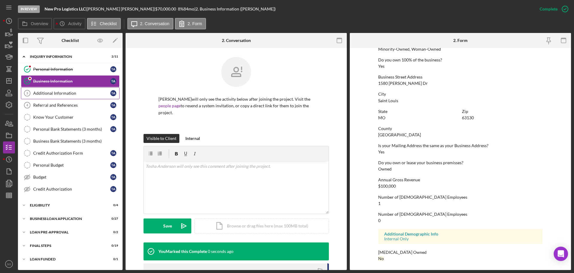
scroll to position [229, 0]
click at [53, 95] on div "Additional Information" at bounding box center [71, 93] width 77 height 5
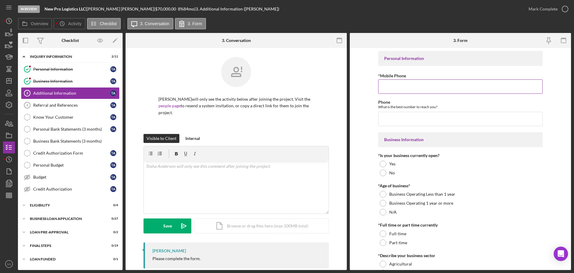
click at [403, 81] on input "*Mobile Phone" at bounding box center [460, 86] width 165 height 14
paste input "(404) 402-0230"
type input "(404) 402-0230"
click at [397, 123] on input "Phone" at bounding box center [460, 119] width 165 height 14
paste input "(404) 402-0230"
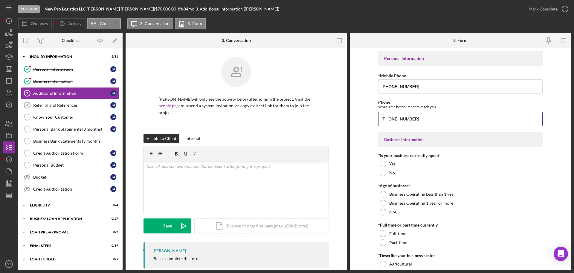
type input "(404) 402-0230"
click at [383, 165] on div at bounding box center [383, 163] width 7 height 7
click at [380, 202] on div at bounding box center [383, 203] width 7 height 7
click at [381, 196] on div at bounding box center [383, 194] width 7 height 7
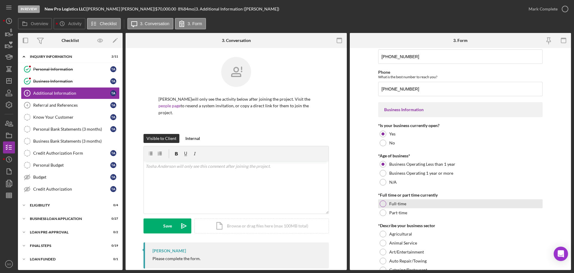
click at [380, 204] on div at bounding box center [383, 203] width 7 height 7
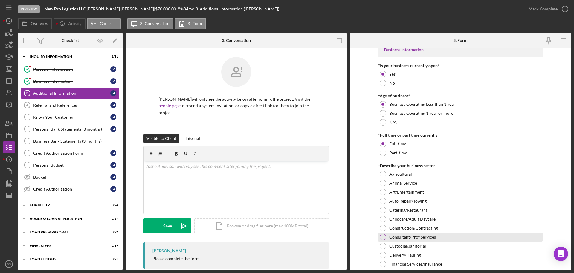
scroll to position [179, 0]
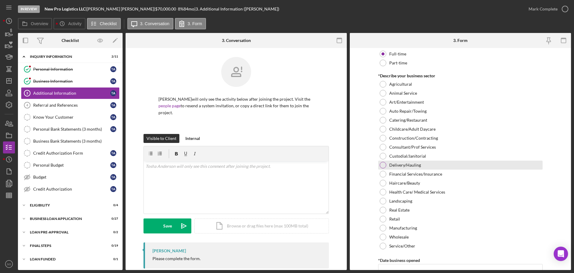
click at [382, 164] on div at bounding box center [383, 165] width 7 height 7
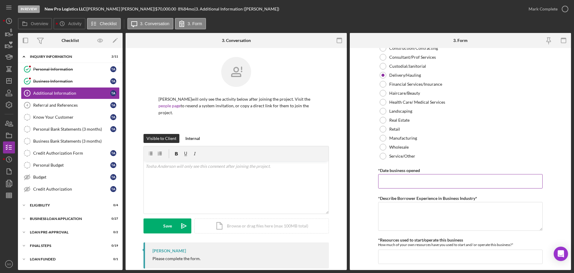
click at [399, 178] on input "*Date business opened" at bounding box center [460, 181] width 165 height 14
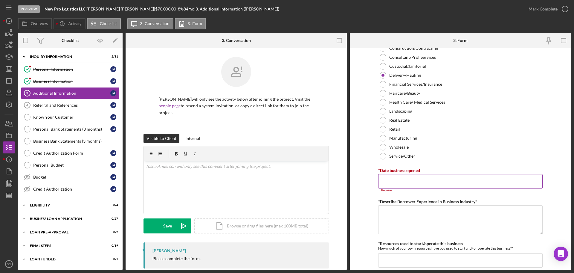
click at [402, 186] on input "*Date business opened" at bounding box center [460, 181] width 165 height 14
paste input "06/13/2025"
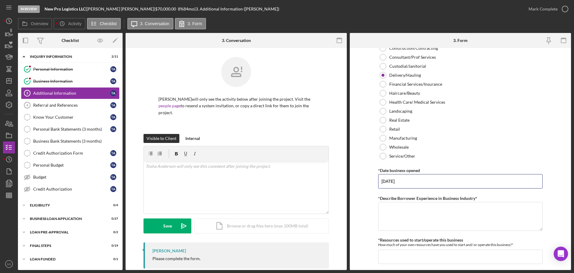
type input "06/13/2025"
click at [365, 190] on form "Personal Information *Mobile Phone (404) 402-0230 Phone What is the best number…" at bounding box center [460, 159] width 221 height 222
click at [410, 208] on textarea "*Describe Borrower Experience in Business Industry*" at bounding box center [460, 216] width 165 height 29
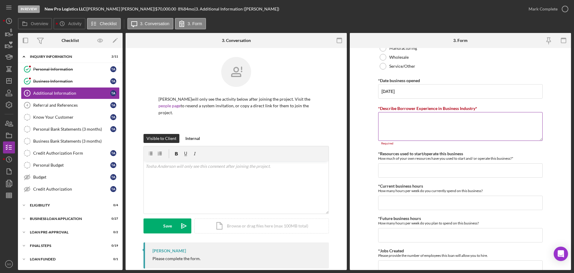
click at [379, 127] on textarea "*Describe Borrower Experience in Business Industry*" at bounding box center [460, 126] width 165 height 29
paste textarea "Transportation of equipment"
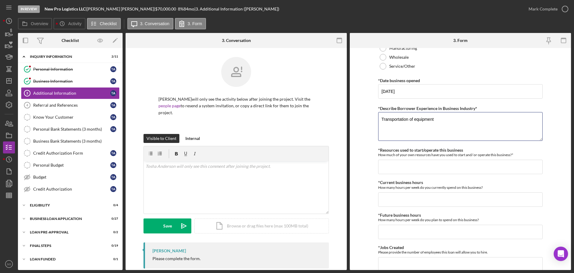
type textarea "Transportation of equipment"
click at [374, 163] on form "Personal Information *Mobile Phone (404) 402-0230 Phone What is the best number…" at bounding box center [460, 159] width 221 height 222
click at [395, 165] on input "*Resources used to start/operate this business" at bounding box center [460, 166] width 165 height 14
type input "$1,000"
click at [430, 202] on input "*Current business hours" at bounding box center [460, 199] width 165 height 14
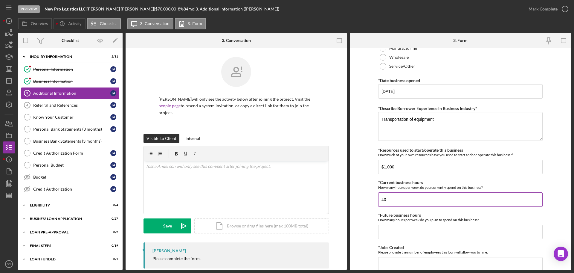
scroll to position [389, 0]
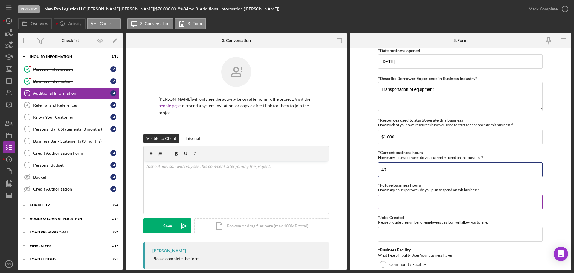
type input "40"
click at [404, 193] on div "*Future business hours How many hours per week do you plan to spend on this bus…" at bounding box center [460, 195] width 165 height 26
click at [407, 201] on input "*Future business hours" at bounding box center [460, 201] width 165 height 14
type input "40"
click at [369, 222] on form "Personal Information *Mobile Phone (404) 402-0230 Phone What is the best number…" at bounding box center [460, 159] width 221 height 222
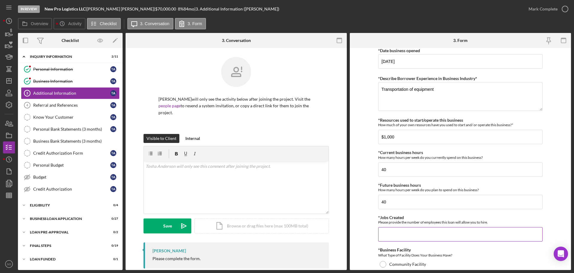
click at [397, 235] on input "*Jobs Created" at bounding box center [460, 234] width 165 height 14
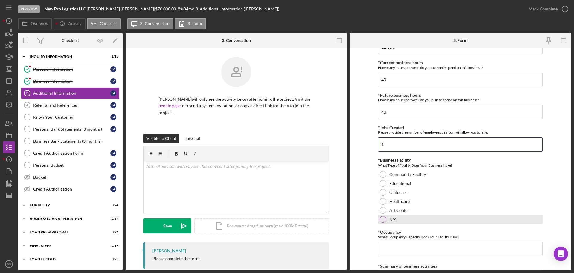
type input "1"
drag, startPoint x: 382, startPoint y: 219, endPoint x: 363, endPoint y: 219, distance: 18.8
click at [380, 219] on div at bounding box center [383, 219] width 7 height 7
click at [400, 246] on input "*Occupancy" at bounding box center [460, 248] width 165 height 14
type input "0"
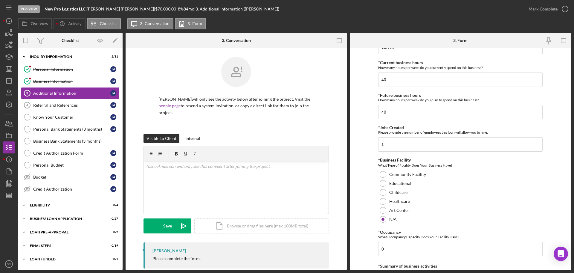
click at [363, 230] on form "Personal Information *Mobile Phone (404) 402-0230 Phone What is the best number…" at bounding box center [460, 159] width 221 height 222
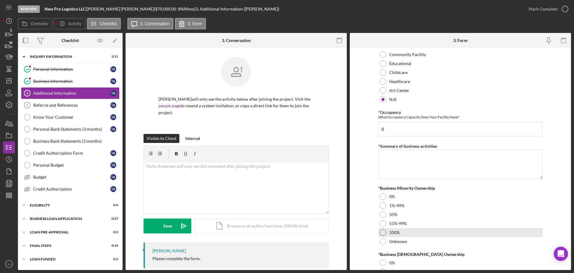
click at [380, 234] on div at bounding box center [383, 232] width 7 height 7
click at [433, 161] on textarea "*Summary of business activities" at bounding box center [460, 164] width 165 height 29
paste textarea "Transportation of equipment"
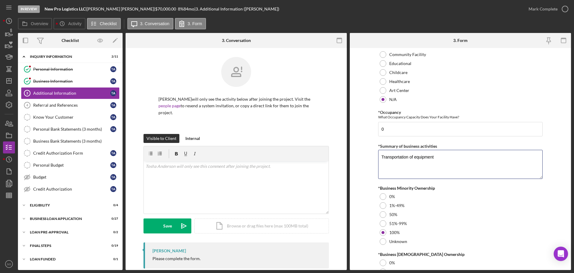
type textarea "Transportation of equipment"
click at [355, 170] on form "Personal Information *Mobile Phone (404) 402-0230 Phone What is the best number…" at bounding box center [460, 159] width 221 height 222
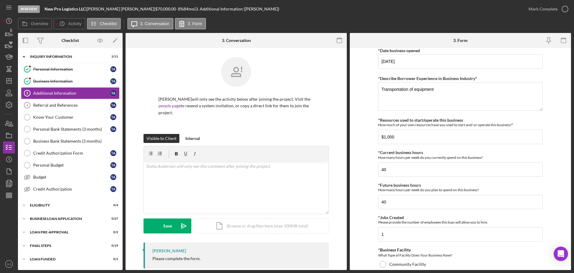
scroll to position [329, 0]
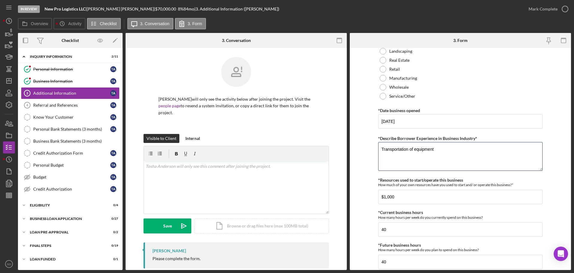
drag, startPoint x: 425, startPoint y: 150, endPoint x: 301, endPoint y: 136, distance: 125.0
click at [301, 136] on div "Overview Internal Workflow Stage In Review Icon/Dropdown Arrow Archive (can una…" at bounding box center [294, 151] width 553 height 237
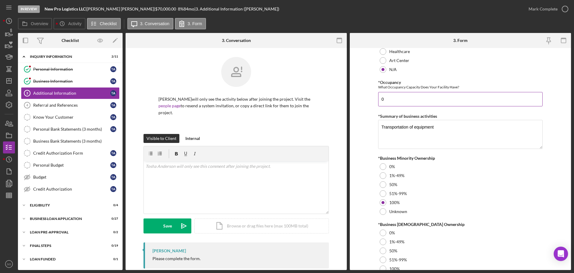
scroll to position [658, 0]
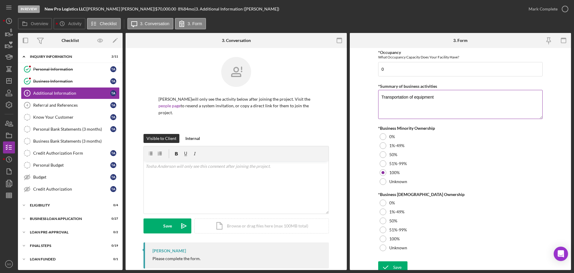
type textarea "10 years experience in the industry"
click at [433, 97] on textarea "Transportation of equipment" at bounding box center [460, 104] width 165 height 29
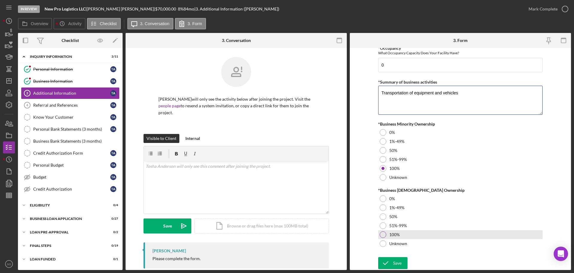
type textarea "Transportation of equipment and vehicles"
click at [380, 235] on div at bounding box center [383, 234] width 7 height 7
click at [360, 236] on form "Personal Information *Mobile Phone (404) 402-0230 Phone What is the best number…" at bounding box center [460, 159] width 221 height 222
click at [390, 263] on icon "submit" at bounding box center [385, 262] width 15 height 15
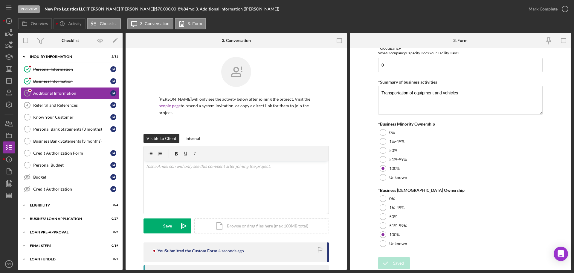
click at [542, 10] on div "Mark Complete" at bounding box center [543, 9] width 29 height 12
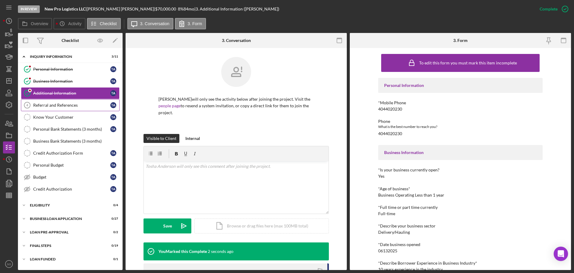
click at [56, 106] on div "Referral and References" at bounding box center [71, 105] width 77 height 5
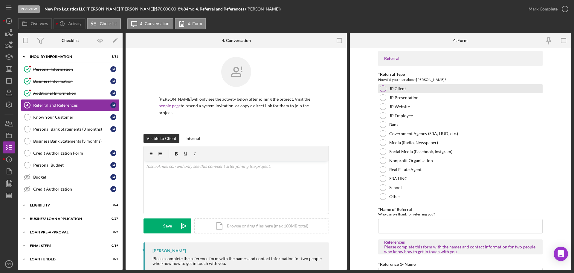
click at [383, 91] on div at bounding box center [383, 88] width 7 height 7
click at [398, 230] on input "*Name of Referral" at bounding box center [460, 226] width 165 height 14
paste input "Paul Williams"
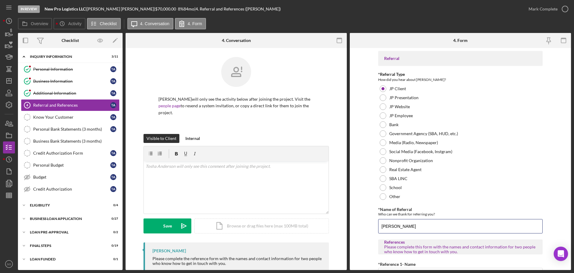
type input "Paul Williams"
click at [372, 210] on form "Referral *Referral Type How did you hear about Justine PETERSEN? JP Client JP P…" at bounding box center [460, 159] width 221 height 222
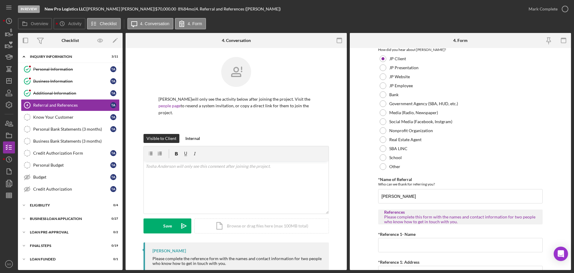
scroll to position [120, 0]
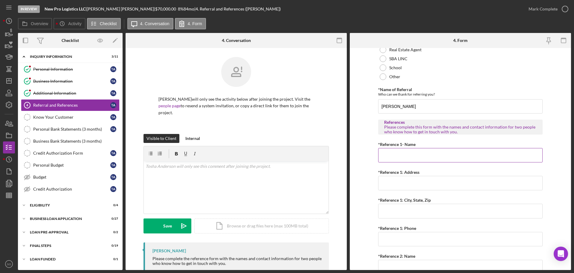
click at [429, 154] on input "*Reference 1- Name" at bounding box center [460, 155] width 165 height 14
paste input "Paul Williams"
type input "Paul Williams"
click at [415, 181] on input "*Reference 1: Address" at bounding box center [460, 183] width 165 height 14
paste input "12817 Sandfield Dr."
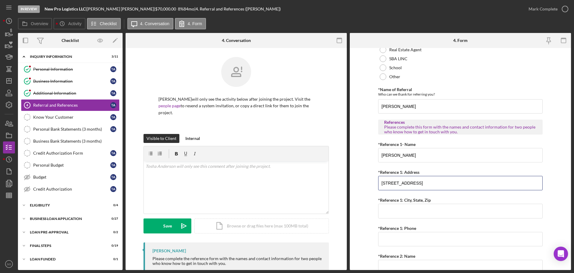
type input "12817 Sandfield Dr."
click at [417, 209] on input "*Reference 1: City, State, Zip" at bounding box center [460, 210] width 165 height 14
paste input "Saint Louis, MO 63146"
type input "Saint Louis, MO 63146"
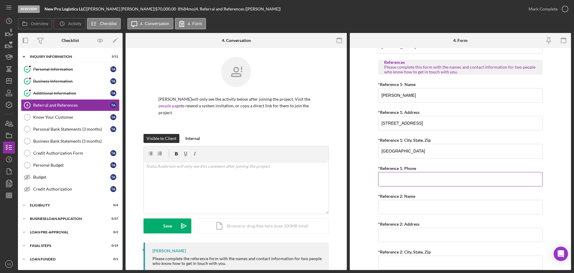
click at [400, 178] on input "*Reference 1: Phone" at bounding box center [460, 179] width 165 height 14
paste input "(314) 265-7513"
type input "(314) 265-7513"
click at [366, 172] on form "Referral *Referral Type How did you hear about Justine PETERSEN? JP Client JP P…" at bounding box center [460, 159] width 221 height 222
click at [415, 202] on input "*Reference 2: Name" at bounding box center [460, 207] width 165 height 14
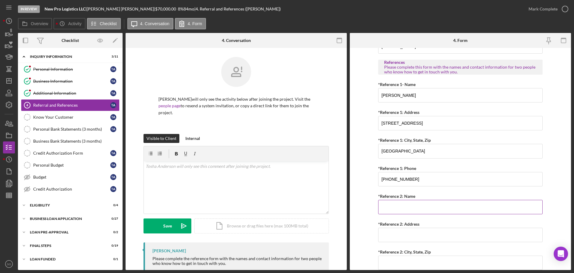
paste input "Chade Jackson"
type input "Chade Jackson"
click at [362, 198] on form "Referral *Referral Type How did you hear about Justine PETERSEN? JP Client JP P…" at bounding box center [460, 159] width 221 height 222
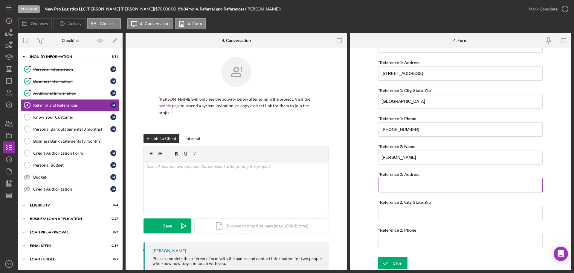
click at [437, 184] on input "*Reference 2: Address" at bounding box center [460, 185] width 165 height 14
paste input "1312 Monacco Ct."
type input "1312 Monacco Ct."
click at [421, 212] on input "*Reference 2: City, State, Zip" at bounding box center [460, 212] width 165 height 14
paste input "Saint Louis, MO 63146"
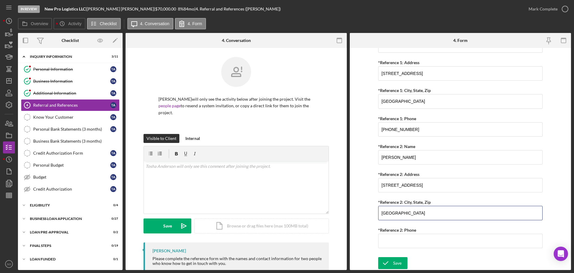
type input "Saint Louis, MO 63146"
click at [414, 237] on input "*Reference 2: Phone" at bounding box center [460, 240] width 165 height 14
paste input "(314) 568-9612"
type input "(314) 568-9612"
click at [396, 262] on div "Save" at bounding box center [397, 263] width 8 height 12
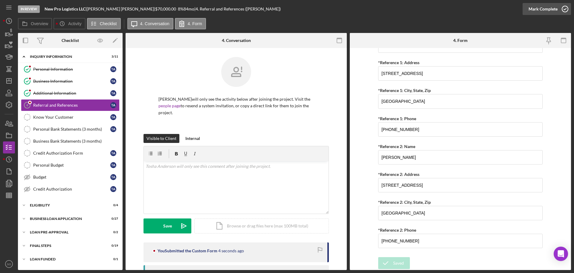
click at [536, 13] on div "Mark Complete" at bounding box center [543, 9] width 29 height 12
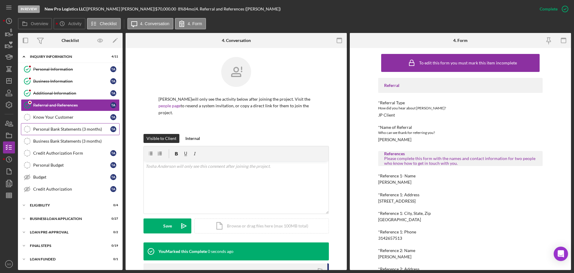
drag, startPoint x: 63, startPoint y: 124, endPoint x: 64, endPoint y: 127, distance: 3.3
click at [63, 124] on link "Personal Bank Statements (3 months) Personal Bank Statements (3 months) T A" at bounding box center [70, 129] width 99 height 12
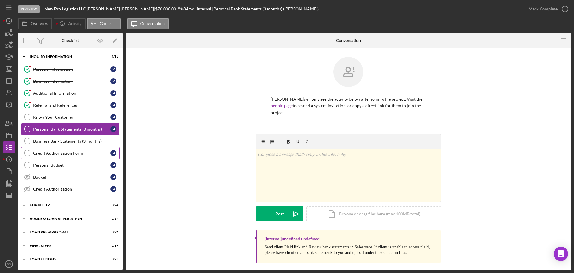
click at [58, 151] on div "Credit Authorization Form" at bounding box center [71, 152] width 77 height 5
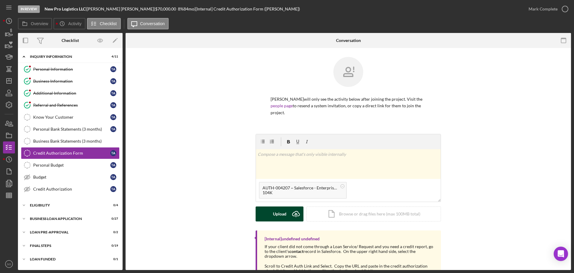
click at [275, 215] on div "Upload" at bounding box center [279, 213] width 13 height 15
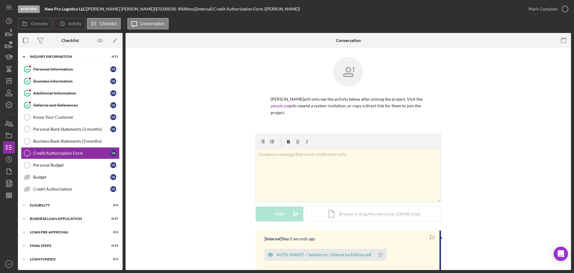
scroll to position [92, 0]
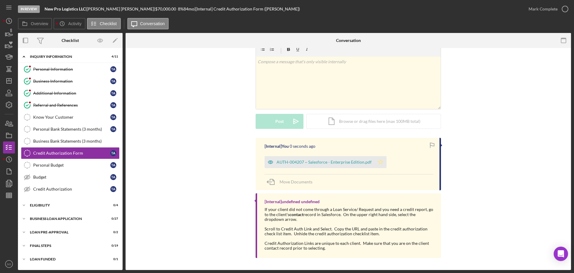
click at [378, 168] on icon "Icon/Star" at bounding box center [381, 162] width 12 height 12
click at [551, 13] on div "Mark Complete" at bounding box center [543, 9] width 29 height 12
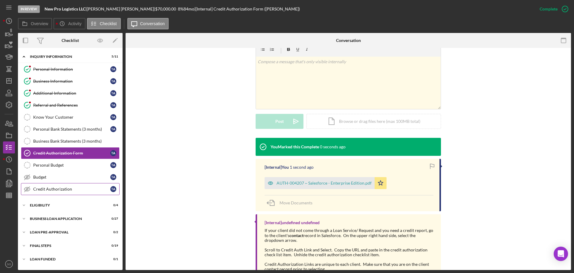
click at [64, 189] on div "Credit Authorization" at bounding box center [71, 188] width 77 height 5
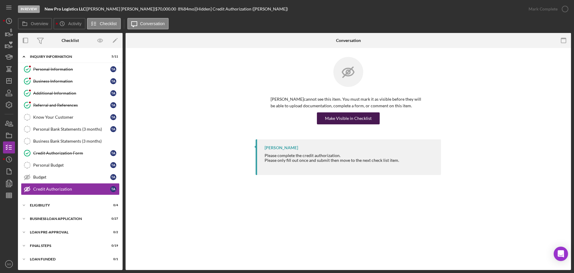
click at [345, 121] on div "Make Visible in Checklist" at bounding box center [348, 118] width 47 height 12
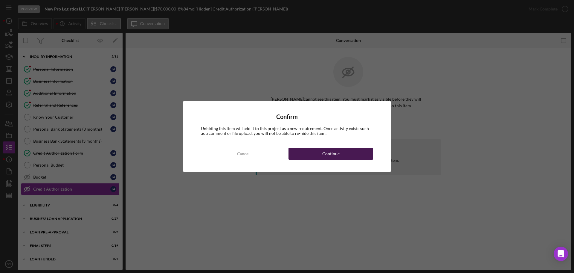
click at [351, 157] on button "Continue" at bounding box center [331, 153] width 85 height 12
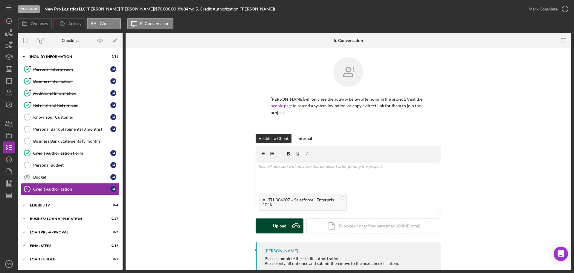
click at [276, 228] on div "Upload" at bounding box center [279, 225] width 13 height 15
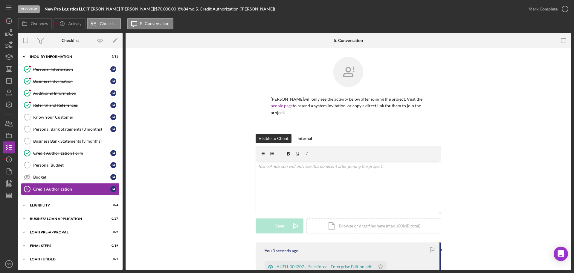
scroll to position [76, 0]
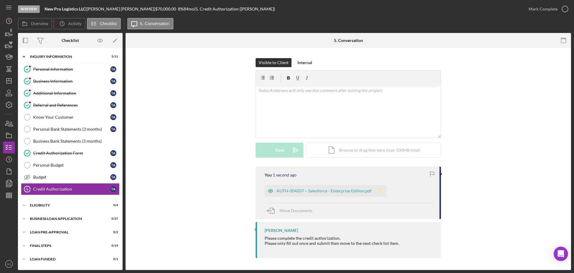
click at [379, 189] on icon "Icon/Star" at bounding box center [381, 191] width 12 height 12
click at [544, 10] on div "Mark Complete" at bounding box center [543, 9] width 29 height 12
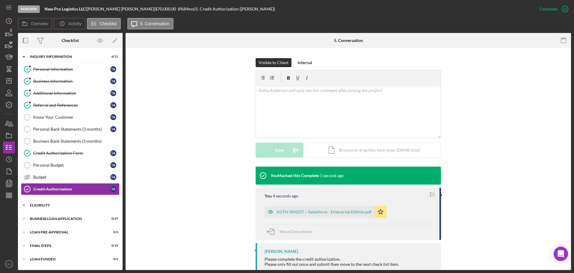
click at [60, 201] on div "Icon/Expander ELIGIBILITY 0 / 4" at bounding box center [70, 205] width 105 height 12
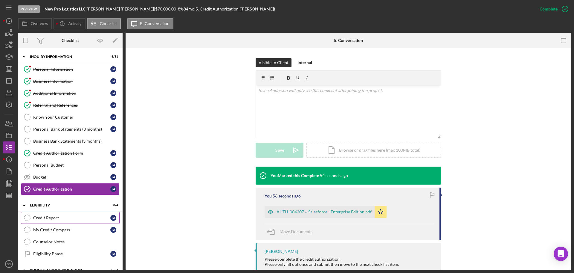
click at [66, 219] on div "Credit Report" at bounding box center [71, 217] width 77 height 5
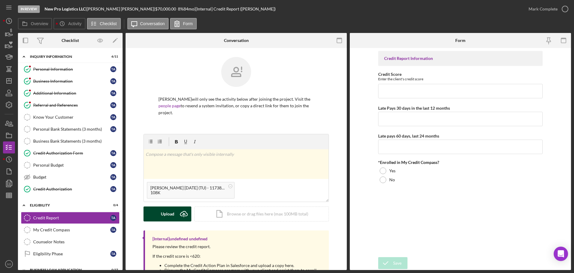
click at [164, 215] on div "Upload" at bounding box center [167, 213] width 13 height 15
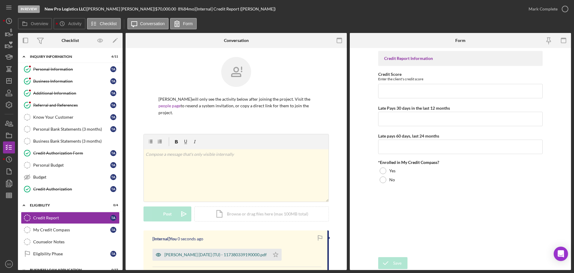
scroll to position [60, 0]
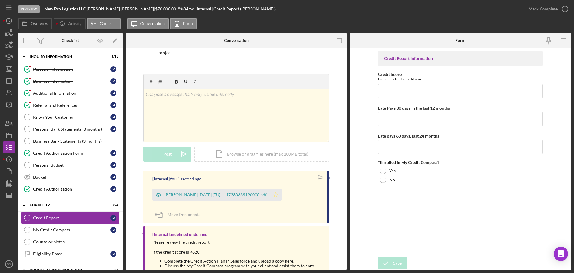
click at [278, 196] on polygon "button" at bounding box center [275, 194] width 5 height 5
click at [464, 100] on div "Credit Report Information Credit Score Enter the client's credit score Late Pay…" at bounding box center [460, 152] width 165 height 203
click at [500, 85] on input "Credit Score" at bounding box center [460, 91] width 165 height 14
type input "713"
click at [480, 121] on input "Late Pays 30 days in the last 12 months" at bounding box center [460, 119] width 165 height 14
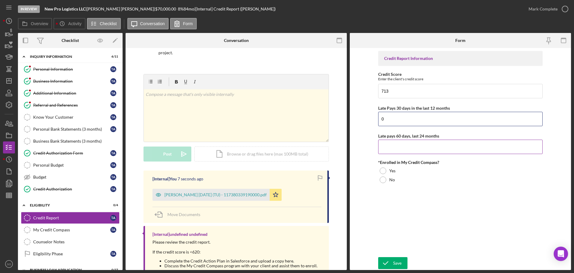
type input "0"
click at [412, 149] on input "Late pays 60 days, last 24 months" at bounding box center [460, 146] width 165 height 14
type input "0"
drag, startPoint x: 389, startPoint y: 178, endPoint x: 391, endPoint y: 187, distance: 9.5
click at [389, 178] on div "No" at bounding box center [460, 179] width 165 height 9
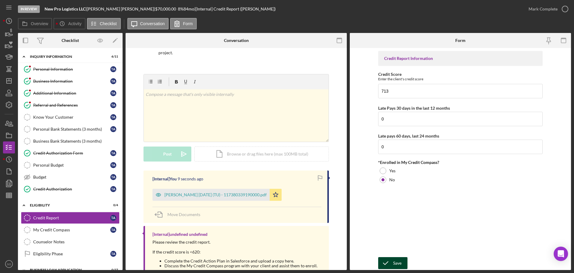
click at [399, 262] on div "Save" at bounding box center [397, 263] width 8 height 12
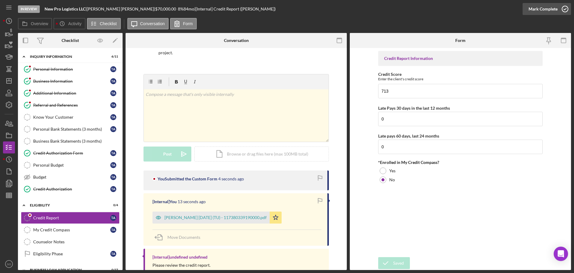
click at [538, 13] on div "Mark Complete" at bounding box center [543, 9] width 29 height 12
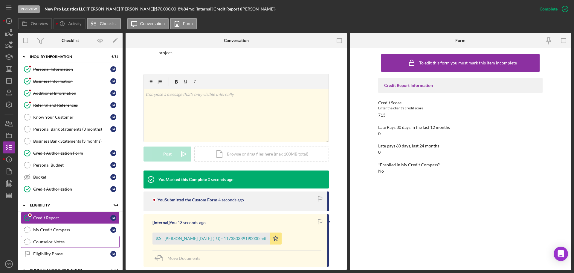
scroll to position [50, 0]
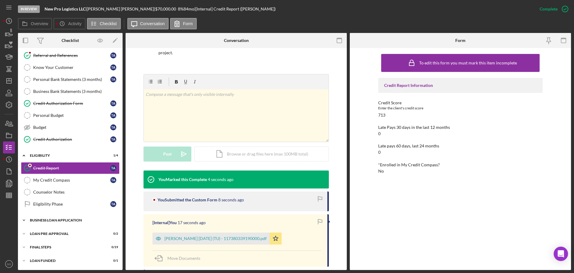
click at [69, 223] on div "Icon/Expander BUSINESS LOAN APPLICATION 0 / 27" at bounding box center [70, 220] width 105 height 12
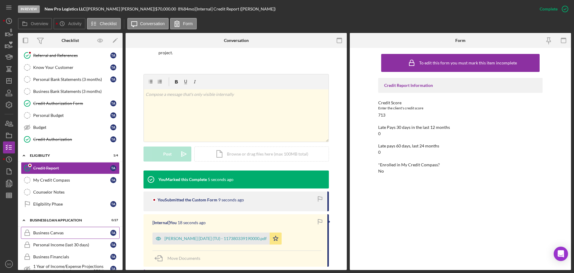
click at [72, 235] on link "Business Canvas Business Canvas T A" at bounding box center [70, 232] width 99 height 12
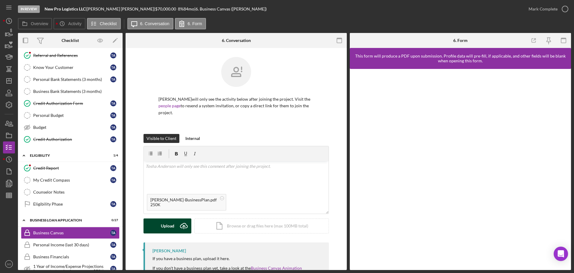
click at [165, 227] on div "Upload" at bounding box center [167, 225] width 13 height 15
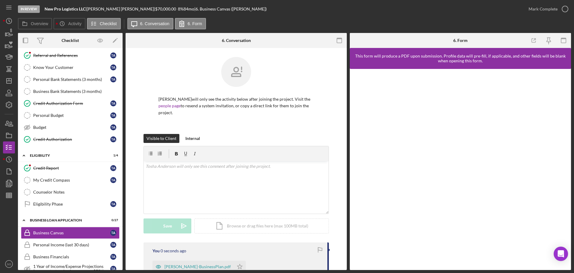
scroll to position [109, 0]
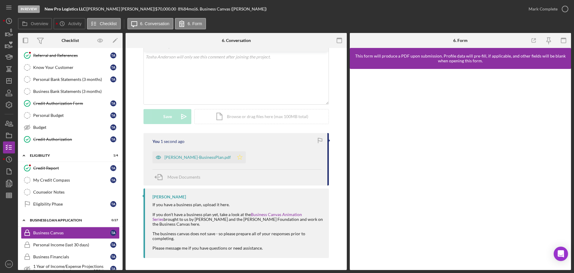
click at [234, 158] on icon "Icon/Star" at bounding box center [240, 157] width 12 height 12
click at [554, 7] on div "Mark Complete" at bounding box center [543, 9] width 29 height 12
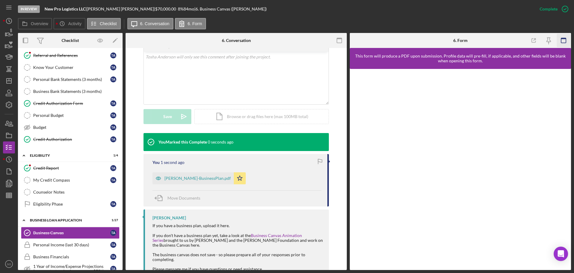
click at [567, 42] on icon "button" at bounding box center [563, 40] width 13 height 13
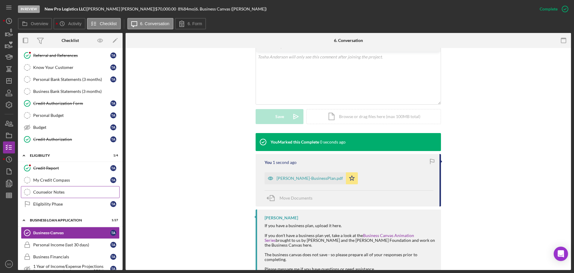
scroll to position [109, 0]
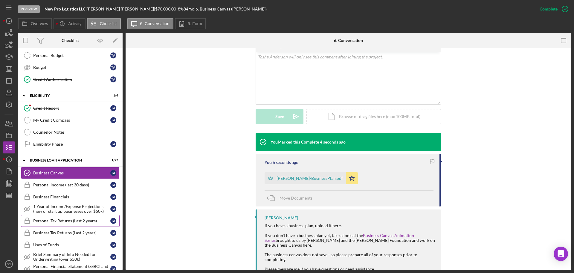
click at [76, 223] on div "Personal Tax Returns (Last 2 years)" at bounding box center [71, 220] width 77 height 5
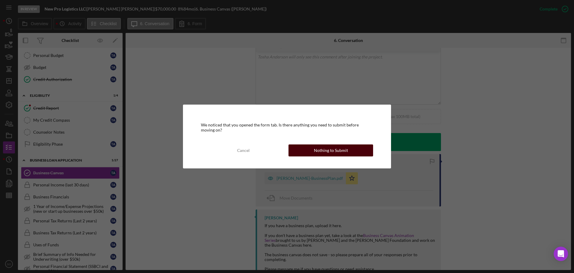
click at [342, 153] on div "Nothing to Submit" at bounding box center [331, 150] width 34 height 12
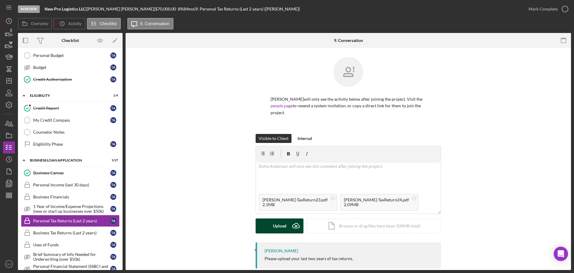
click at [284, 226] on div "Upload" at bounding box center [279, 225] width 13 height 15
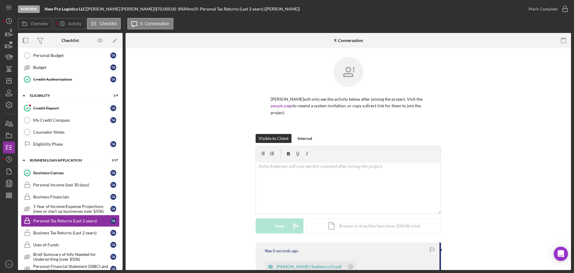
scroll to position [60, 0]
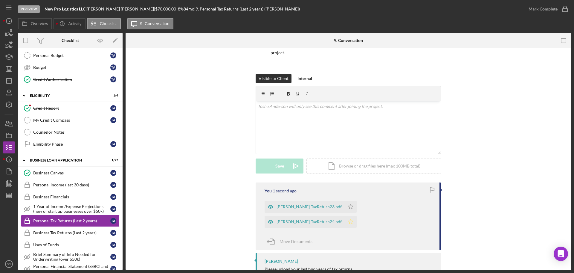
click at [357, 215] on icon "Icon/Star" at bounding box center [351, 221] width 12 height 12
click at [530, 13] on div "Mark Complete" at bounding box center [543, 9] width 29 height 12
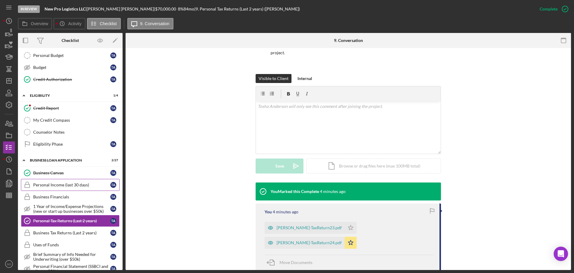
scroll to position [199, 0]
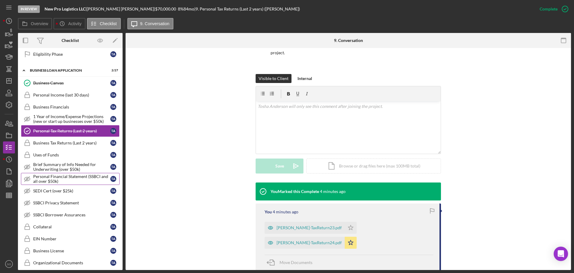
click at [74, 181] on div "Personal Financial Statement (SSBCI and all over $50k)" at bounding box center [71, 179] width 77 height 10
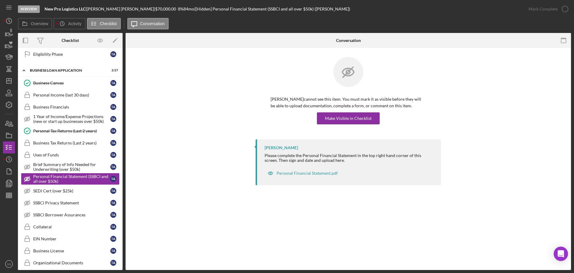
click at [321, 125] on div "Tosha Anderson cannot see this item. You must mark it as visible before they wi…" at bounding box center [348, 98] width 185 height 82
click at [330, 120] on div "Make Visible in Checklist" at bounding box center [348, 118] width 47 height 12
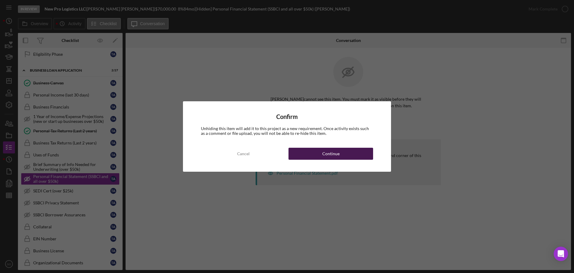
click at [330, 154] on div "Continue" at bounding box center [330, 153] width 17 height 12
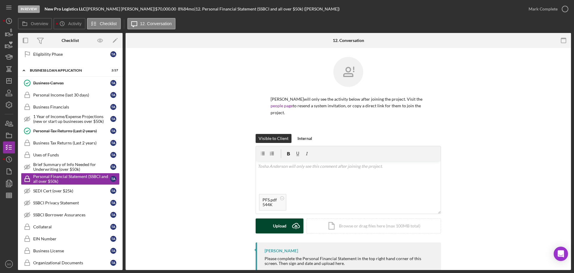
click at [282, 226] on div "Upload" at bounding box center [279, 225] width 13 height 15
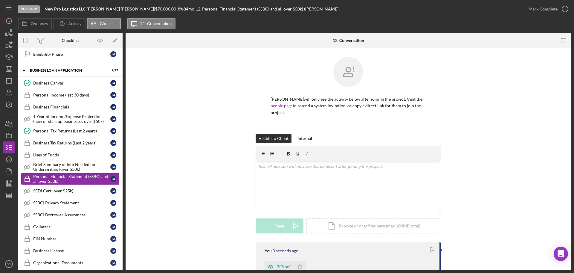
scroll to position [86, 0]
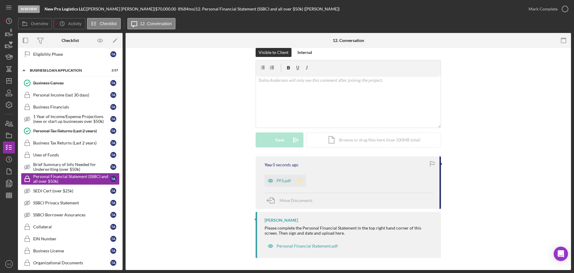
click at [302, 182] on icon "Icon/Star" at bounding box center [300, 180] width 12 height 12
click at [529, 10] on div "Mark Complete" at bounding box center [543, 9] width 29 height 12
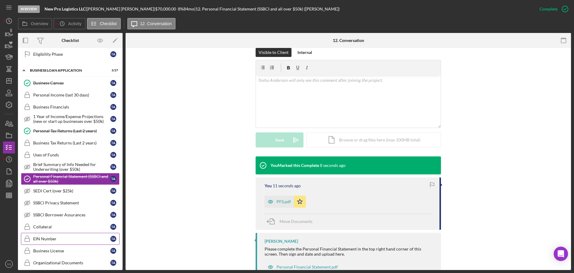
drag, startPoint x: 66, startPoint y: 236, endPoint x: 103, endPoint y: 238, distance: 36.8
click at [66, 237] on div "EIN Number" at bounding box center [71, 238] width 77 height 5
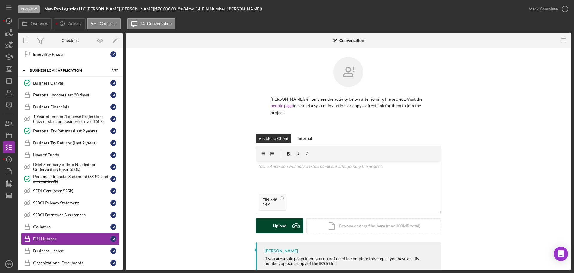
click at [285, 229] on div "Upload" at bounding box center [279, 225] width 13 height 15
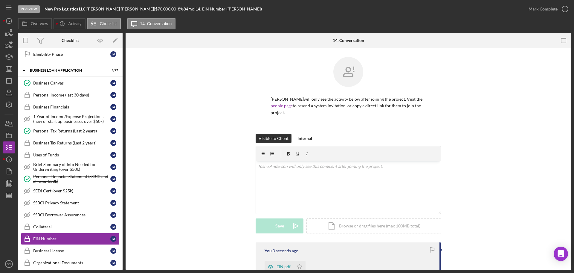
scroll to position [71, 0]
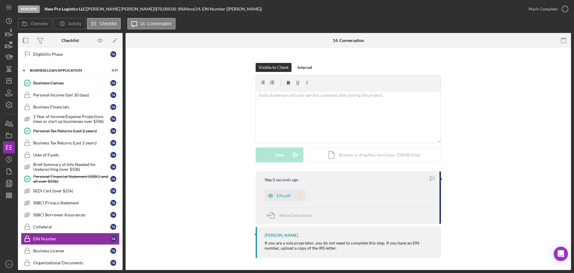
click at [299, 193] on polygon "button" at bounding box center [299, 195] width 5 height 5
click at [549, 10] on div "Mark Complete" at bounding box center [543, 9] width 29 height 12
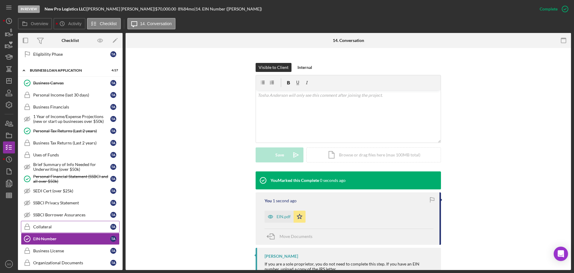
scroll to position [259, 0]
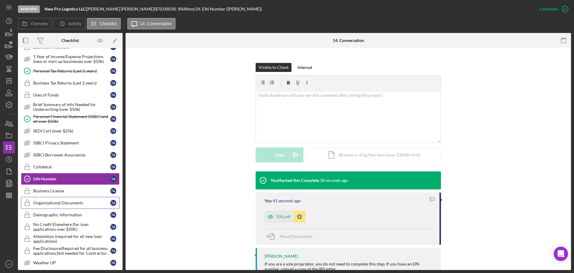
click at [82, 203] on div "Organizational Documents" at bounding box center [71, 202] width 77 height 5
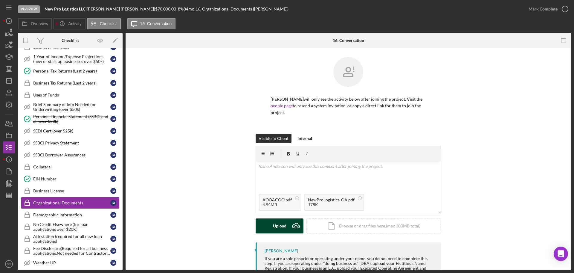
click at [276, 229] on div "Upload" at bounding box center [279, 225] width 13 height 15
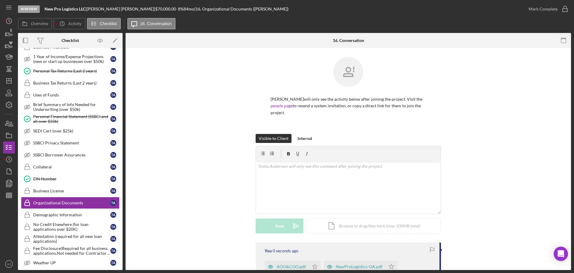
scroll to position [90, 0]
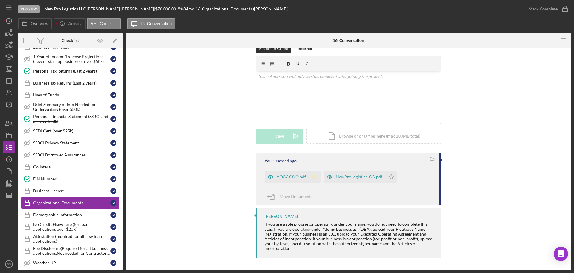
click at [317, 178] on icon "Icon/Star" at bounding box center [315, 176] width 12 height 12
click at [388, 175] on icon "Icon/Star" at bounding box center [392, 176] width 12 height 12
click at [530, 9] on div "Mark Complete" at bounding box center [543, 9] width 29 height 12
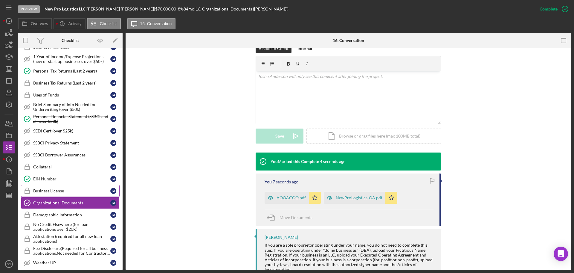
scroll to position [289, 0]
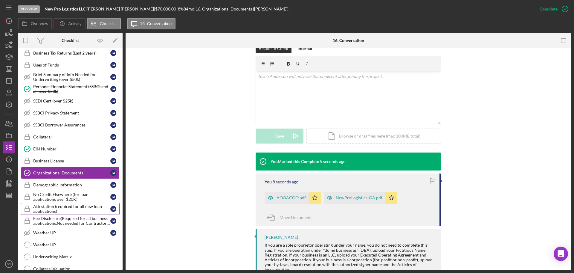
click at [76, 211] on div "Attestation (required for all new loan applications)" at bounding box center [71, 209] width 77 height 10
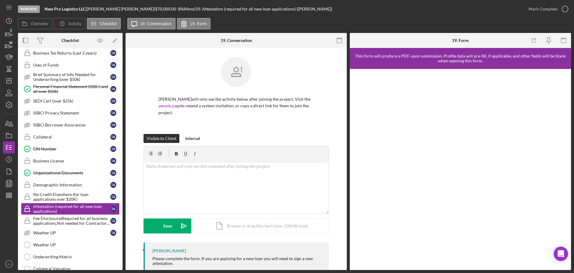
scroll to position [15, 0]
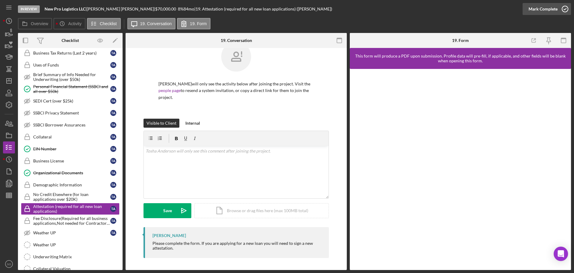
click at [528, 12] on button "Mark Complete" at bounding box center [547, 9] width 48 height 12
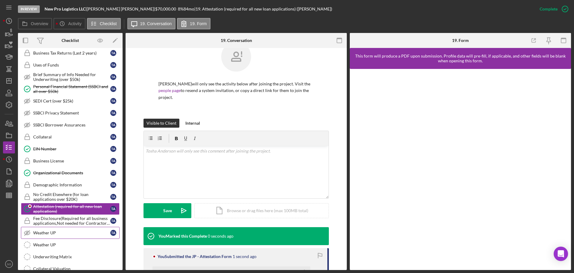
drag, startPoint x: 68, startPoint y: 218, endPoint x: 83, endPoint y: 227, distance: 17.1
click at [70, 223] on div "Fee Disclosure(Required for all business applications,Not needed for Contractor…" at bounding box center [71, 221] width 77 height 10
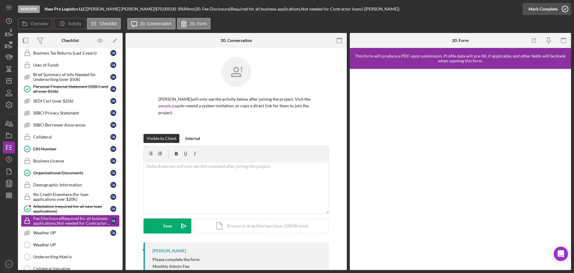
click at [540, 6] on div "Mark Complete" at bounding box center [543, 9] width 29 height 12
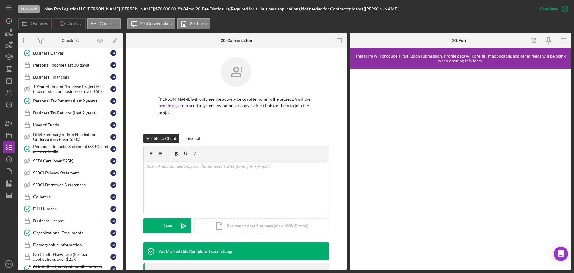
scroll to position [319, 0]
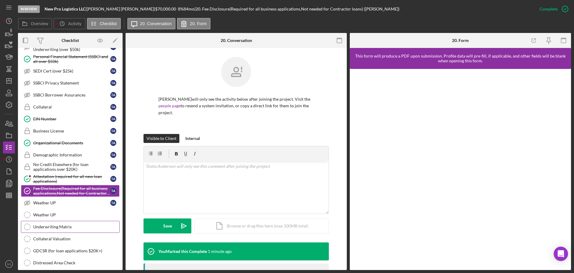
click at [61, 231] on link "Underwriting Matrix Underwriting Matrix" at bounding box center [70, 226] width 99 height 12
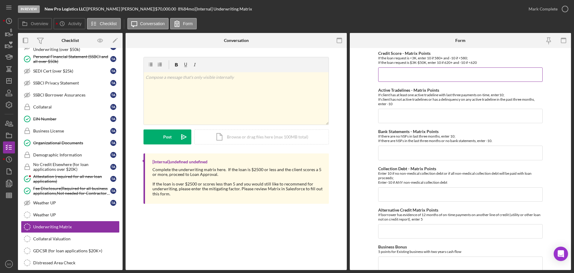
click at [392, 76] on input "Credit Score - Matrix Points" at bounding box center [460, 74] width 165 height 14
type input "10"
click at [404, 158] on input "Bank Statements - Matrix Points" at bounding box center [460, 152] width 165 height 14
type input "10"
click at [371, 153] on form "Credit Score - Matrix Points If the loan request is <3K, enter 10 if 580+ and -…" at bounding box center [460, 159] width 221 height 222
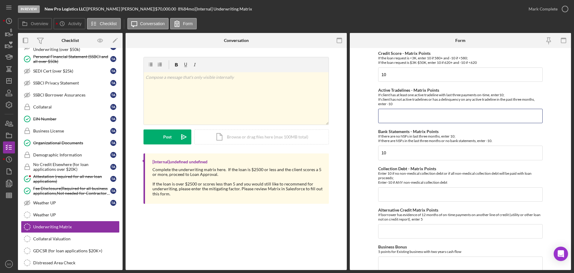
drag, startPoint x: 430, startPoint y: 115, endPoint x: 424, endPoint y: 124, distance: 10.2
click at [430, 117] on input "Active Tradelines - Matrix Points" at bounding box center [460, 116] width 165 height 14
type input "10"
drag, startPoint x: 396, startPoint y: 191, endPoint x: 404, endPoint y: 193, distance: 7.6
click at [397, 191] on input "1" at bounding box center [460, 194] width 165 height 14
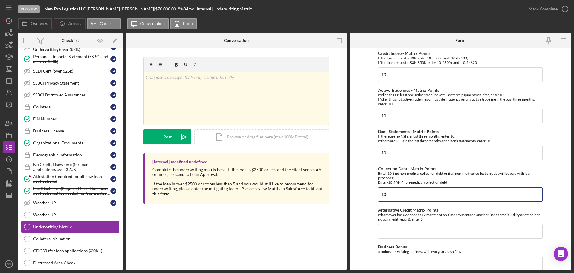
scroll to position [120, 0]
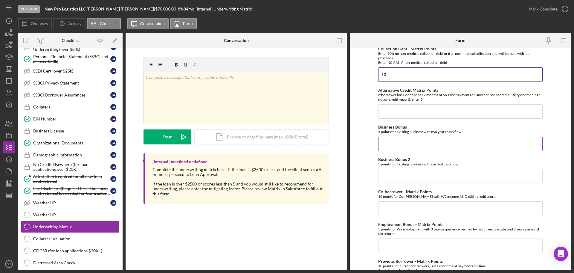
type input "10"
drag, startPoint x: 390, startPoint y: 141, endPoint x: 393, endPoint y: 136, distance: 5.6
click at [391, 141] on input "Business Bonus" at bounding box center [460, 143] width 165 height 14
type input "0"
drag, startPoint x: 392, startPoint y: 117, endPoint x: 394, endPoint y: 126, distance: 9.5
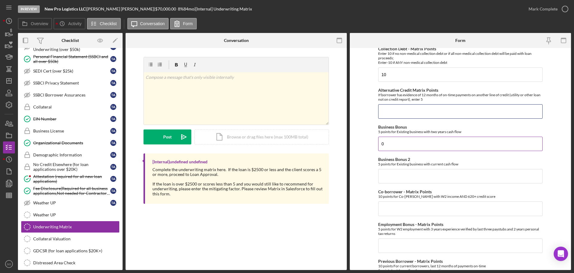
click at [391, 116] on input "Alternative Credit Matrix Points" at bounding box center [460, 111] width 165 height 14
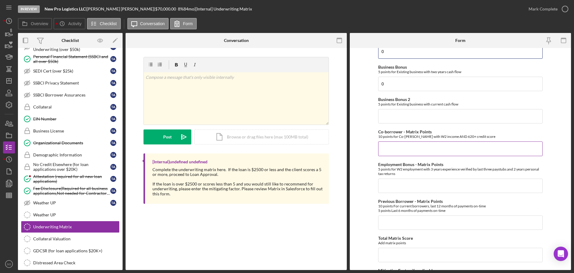
type input "0"
click at [398, 148] on input "Co-borrower - Matrix Points" at bounding box center [460, 148] width 165 height 14
type input "0"
click at [388, 115] on input "Business Bonus 2" at bounding box center [460, 116] width 165 height 14
type input "0"
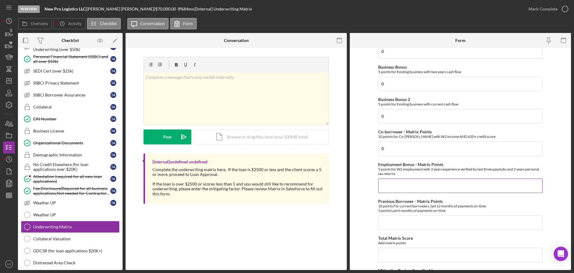
drag, startPoint x: 395, startPoint y: 185, endPoint x: 398, endPoint y: 188, distance: 3.8
click at [398, 188] on input "Employment Bonus - Matrix Points" at bounding box center [460, 185] width 165 height 14
type input "0"
drag, startPoint x: 405, startPoint y: 223, endPoint x: 411, endPoint y: 233, distance: 11.0
click at [409, 230] on div "Credit Score - Matrix Points If the loan request is <3K, enter 10 if 580+ and -…" at bounding box center [460, 118] width 165 height 494
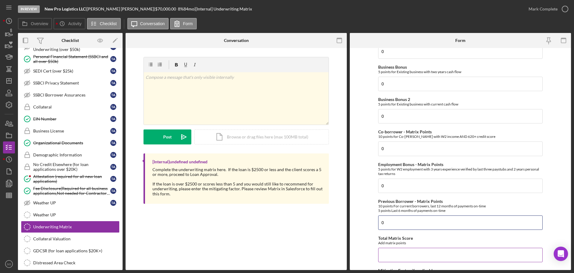
type input "0"
click at [414, 252] on input "Total Matrix Score" at bounding box center [460, 254] width 165 height 14
type input "40"
click at [375, 245] on form "Credit Score - Matrix Points If the loan request is <3K, enter 10 if 580+ and -…" at bounding box center [460, 159] width 221 height 222
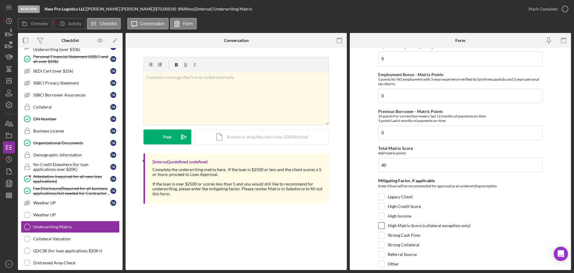
click at [383, 228] on input "High Matrix Score (collateral exception only)" at bounding box center [382, 225] width 6 height 6
checkbox input "true"
drag, startPoint x: 383, startPoint y: 215, endPoint x: 379, endPoint y: 217, distance: 4.4
click at [383, 216] on input "High Income" at bounding box center [382, 216] width 6 height 6
checkbox input "true"
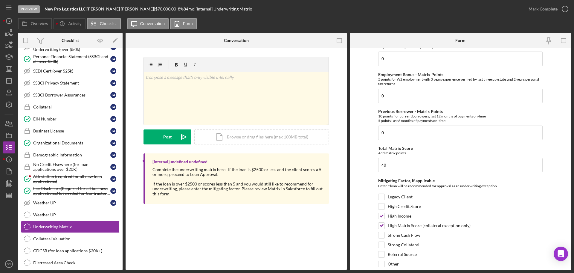
click at [369, 217] on form "Credit Score - Matrix Points If the loan request is <3K, enter 10 if 580+ and -…" at bounding box center [460, 159] width 221 height 222
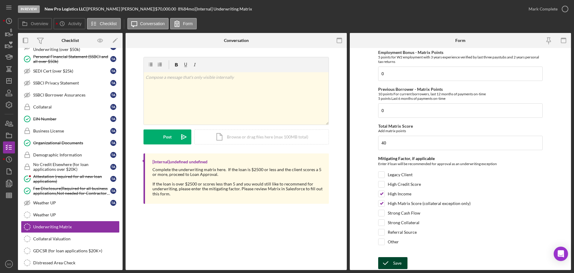
click at [398, 261] on div "Save" at bounding box center [397, 263] width 8 height 12
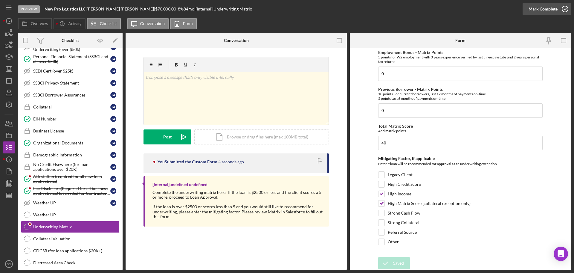
click at [529, 8] on div "Mark Complete" at bounding box center [543, 9] width 29 height 12
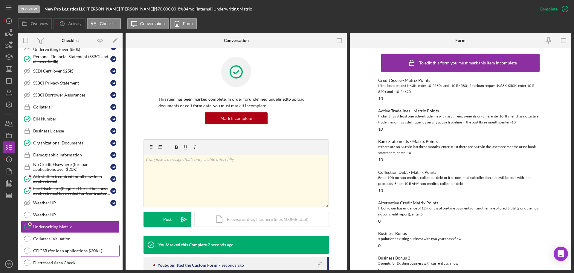
scroll to position [376, 0]
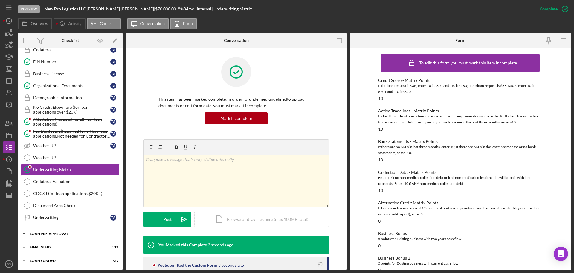
click at [67, 238] on div "Icon/Expander LOAN PRE-APPROVAL 0 / 2" at bounding box center [70, 233] width 105 height 12
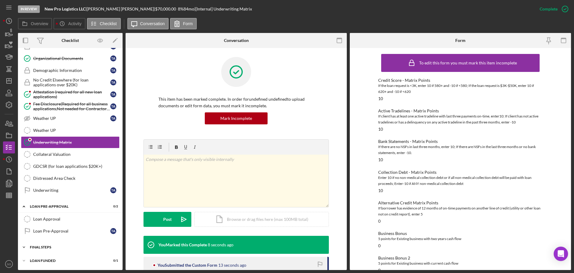
click at [60, 248] on div "FINAL STEPS" at bounding box center [72, 247] width 85 height 4
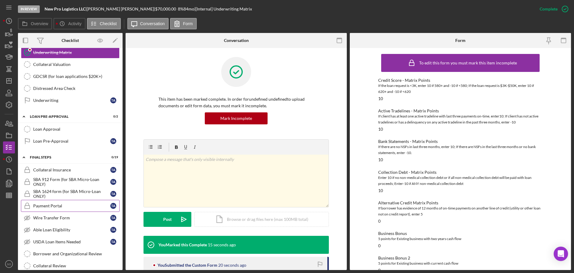
click at [49, 205] on div "Payment Portal" at bounding box center [71, 205] width 77 height 5
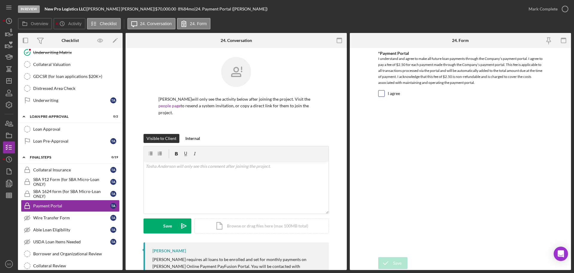
click at [382, 94] on input "I agree" at bounding box center [382, 93] width 6 height 6
checkbox input "true"
click at [403, 259] on button "Save" at bounding box center [392, 263] width 29 height 12
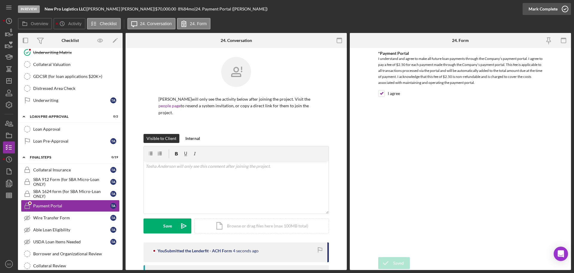
click at [549, 14] on div "Mark Complete" at bounding box center [543, 9] width 29 height 12
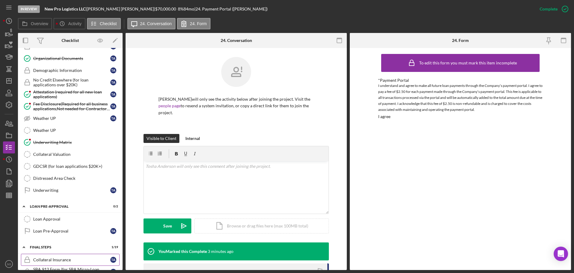
scroll to position [343, 0]
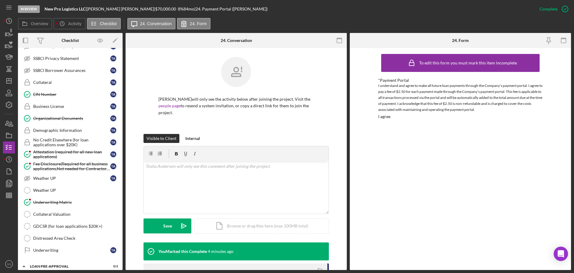
drag, startPoint x: 71, startPoint y: 130, endPoint x: 170, endPoint y: 139, distance: 99.7
click at [71, 130] on div "Demographic Information" at bounding box center [71, 130] width 77 height 5
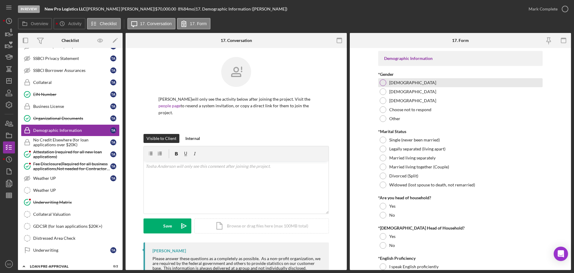
click at [381, 82] on div at bounding box center [383, 82] width 7 height 7
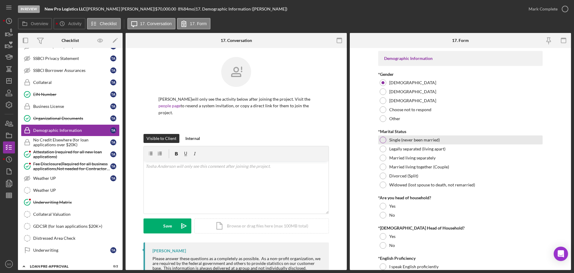
click at [385, 139] on div at bounding box center [383, 139] width 7 height 7
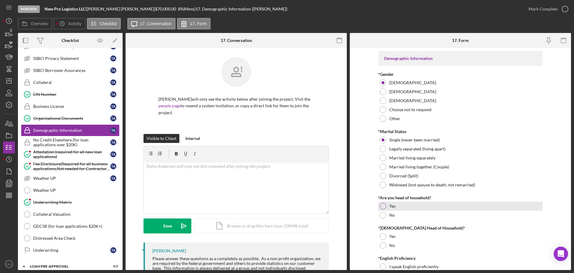
click at [382, 206] on div at bounding box center [383, 206] width 7 height 7
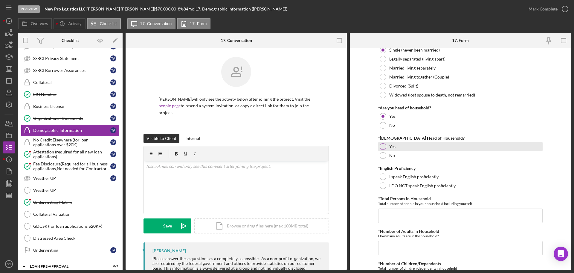
click at [383, 149] on div at bounding box center [383, 146] width 7 height 7
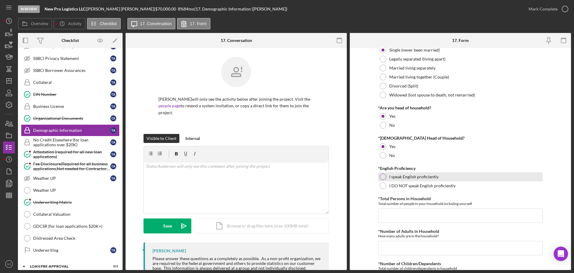
click at [380, 176] on div at bounding box center [383, 176] width 7 height 7
click at [385, 208] on input "*Total Persons in Household" at bounding box center [460, 215] width 165 height 14
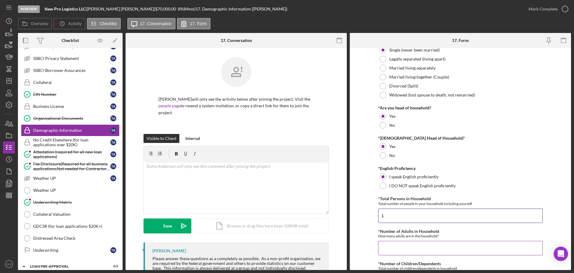
type input "1"
click at [406, 248] on input "*Number of Adults in Household" at bounding box center [460, 247] width 165 height 14
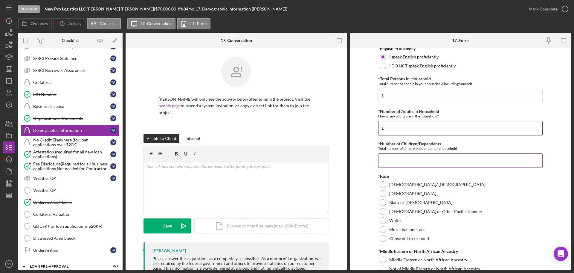
type input "1"
click at [401, 163] on input "*Number of Children/Dependents" at bounding box center [460, 160] width 165 height 14
type input "0"
click at [384, 201] on div at bounding box center [383, 202] width 7 height 7
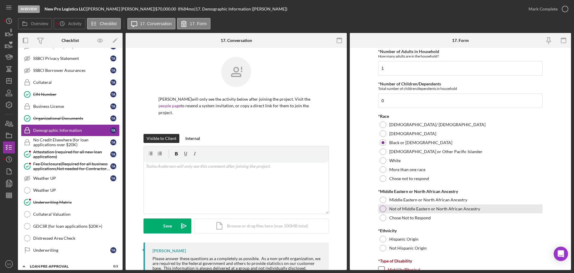
click at [378, 205] on div "Not of Middle Eastern or North African Ancestry" at bounding box center [460, 208] width 165 height 9
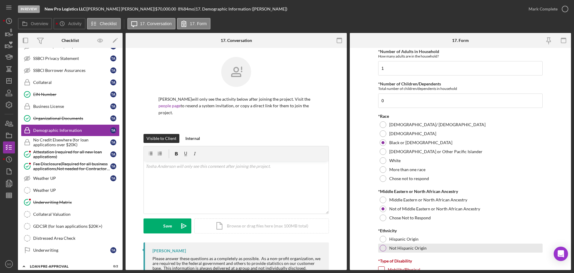
click at [383, 246] on div at bounding box center [383, 247] width 7 height 7
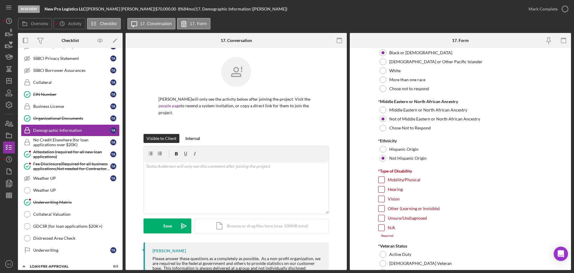
click at [382, 230] on input "N/A" at bounding box center [382, 227] width 6 height 6
checkbox input "true"
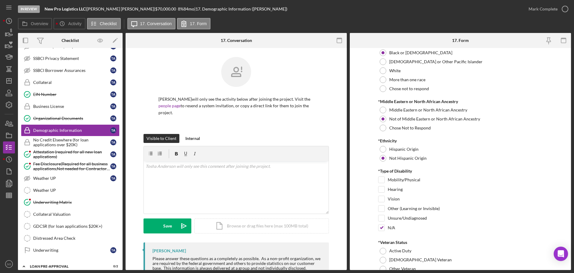
scroll to position [449, 0]
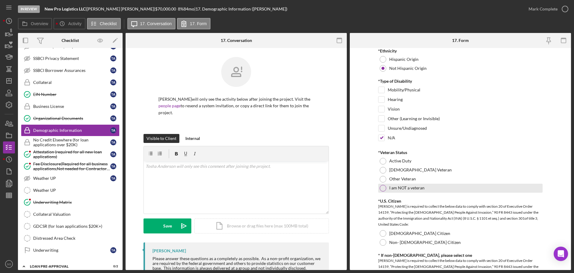
click at [384, 189] on div at bounding box center [383, 188] width 7 height 7
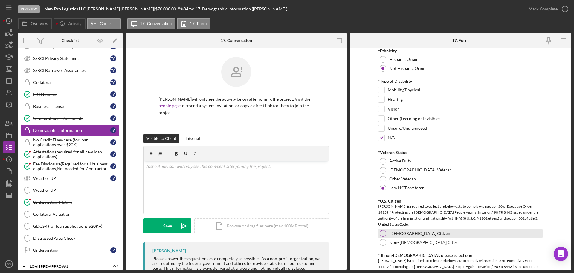
click at [381, 232] on div at bounding box center [383, 233] width 7 height 7
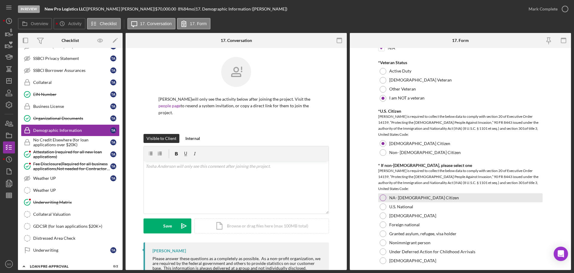
click at [381, 195] on div at bounding box center [383, 197] width 7 height 7
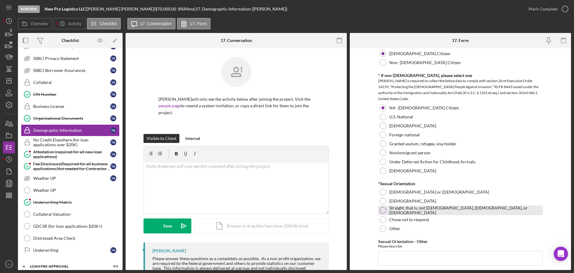
click at [383, 209] on div at bounding box center [383, 210] width 7 height 7
click at [375, 214] on form "Demographic Information *Gender Female Male Nonbinary Choose not to respond Oth…" at bounding box center [460, 159] width 221 height 222
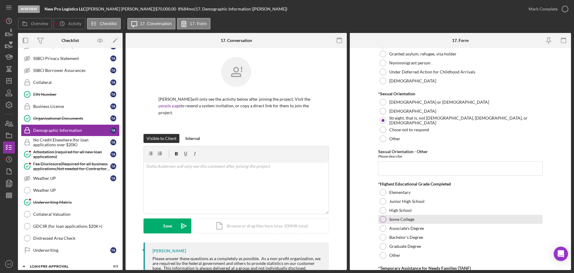
click at [383, 218] on div at bounding box center [383, 219] width 7 height 7
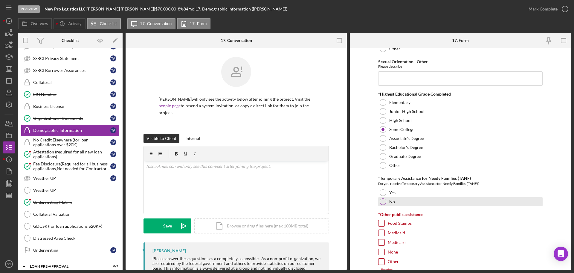
click at [382, 201] on div at bounding box center [383, 201] width 7 height 7
click at [379, 250] on input "None" at bounding box center [382, 252] width 6 height 6
checkbox input "true"
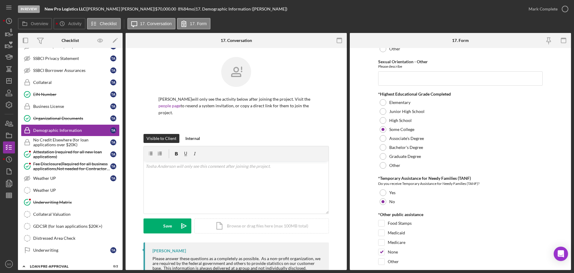
scroll to position [897, 0]
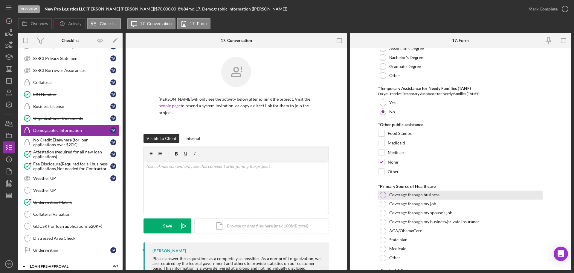
click at [381, 195] on div at bounding box center [383, 194] width 7 height 7
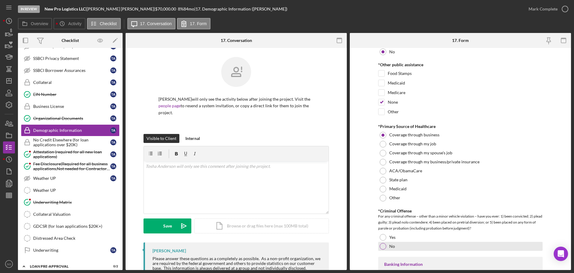
click at [383, 244] on div at bounding box center [383, 246] width 7 height 7
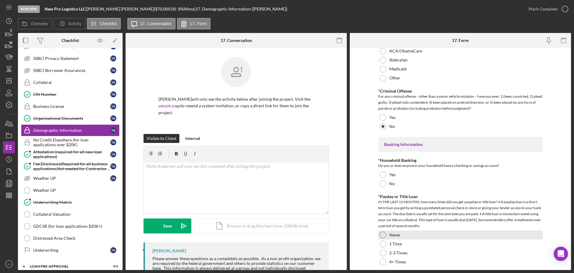
click at [383, 235] on div at bounding box center [383, 234] width 7 height 7
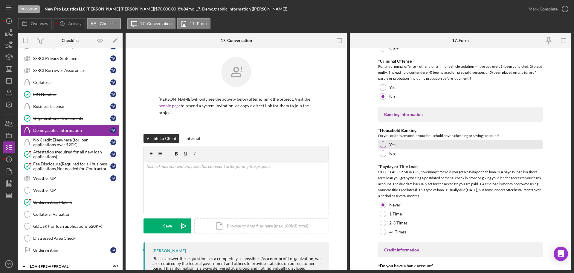
click at [385, 144] on div at bounding box center [383, 144] width 7 height 7
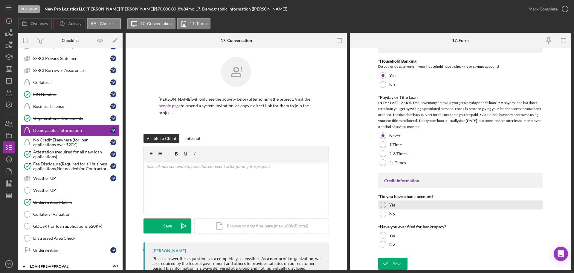
click at [380, 204] on div at bounding box center [383, 204] width 7 height 7
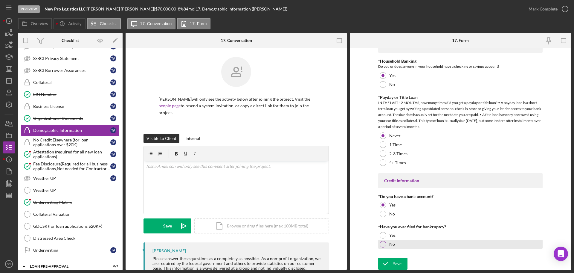
click at [380, 245] on div at bounding box center [383, 243] width 7 height 7
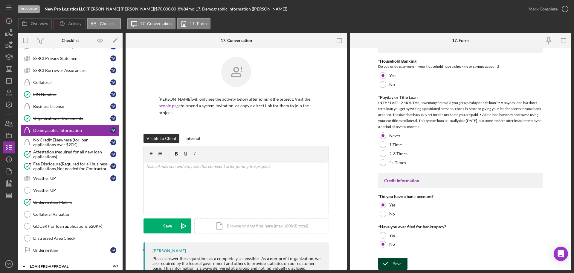
drag, startPoint x: 390, startPoint y: 260, endPoint x: 399, endPoint y: 265, distance: 10.4
click at [390, 260] on icon "submit" at bounding box center [385, 263] width 15 height 15
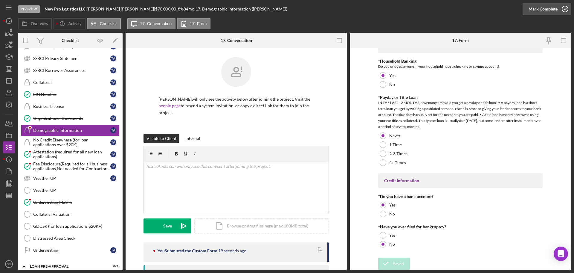
click at [537, 9] on div "Mark Complete" at bounding box center [543, 9] width 29 height 12
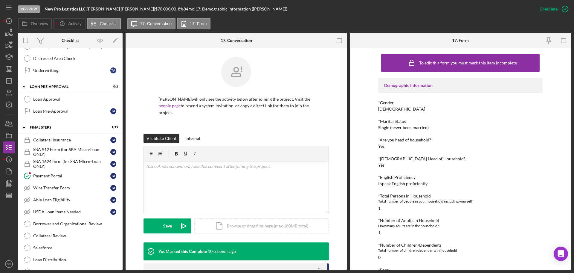
scroll to position [553, 0]
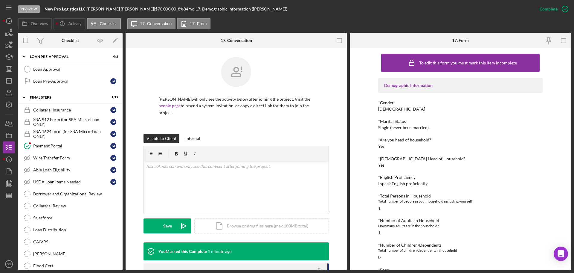
click at [87, 191] on div "Borrower and Organizational Review" at bounding box center [76, 193] width 86 height 5
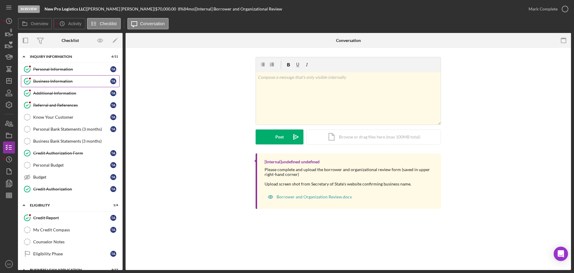
drag, startPoint x: 63, startPoint y: 80, endPoint x: 64, endPoint y: 85, distance: 4.9
click at [63, 80] on div "Business Information" at bounding box center [71, 81] width 77 height 5
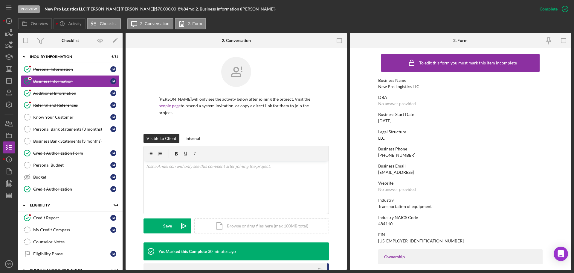
click at [398, 88] on div "New Pro Logistics LLC" at bounding box center [398, 86] width 41 height 5
copy div "New Pro Logistics LLC"
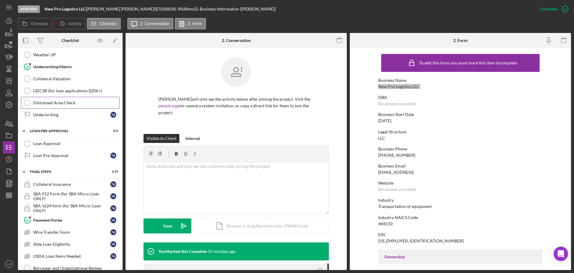
scroll to position [509, 0]
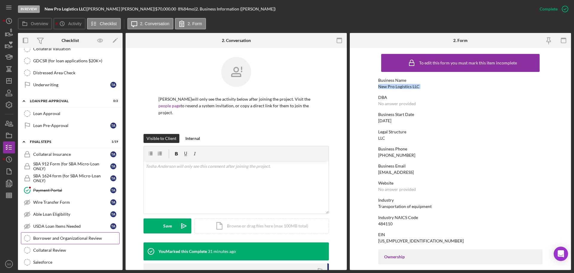
click at [78, 236] on div "Borrower and Organizational Review" at bounding box center [76, 237] width 86 height 5
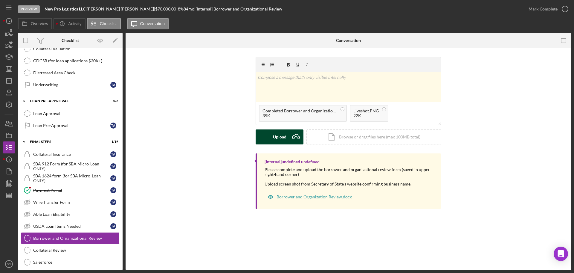
click at [275, 136] on div "Upload" at bounding box center [279, 136] width 13 height 15
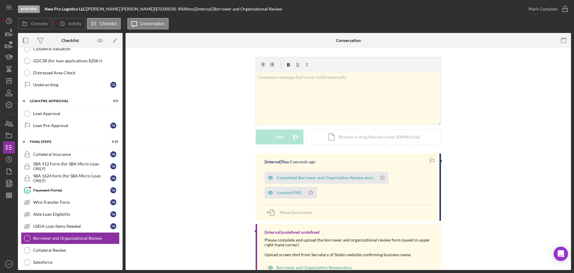
scroll to position [22, 0]
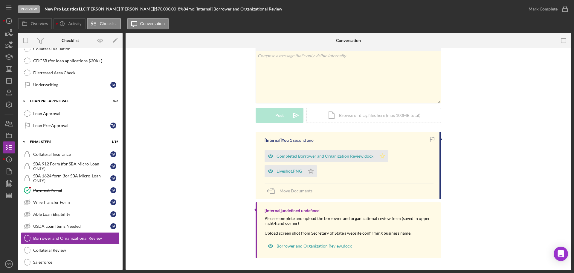
click at [380, 157] on icon "Icon/Star" at bounding box center [383, 156] width 12 height 12
drag, startPoint x: 310, startPoint y: 169, endPoint x: 317, endPoint y: 168, distance: 6.7
click at [311, 170] on icon "Icon/Star" at bounding box center [311, 171] width 12 height 12
click at [537, 11] on div "Mark Complete" at bounding box center [543, 9] width 29 height 12
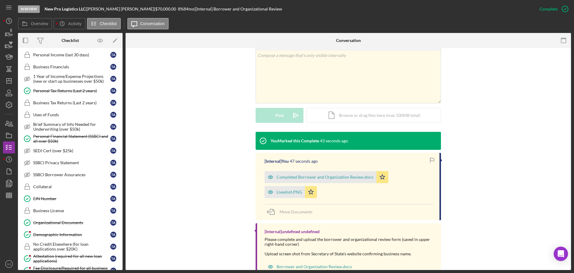
scroll to position [209, 0]
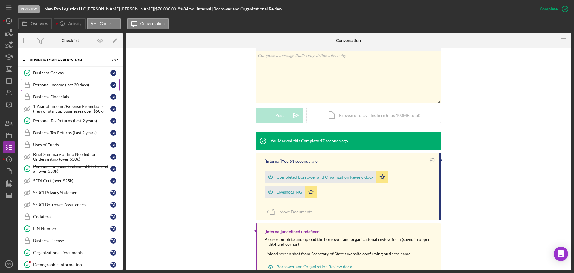
click at [81, 84] on div "Personal Income (last 30 days)" at bounding box center [71, 84] width 77 height 5
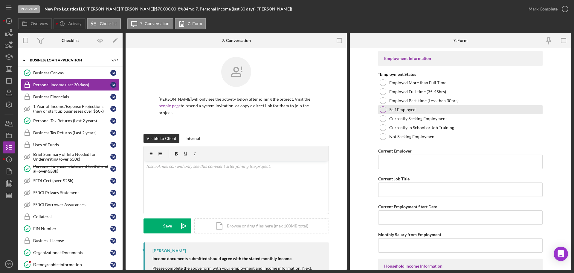
click at [381, 107] on div at bounding box center [383, 109] width 7 height 7
click at [414, 161] on input "Current Employer" at bounding box center [460, 161] width 165 height 14
paste input "New Pro Logistics LLC"
type input "New Pro Logistics LLC"
click at [415, 185] on input "Current Job Title" at bounding box center [460, 189] width 165 height 14
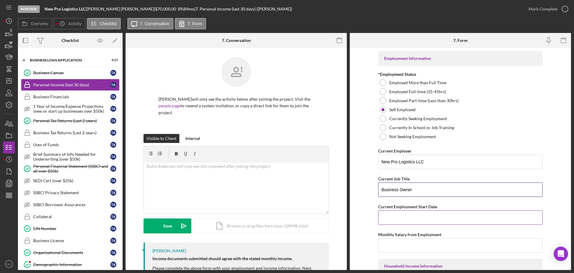
type input "Business Owner"
click at [416, 222] on input "Current Employment Start Date" at bounding box center [460, 217] width 165 height 14
click at [422, 215] on input "Current Employment Start Date" at bounding box center [460, 217] width 165 height 14
paste input "06/13/2025"
type input "06/13/2025"
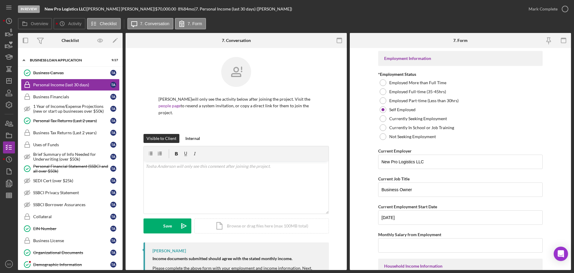
click at [361, 227] on form "Employment Information *Employment Status Employed More than Full Time Employed…" at bounding box center [460, 159] width 221 height 222
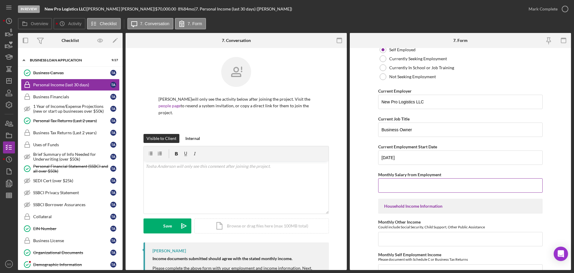
click at [414, 184] on input "Monthly Salary from Employment" at bounding box center [460, 185] width 165 height 14
type input "$7,000"
click at [366, 233] on form "Employment Information *Employment Status Employed More than Full Time Employed…" at bounding box center [460, 159] width 221 height 222
click at [394, 232] on input "Monthly Other Income" at bounding box center [460, 239] width 165 height 14
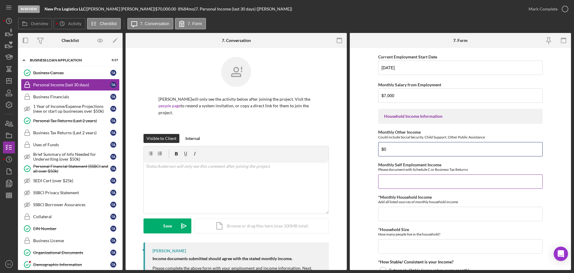
type input "$0"
click at [389, 183] on input "Monthly Self Employment Income" at bounding box center [460, 181] width 165 height 14
type input "$7,000"
click at [447, 213] on input "*Monthly Household Income" at bounding box center [460, 213] width 165 height 14
type input "$7,000"
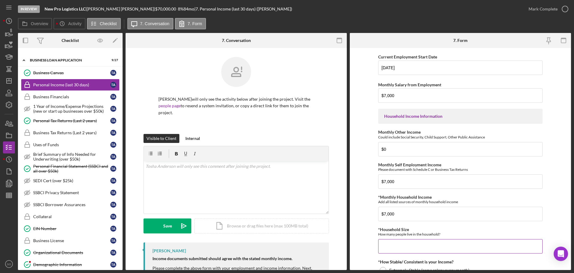
click at [439, 250] on input "*Household Size" at bounding box center [460, 246] width 165 height 14
type input "1"
click at [369, 232] on form "Employment Information *Employment Status Employed More than Full Time Employed…" at bounding box center [460, 159] width 221 height 222
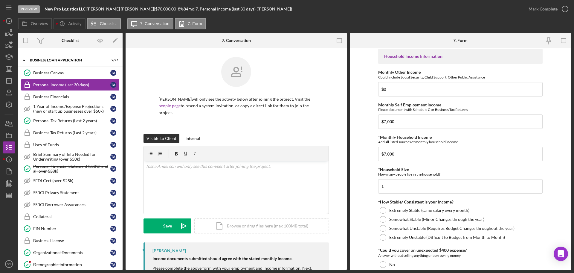
click at [381, 220] on div at bounding box center [383, 219] width 7 height 7
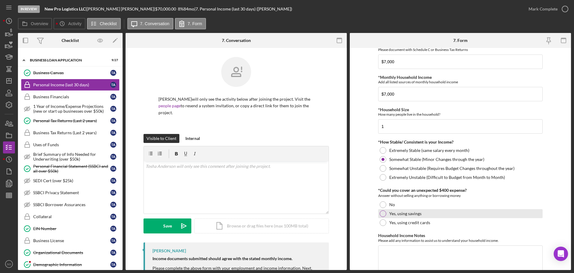
click at [382, 214] on div at bounding box center [383, 213] width 7 height 7
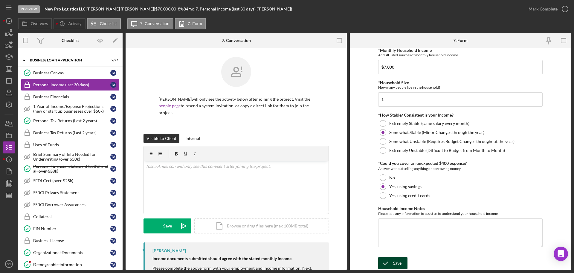
click at [388, 261] on icon "submit" at bounding box center [385, 262] width 15 height 15
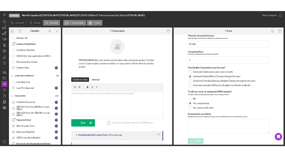
scroll to position [538, 0]
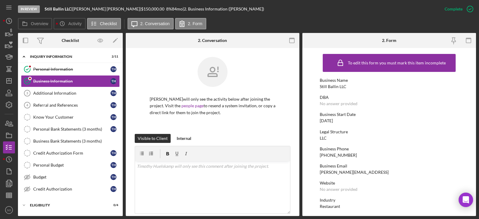
click at [341, 153] on div "[PHONE_NUMBER]" at bounding box center [337, 155] width 37 height 5
copy div "[PHONE_NUMBER]"
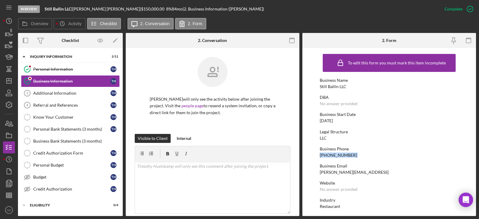
click at [333, 120] on div "[DATE]" at bounding box center [325, 120] width 13 height 5
copy div "[DATE]"
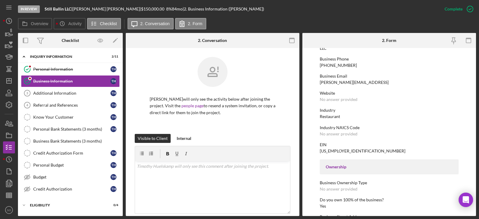
scroll to position [120, 0]
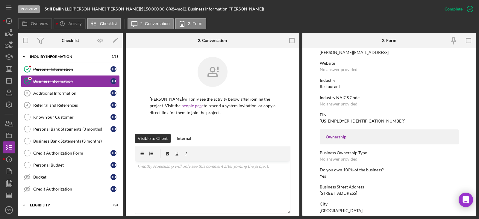
click at [334, 86] on div "Restaurant" at bounding box center [329, 86] width 20 height 5
copy div "Restaurant"
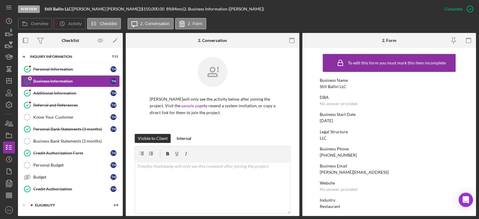
click at [322, 85] on div "Still Ballin LLC" at bounding box center [332, 86] width 27 height 5
copy div "Still Ballin LLC"
click at [62, 54] on div "Icon/Expander INQUIRY INFORMATION 7 / 11" at bounding box center [70, 57] width 105 height 12
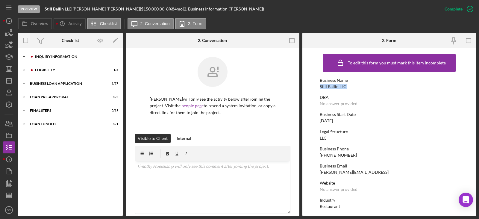
click at [49, 57] on div "INQUIRY INFORMATION" at bounding box center [75, 57] width 80 height 4
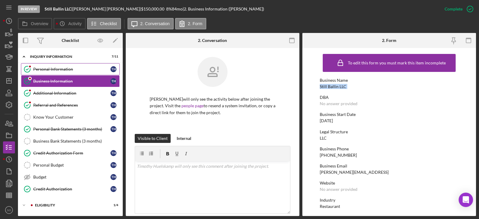
click at [52, 72] on link "Personal Information Personal Information T H" at bounding box center [70, 69] width 99 height 12
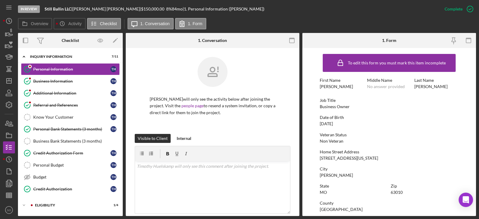
click at [330, 105] on div "Business Owner" at bounding box center [334, 106] width 30 height 5
copy div "Business Owner"
click at [332, 125] on div "04/04/1980" at bounding box center [325, 123] width 13 height 5
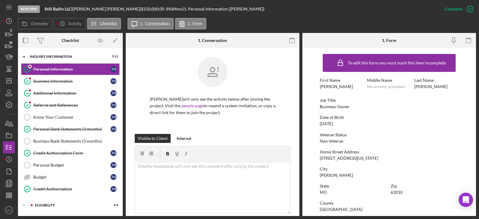
click at [332, 125] on div "04/04/1980" at bounding box center [325, 123] width 13 height 5
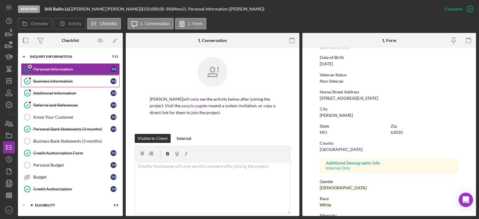
click at [62, 84] on link "Business Information Business Information T H" at bounding box center [70, 81] width 99 height 12
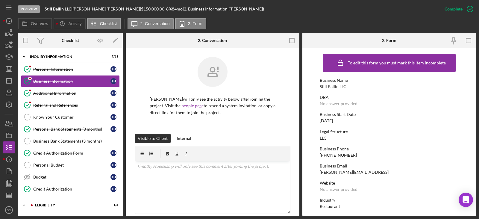
click at [332, 119] on div "11/08/2022" at bounding box center [325, 120] width 13 height 5
copy div "11/08/2022"
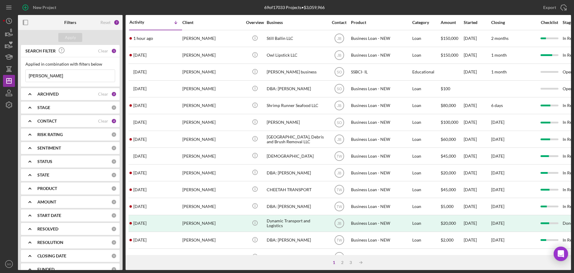
drag, startPoint x: 82, startPoint y: 77, endPoint x: 0, endPoint y: 78, distance: 81.7
click at [0, 77] on div "New Project 69 of 17033 Projects • $3,059,966 timothy hu Export Icon/Export Fil…" at bounding box center [287, 136] width 574 height 273
click at [70, 44] on div "Apply" at bounding box center [70, 37] width 105 height 15
click at [71, 41] on div "Apply" at bounding box center [70, 37] width 11 height 9
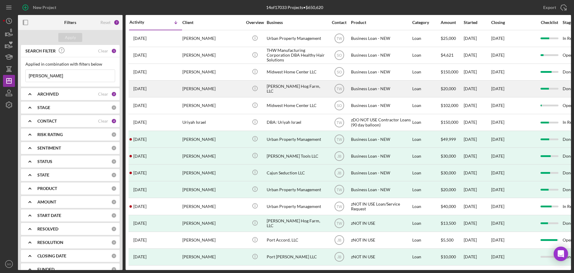
scroll to position [3, 0]
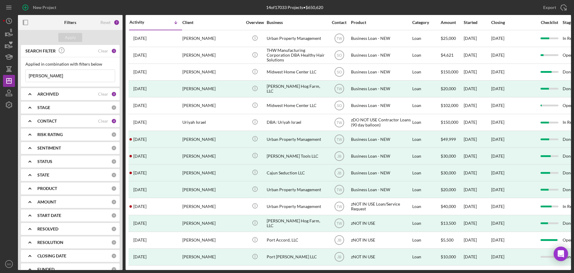
click at [65, 73] on input "kenneth" at bounding box center [70, 76] width 89 height 12
type input "[PERSON_NAME]"
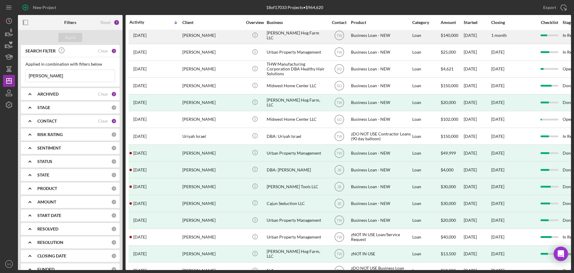
click at [197, 39] on div "[PERSON_NAME]" at bounding box center [212, 36] width 60 height 16
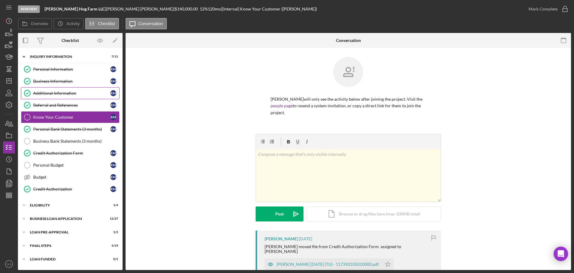
drag, startPoint x: 71, startPoint y: 82, endPoint x: 79, endPoint y: 89, distance: 10.2
click at [71, 83] on div "Business Information" at bounding box center [71, 81] width 77 height 5
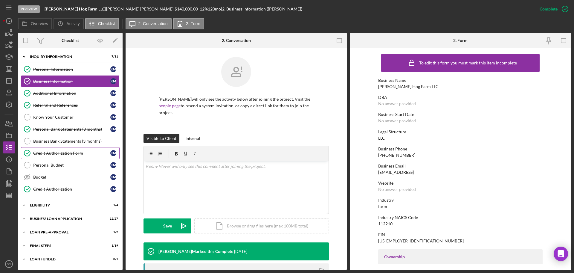
click at [69, 149] on link "Credit Authorization Form Credit Authorization Form K M" at bounding box center [70, 153] width 99 height 12
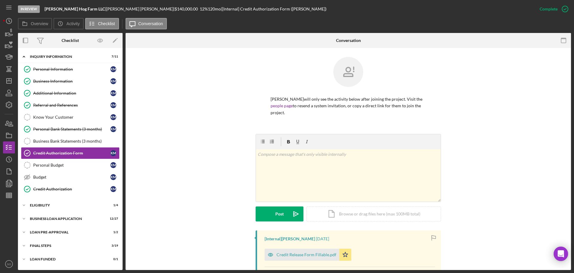
scroll to position [179, 0]
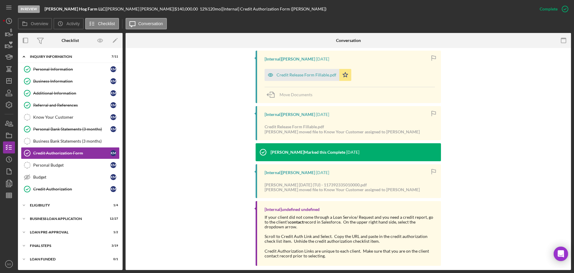
click at [287, 72] on div "Credit Release Form Fillable.pdf" at bounding box center [307, 74] width 60 height 5
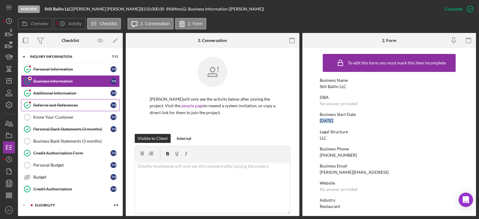
click at [56, 94] on div "Additional Information" at bounding box center [71, 93] width 77 height 5
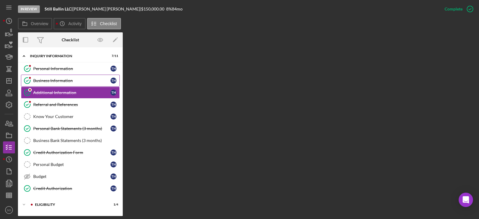
click at [55, 76] on link "Business Information Business Information T H" at bounding box center [70, 80] width 99 height 12
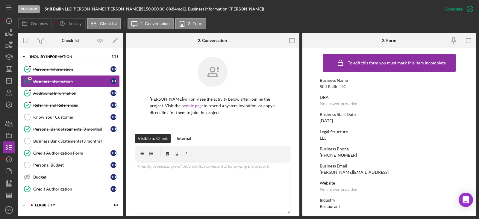
scroll to position [120, 0]
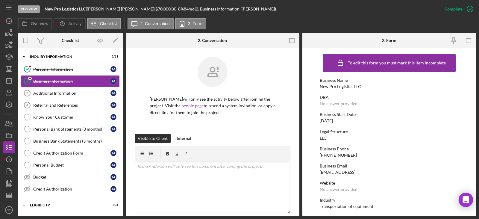
click at [340, 157] on div "[PHONE_NUMBER]" at bounding box center [337, 155] width 37 height 5
copy div "[PHONE_NUMBER]"
click at [330, 120] on div "[DATE]" at bounding box center [325, 120] width 13 height 5
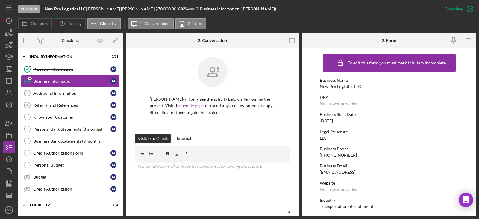
click at [330, 120] on div "06/13/2025" at bounding box center [325, 120] width 13 height 5
copy div "06/13/2025"
click at [324, 205] on div "Transportation of equipment" at bounding box center [346, 206] width 54 height 5
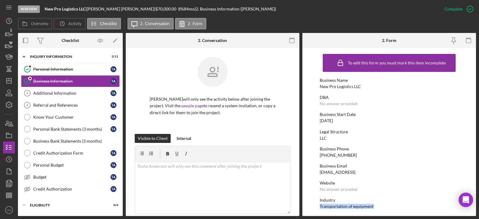
click at [324, 205] on div "Transportation of equipment" at bounding box center [346, 206] width 54 height 5
copy div "Transportation of equipment"
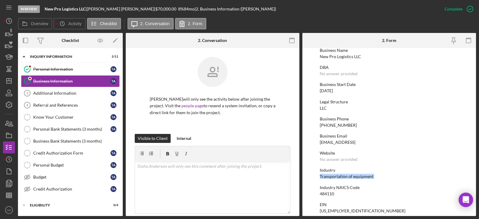
copy div "Transportation of equipment"
click at [340, 57] on div "New Pro Logistics LLC" at bounding box center [339, 56] width 41 height 5
copy div "New Pro Logistics LLC"
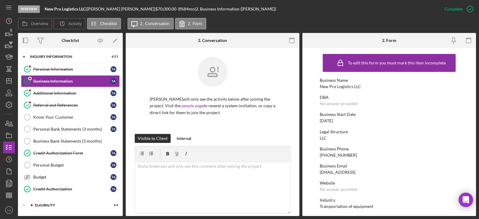
click at [337, 84] on div "New Pro Logistics LLC" at bounding box center [339, 86] width 41 height 5
copy div "New Pro Logistics LLC"
click at [333, 122] on div "[DATE]" at bounding box center [325, 120] width 13 height 5
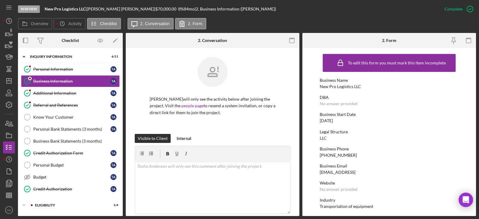
click at [333, 122] on div "[DATE]" at bounding box center [325, 120] width 13 height 5
copy div "[DATE]"
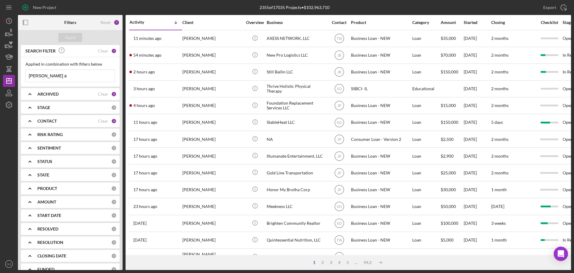
drag, startPoint x: 67, startPoint y: 77, endPoint x: 0, endPoint y: 78, distance: 66.7
click at [0, 78] on div "New Project 2355 of 17035 Projects • $102,963,710 [PERSON_NAME] a Export Icon/E…" at bounding box center [287, 136] width 574 height 273
type input "[PERSON_NAME]"
click at [68, 36] on div "Apply" at bounding box center [70, 37] width 11 height 9
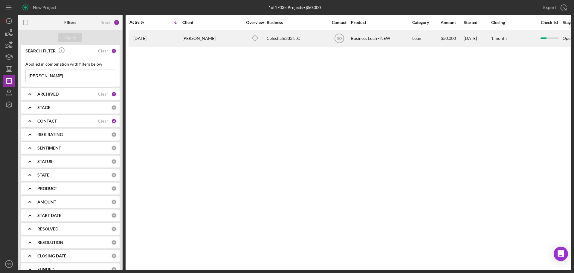
click at [194, 40] on div "[PERSON_NAME]" at bounding box center [212, 39] width 60 height 16
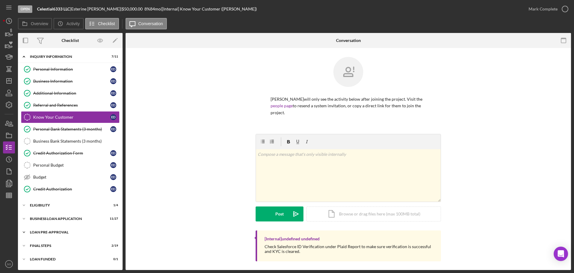
click at [64, 232] on div "LOAN PRE-APPROVAL" at bounding box center [72, 232] width 85 height 4
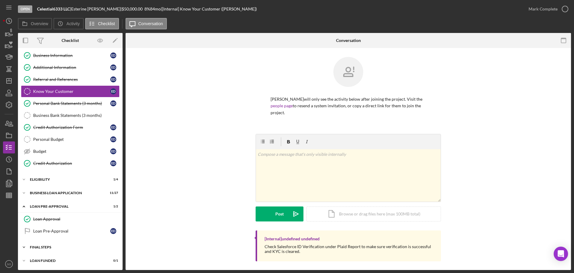
click at [63, 244] on div "Icon/Expander FINAL STEPS 2 / 19" at bounding box center [70, 247] width 105 height 12
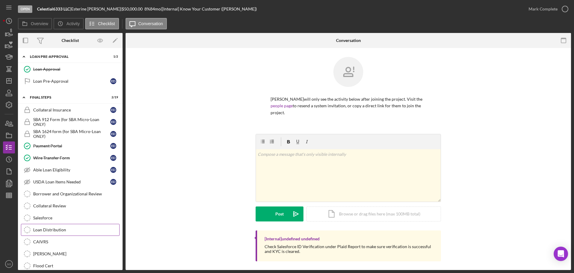
scroll to position [86, 0]
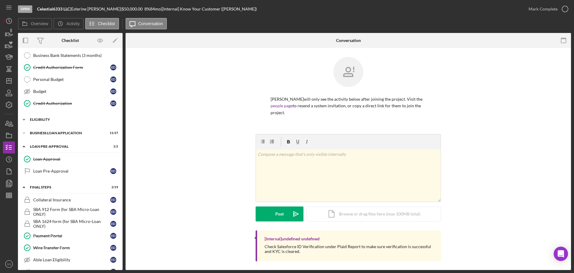
click at [48, 117] on div "Icon/Expander ELIGIBILITY 1 / 4" at bounding box center [70, 119] width 105 height 12
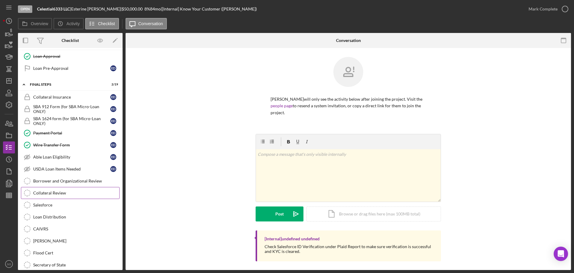
scroll to position [90, 0]
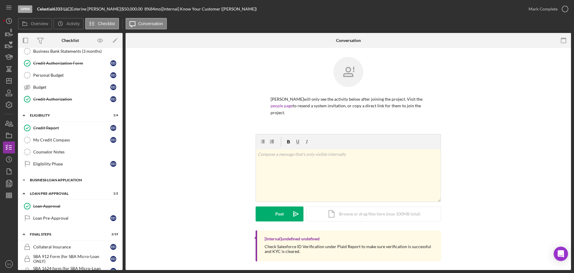
click at [65, 181] on div "BUSINESS LOAN APPLICATION" at bounding box center [72, 180] width 85 height 4
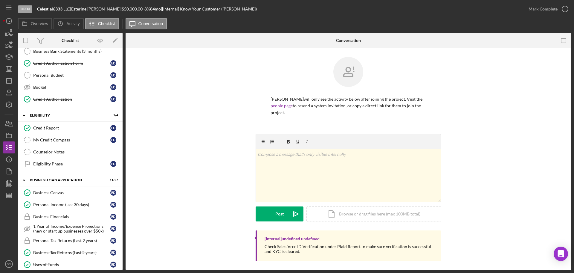
scroll to position [179, 0]
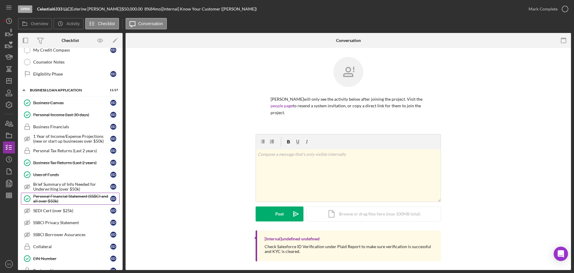
click at [82, 199] on div "Personal Financial Statement (SSBCI and all over $50k)" at bounding box center [71, 199] width 77 height 10
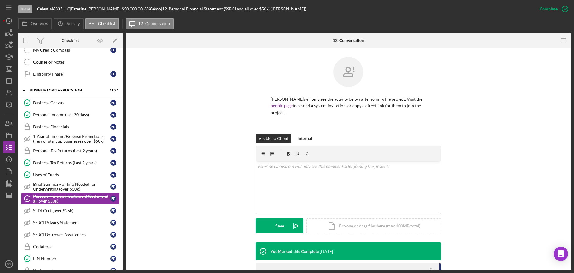
scroll to position [120, 0]
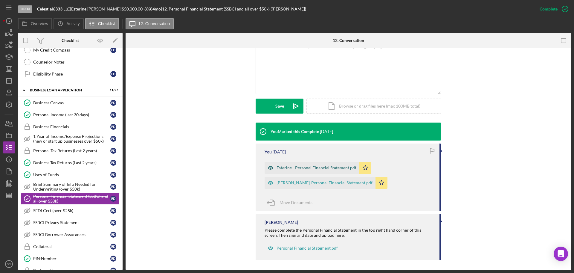
click at [316, 169] on div "Esterine - Personal Financial Statement.pdf" at bounding box center [317, 167] width 80 height 5
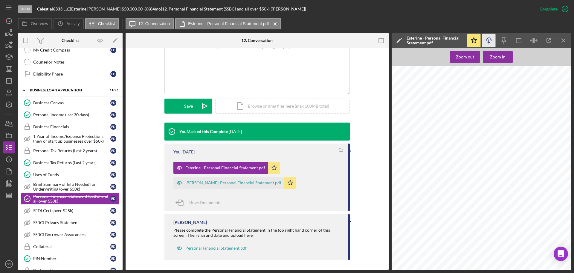
click at [488, 40] on icon "Icon/Download" at bounding box center [488, 40] width 13 height 13
drag, startPoint x: 227, startPoint y: 181, endPoint x: 237, endPoint y: 188, distance: 11.8
click at [227, 181] on div "[PERSON_NAME]-Personal Financial Statement.pdf" at bounding box center [233, 182] width 96 height 5
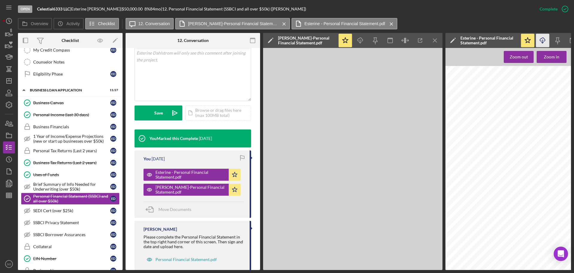
scroll to position [126, 0]
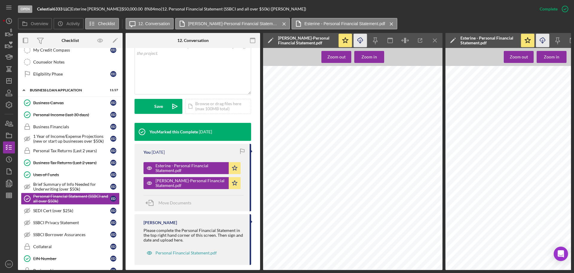
click at [361, 39] on icon "Icon/Download" at bounding box center [360, 40] width 13 height 13
click at [436, 42] on icon "Icon/Menu Close" at bounding box center [435, 40] width 13 height 13
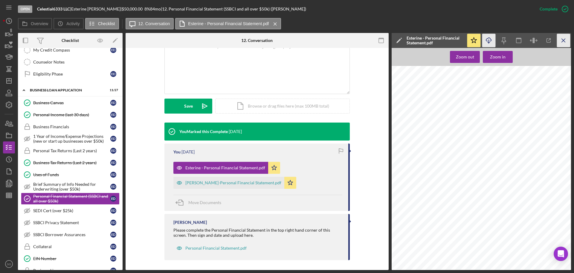
click at [565, 40] on icon "Icon/Menu Close" at bounding box center [563, 40] width 13 height 13
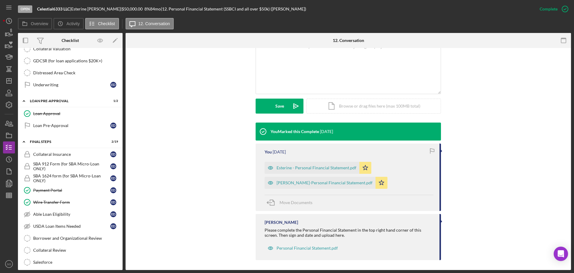
scroll to position [538, 0]
